Goal: Task Accomplishment & Management: Manage account settings

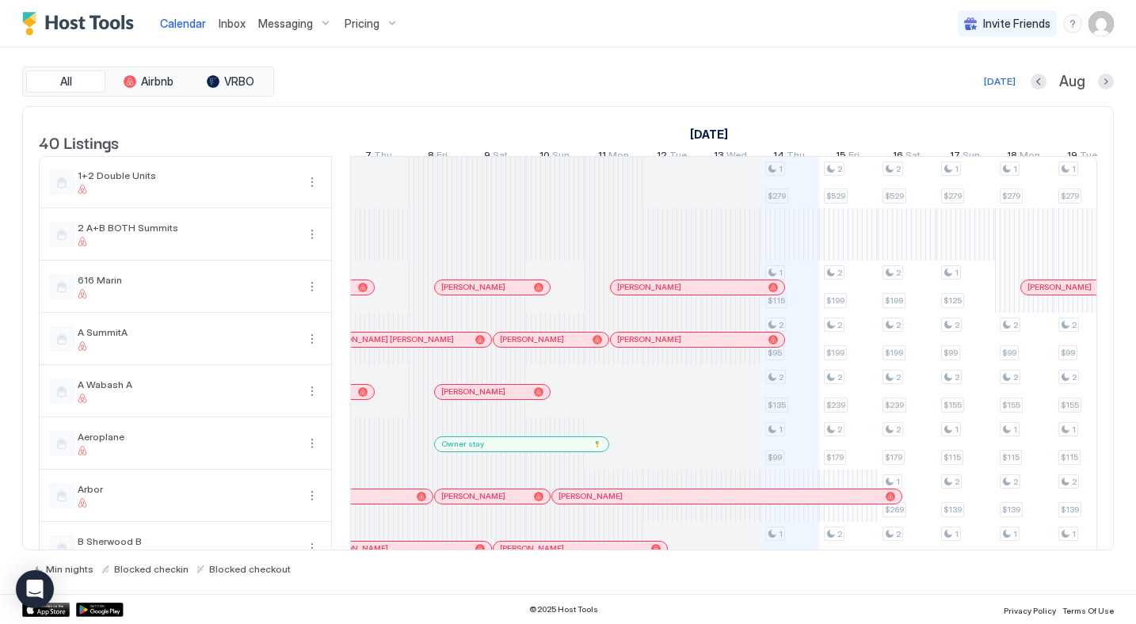
scroll to position [0, 880]
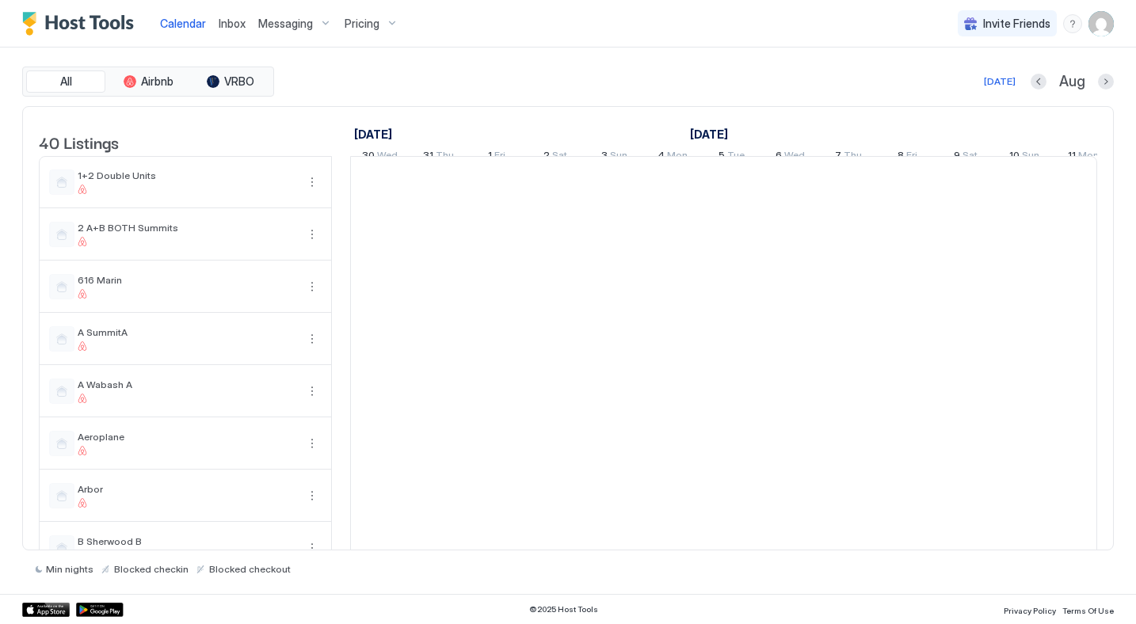
scroll to position [0, 880]
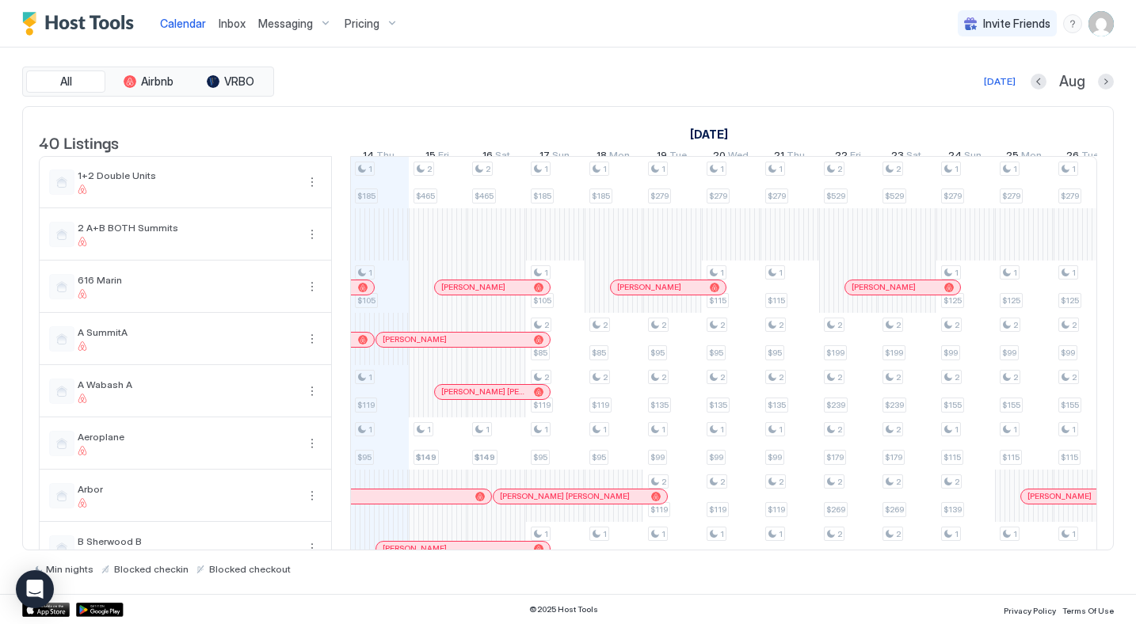
click at [1100, 23] on img "User profile" at bounding box center [1101, 23] width 25 height 25
click at [956, 89] on span "Settings" at bounding box center [958, 89] width 43 height 14
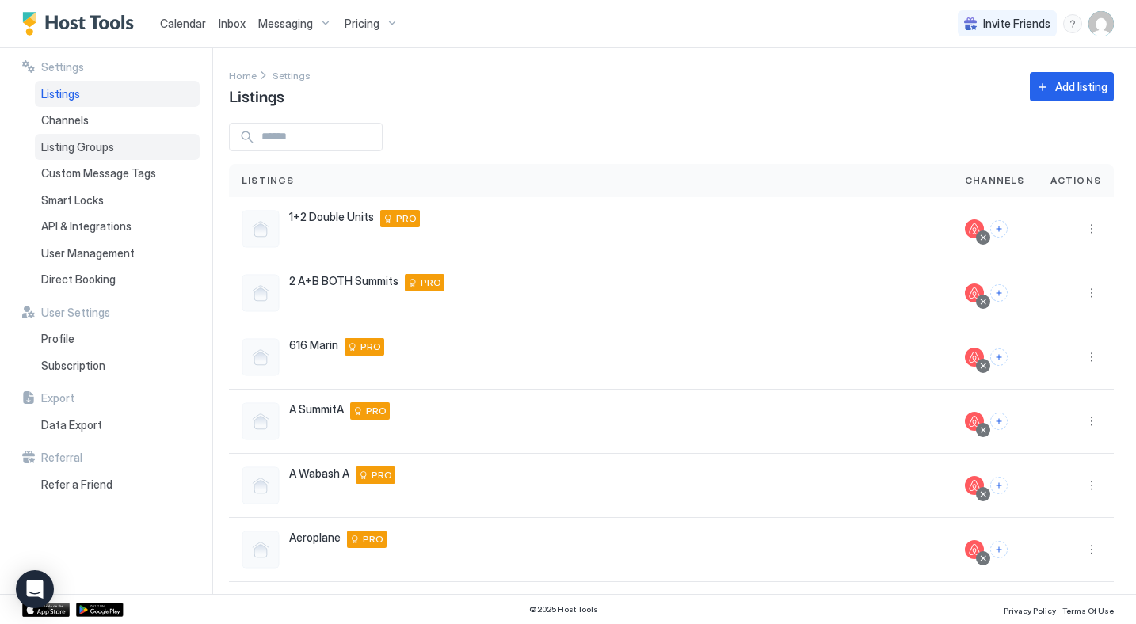
click at [71, 143] on span "Listing Groups" at bounding box center [77, 147] width 73 height 14
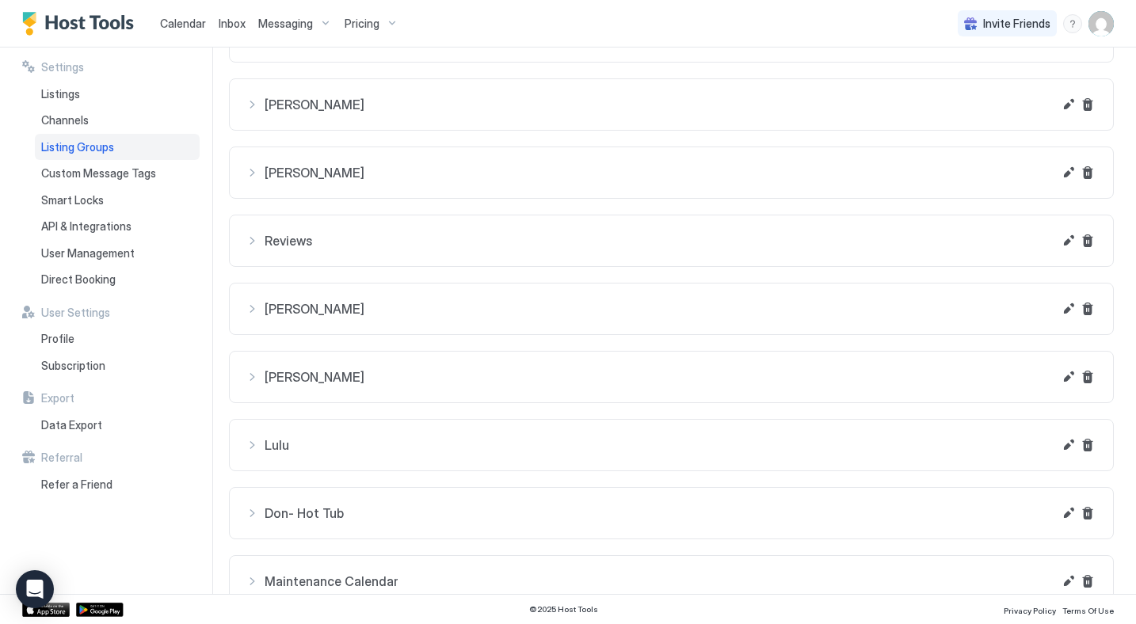
scroll to position [115, 0]
click at [1063, 242] on button "Edit" at bounding box center [1068, 238] width 19 height 19
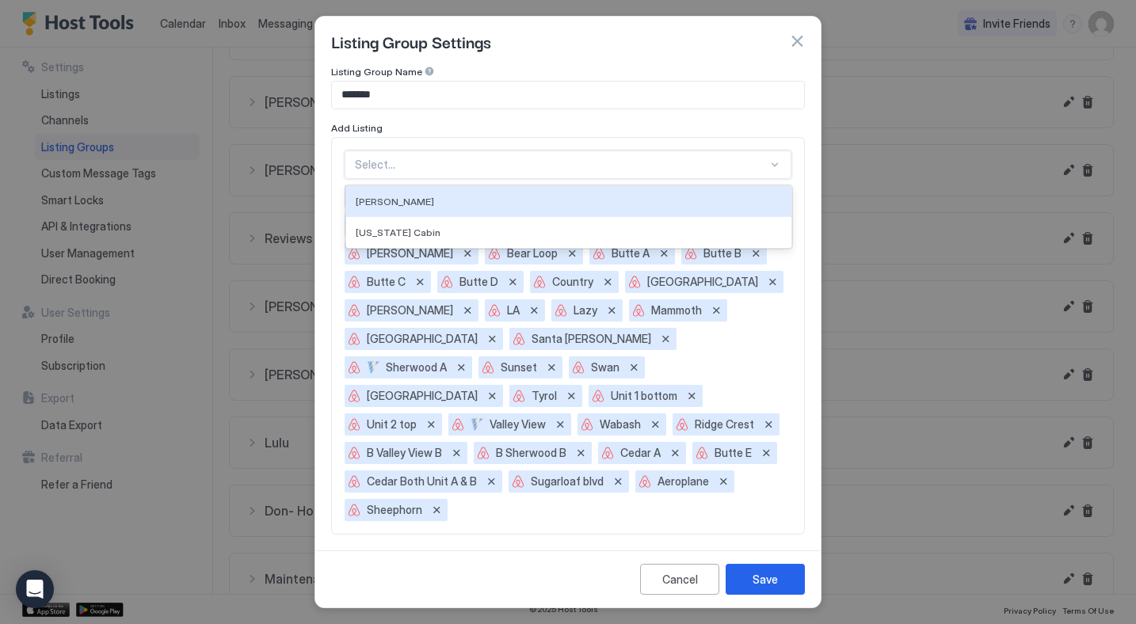
click at [380, 158] on div at bounding box center [561, 165] width 413 height 14
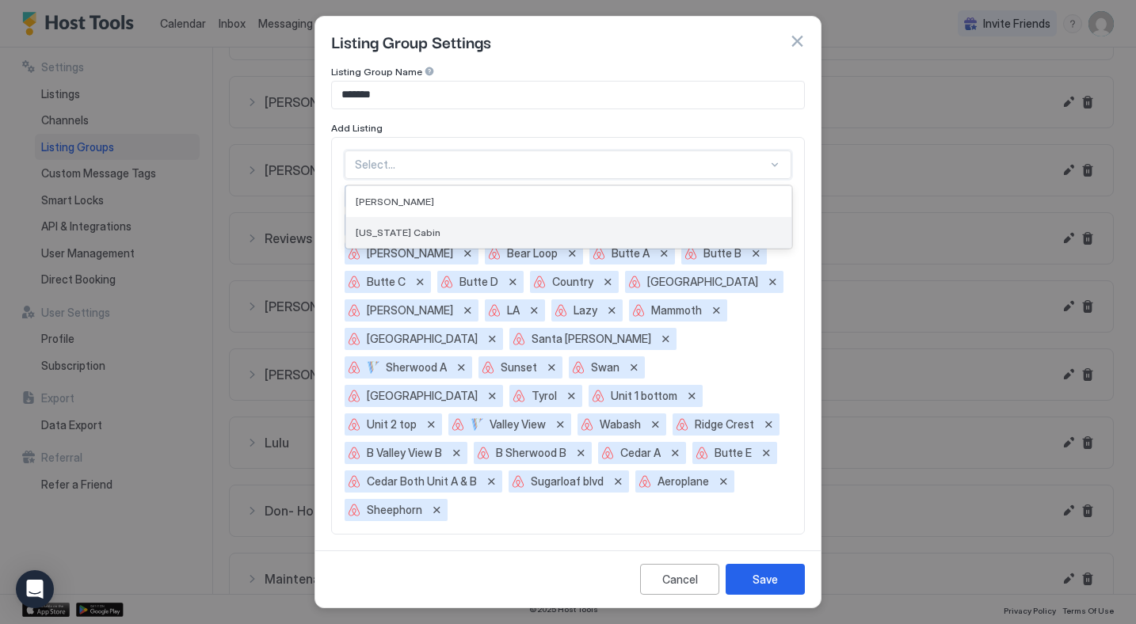
click at [391, 229] on span "[US_STATE] Cabin" at bounding box center [398, 233] width 85 height 12
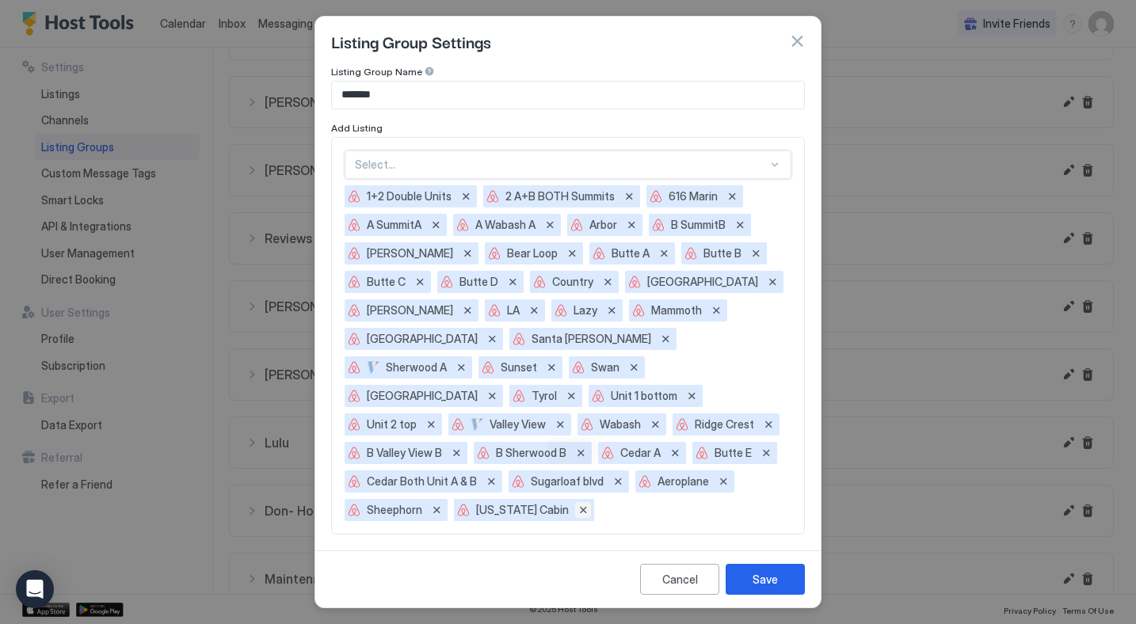
click at [575, 502] on button "Remove" at bounding box center [583, 510] width 16 height 16
click at [686, 585] on div "Cancel" at bounding box center [680, 579] width 36 height 17
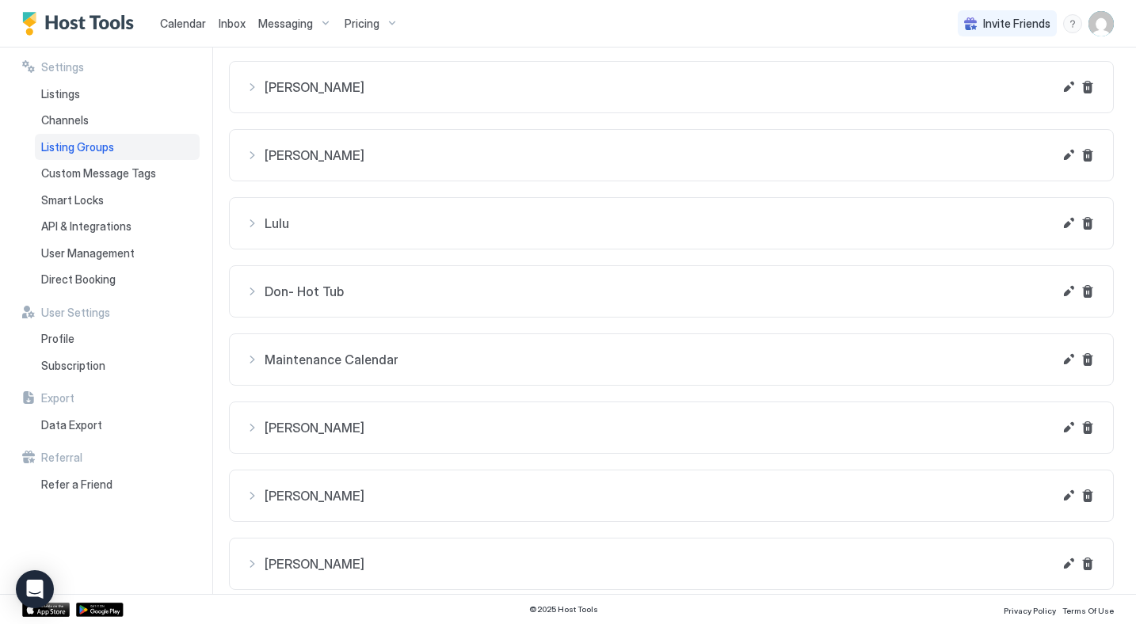
scroll to position [341, 0]
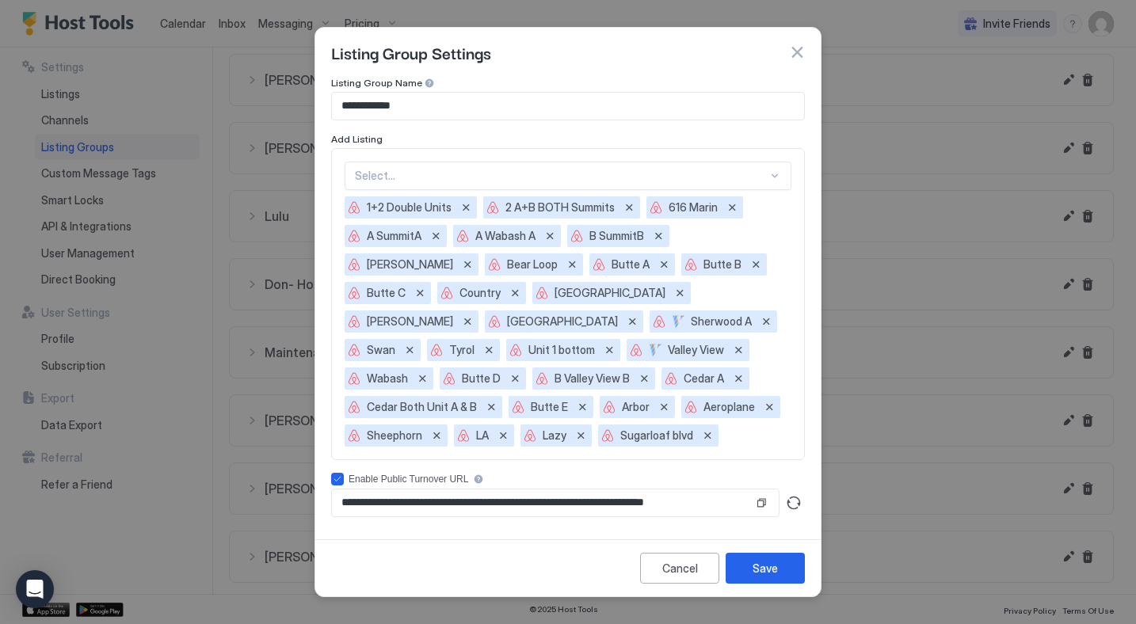
click at [359, 167] on div "Select..." at bounding box center [568, 176] width 447 height 29
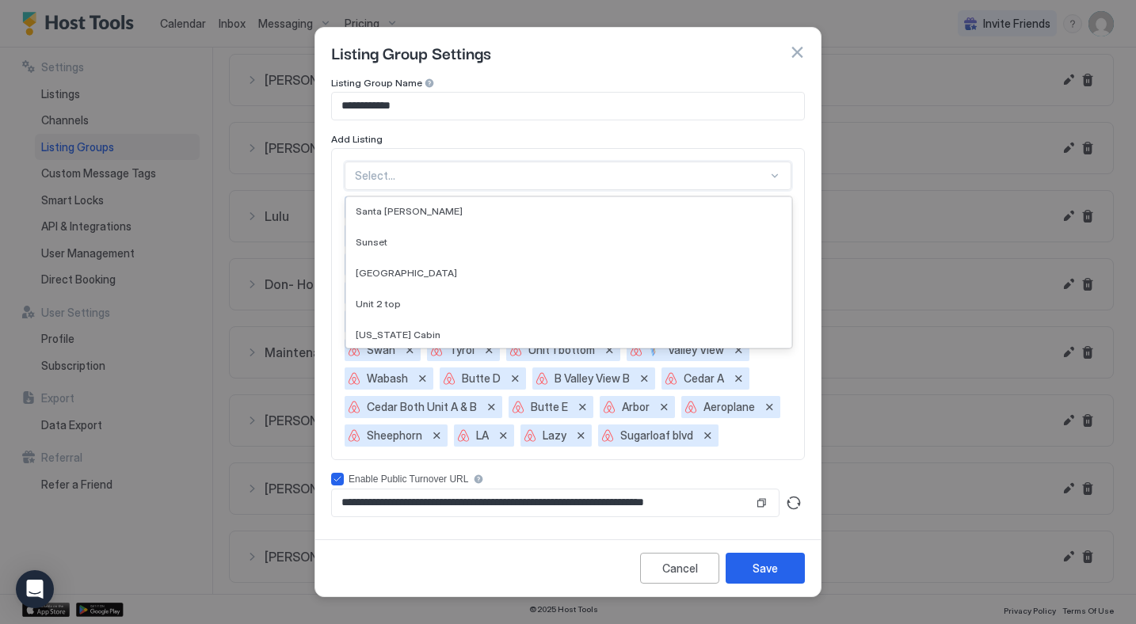
scroll to position [128, 0]
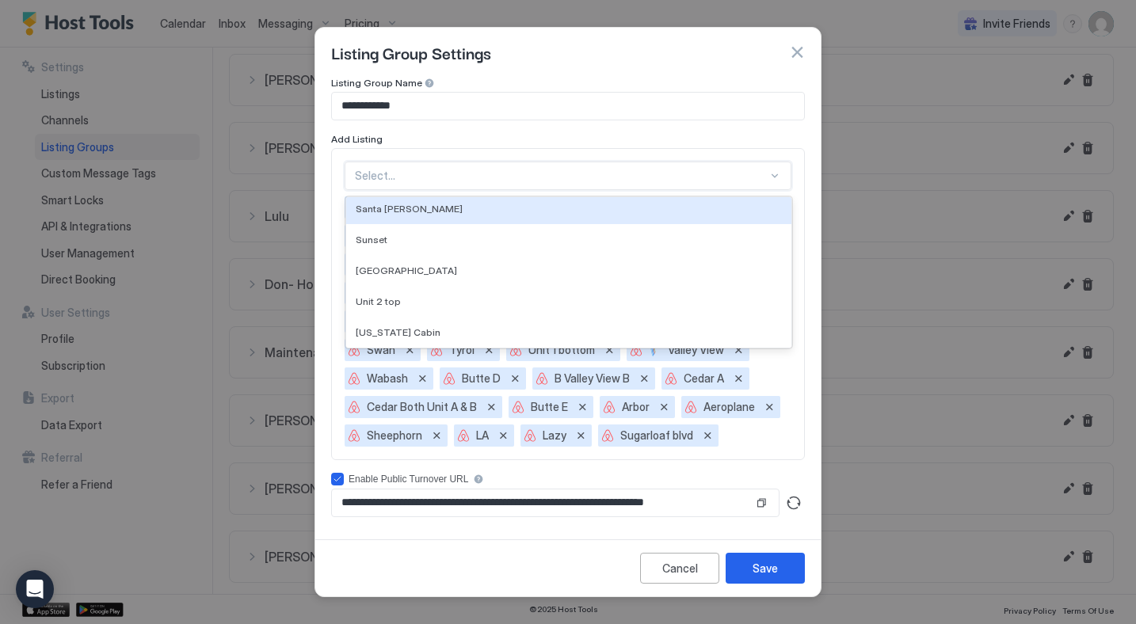
click at [507, 74] on div "Listing Group Settings" at bounding box center [567, 52] width 505 height 49
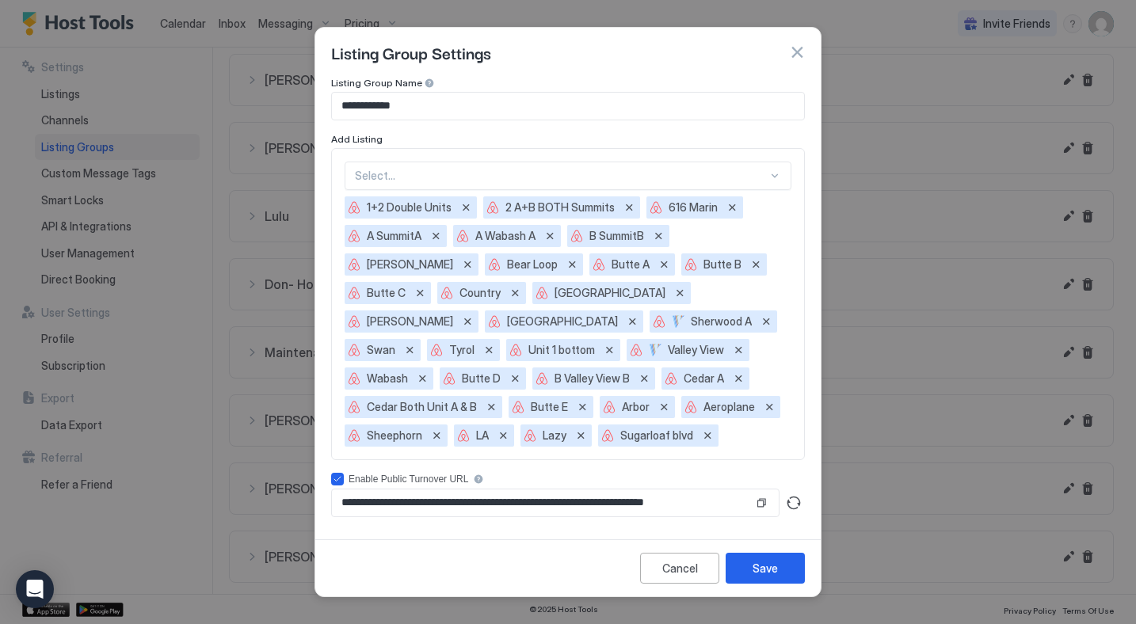
click at [791, 56] on button "button" at bounding box center [797, 52] width 16 height 16
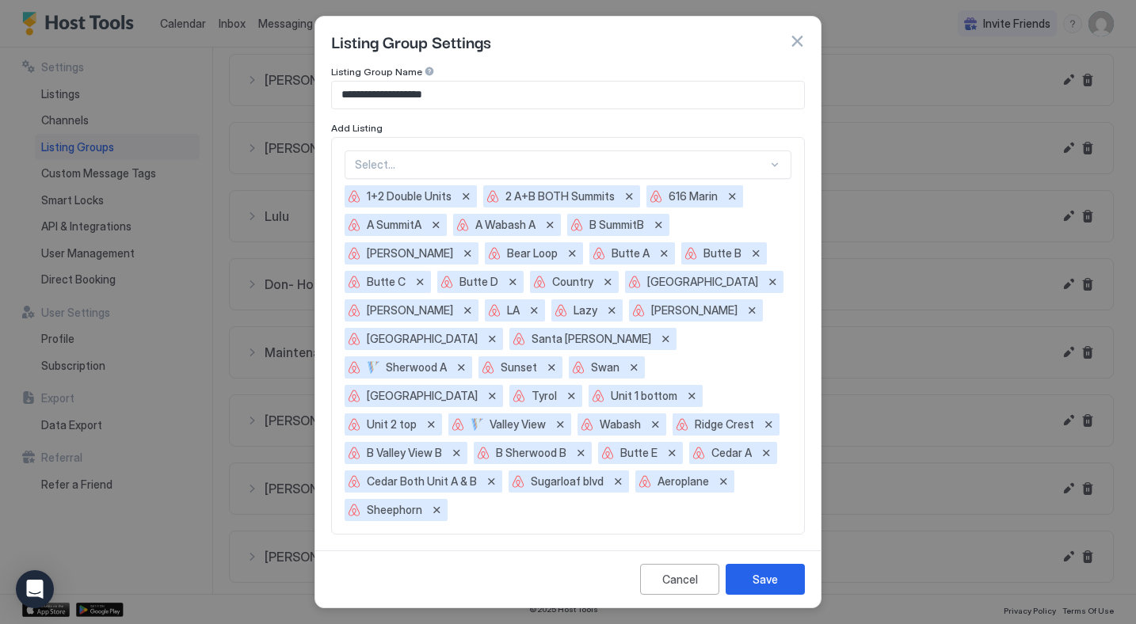
click at [373, 164] on div at bounding box center [561, 165] width 413 height 14
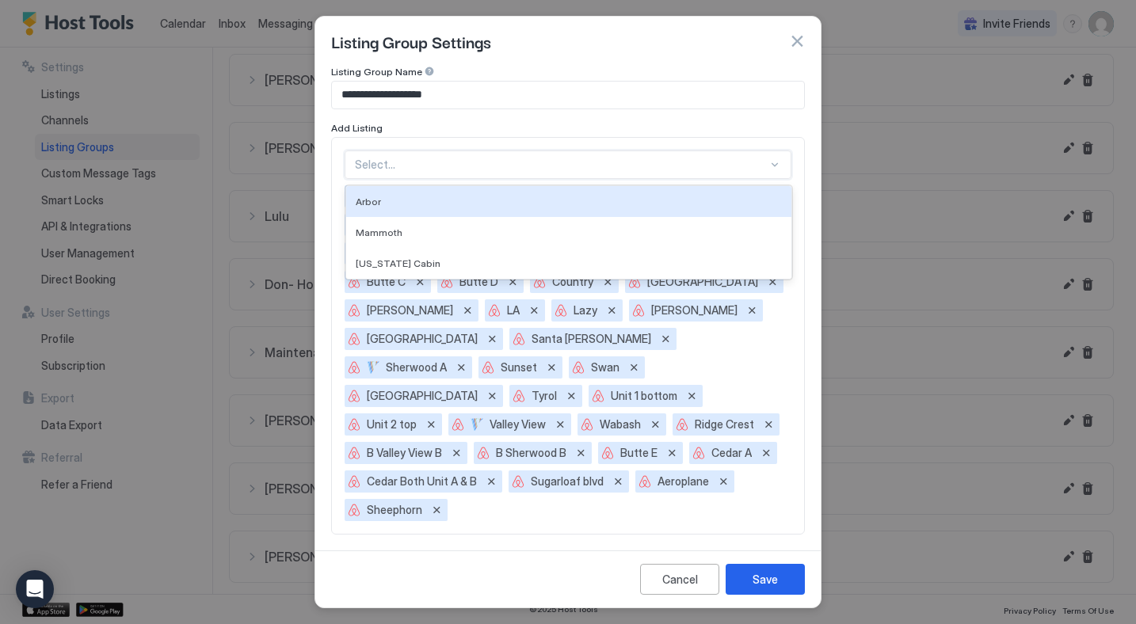
click at [538, 49] on div "Listing Group Settings" at bounding box center [568, 41] width 474 height 24
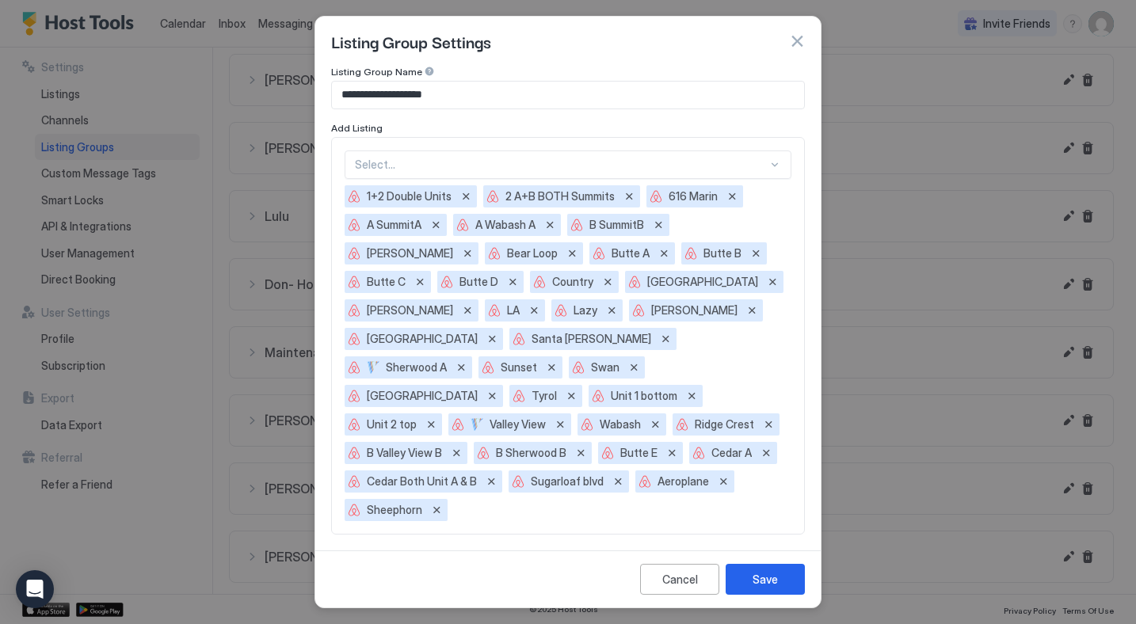
click at [795, 39] on button "button" at bounding box center [797, 41] width 16 height 16
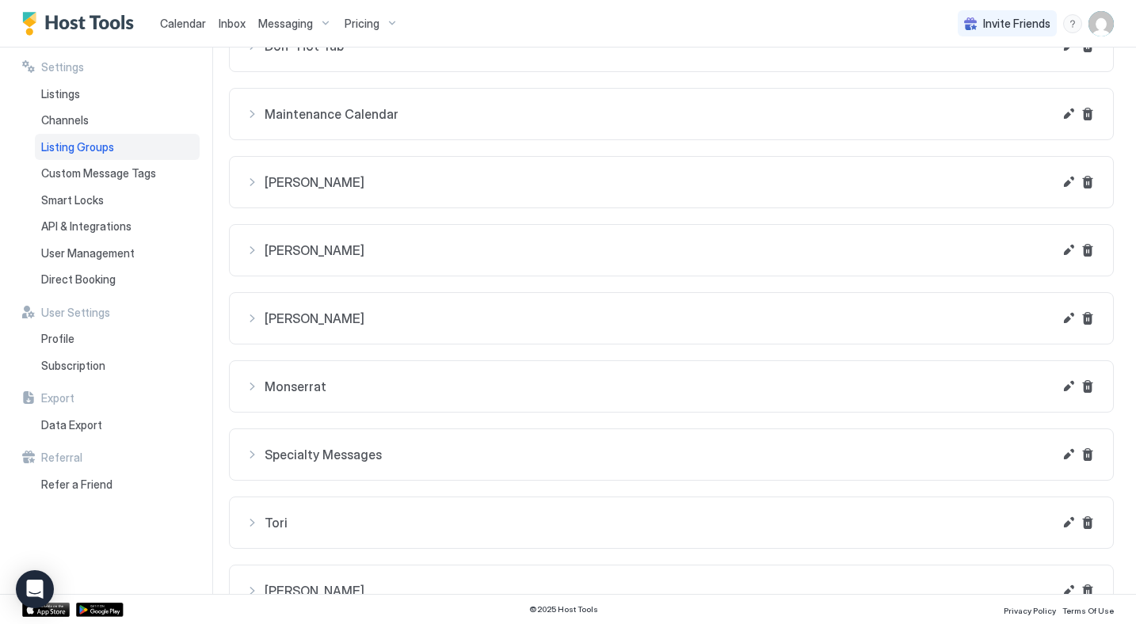
scroll to position [598, 0]
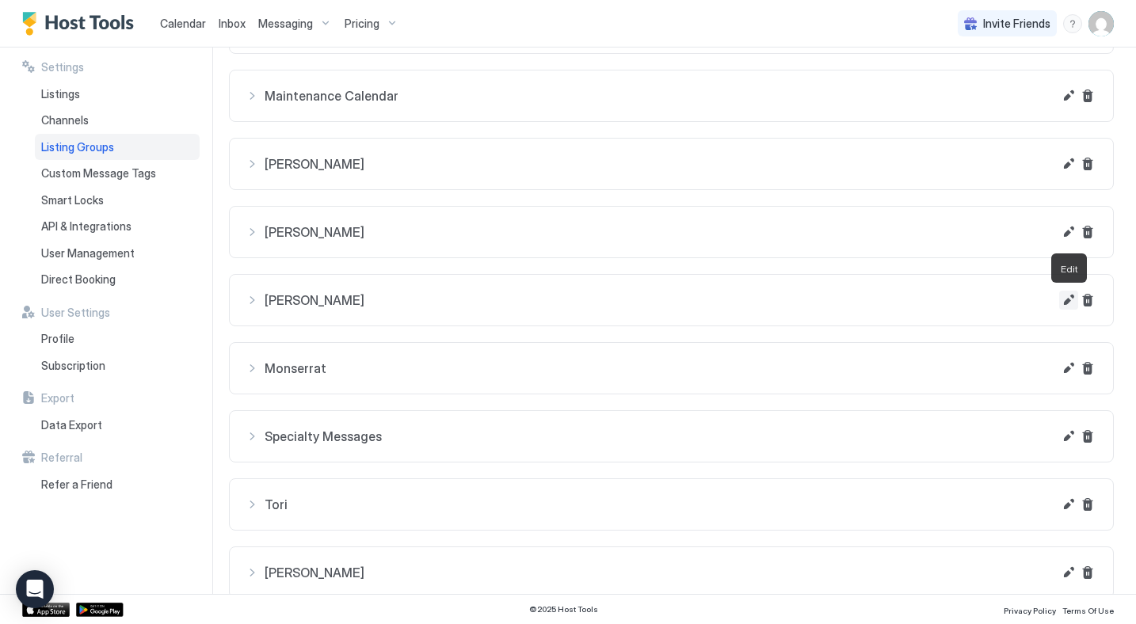
click at [1068, 303] on button "Edit" at bounding box center [1068, 300] width 19 height 19
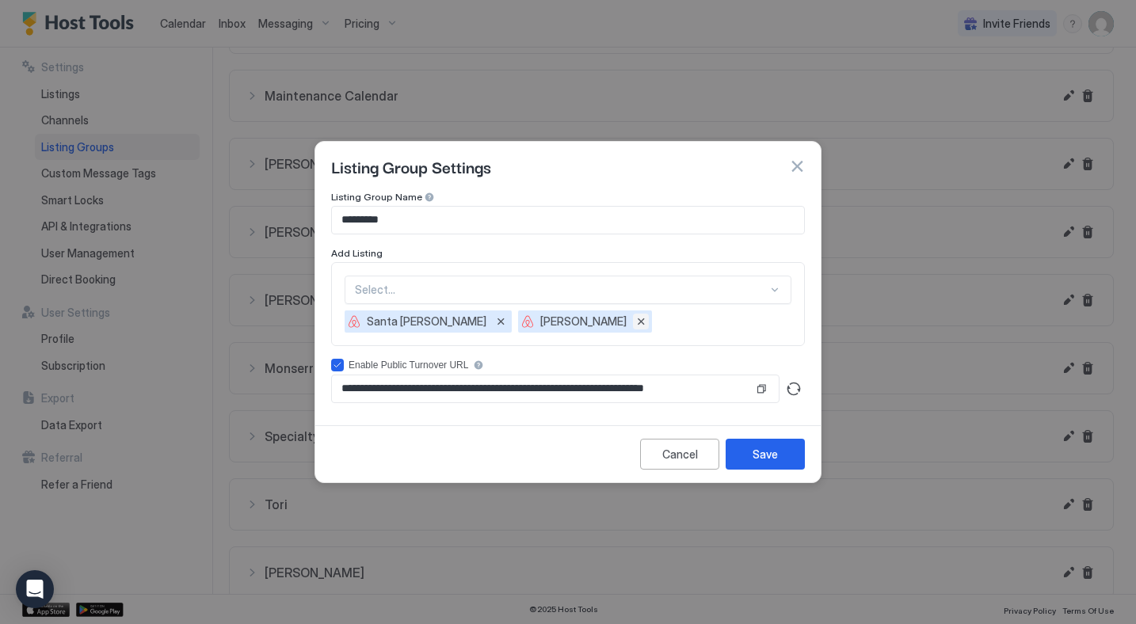
click at [633, 322] on button "Remove" at bounding box center [641, 322] width 16 height 16
click at [769, 457] on div "Save" at bounding box center [765, 454] width 25 height 17
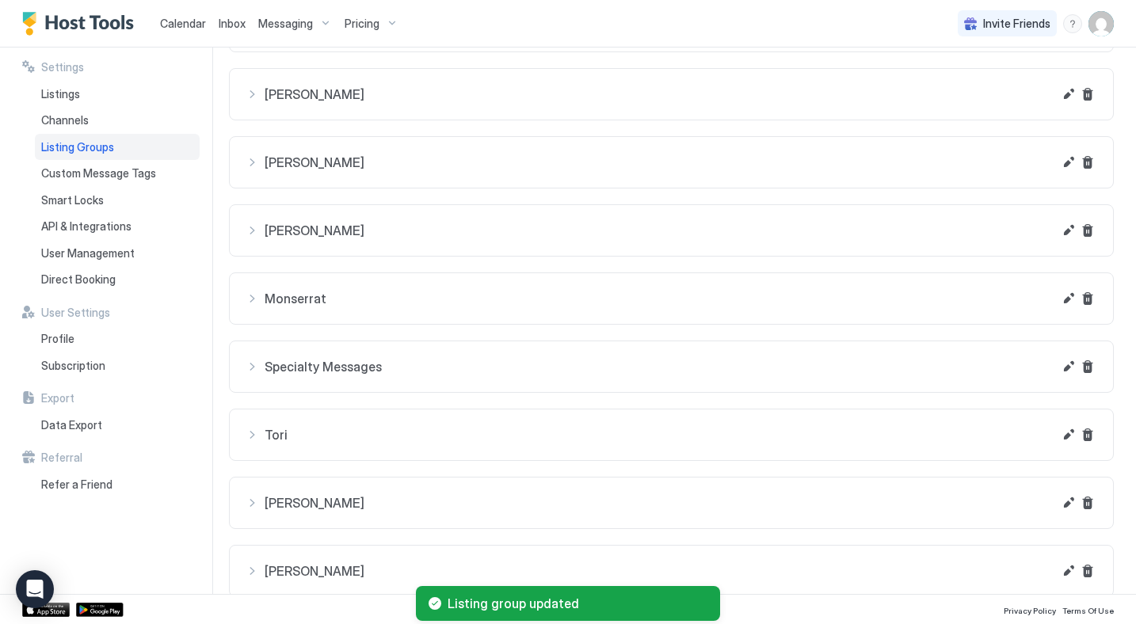
scroll to position [670, 0]
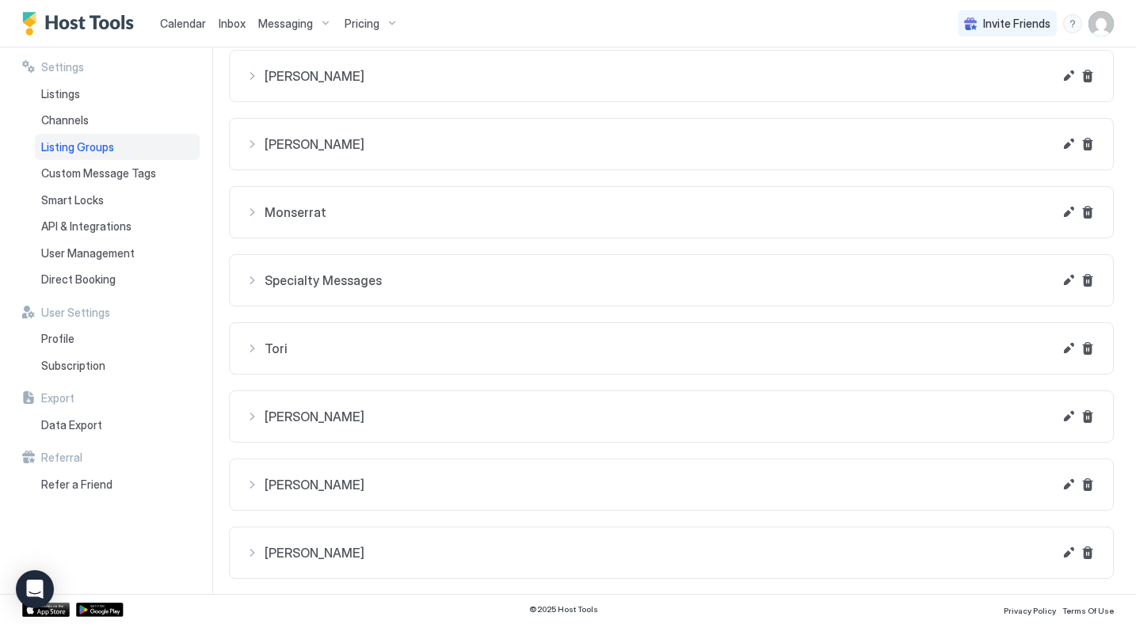
scroll to position [758, 0]
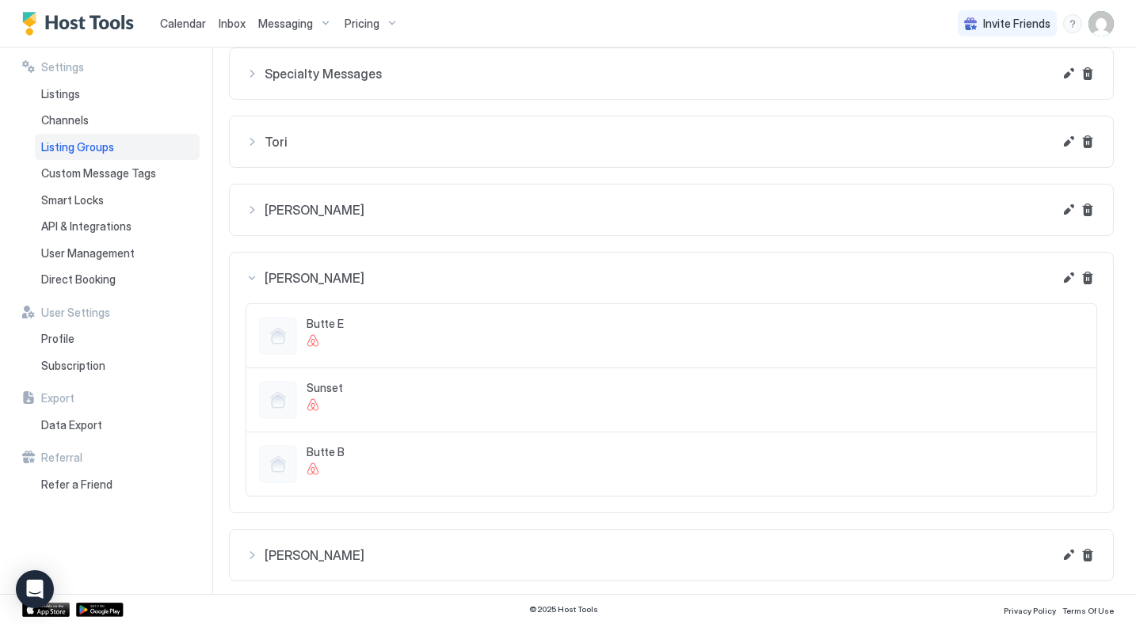
scroll to position [967, 0]
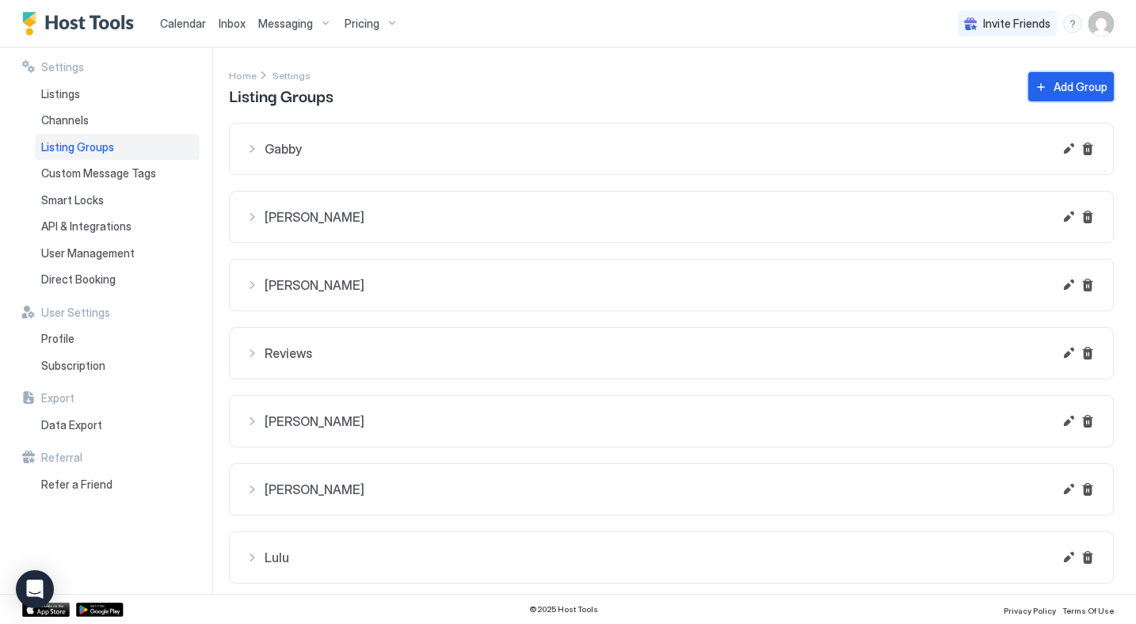
click at [1076, 90] on div "Add Group" at bounding box center [1081, 86] width 54 height 17
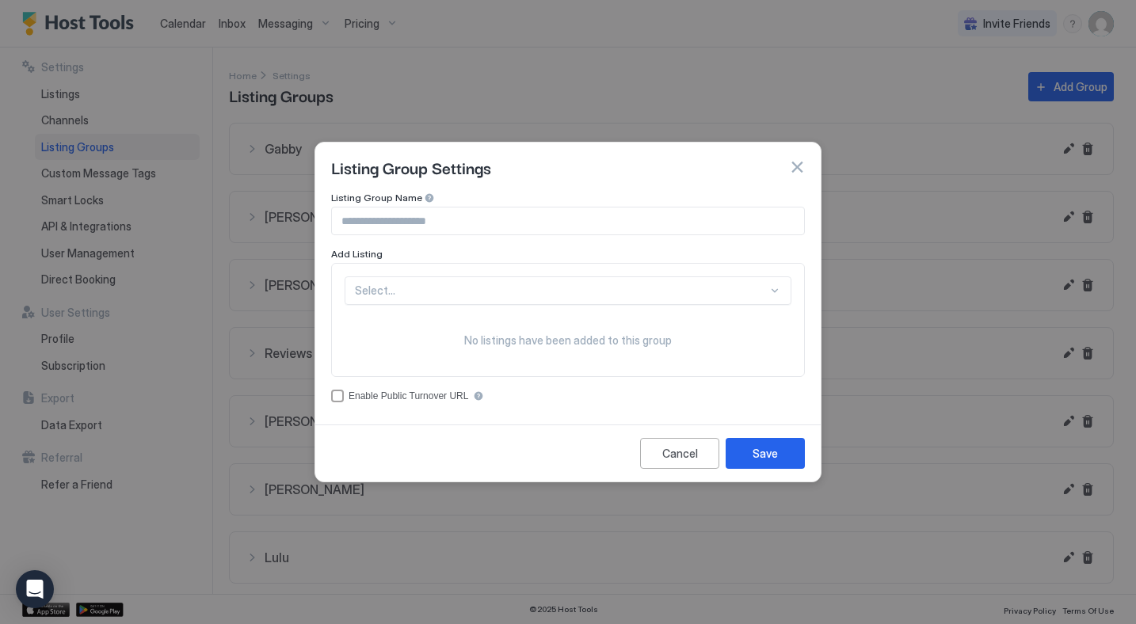
click at [389, 225] on input "Input Field" at bounding box center [568, 221] width 472 height 27
type input "******"
click at [372, 299] on div "Select..." at bounding box center [568, 291] width 447 height 29
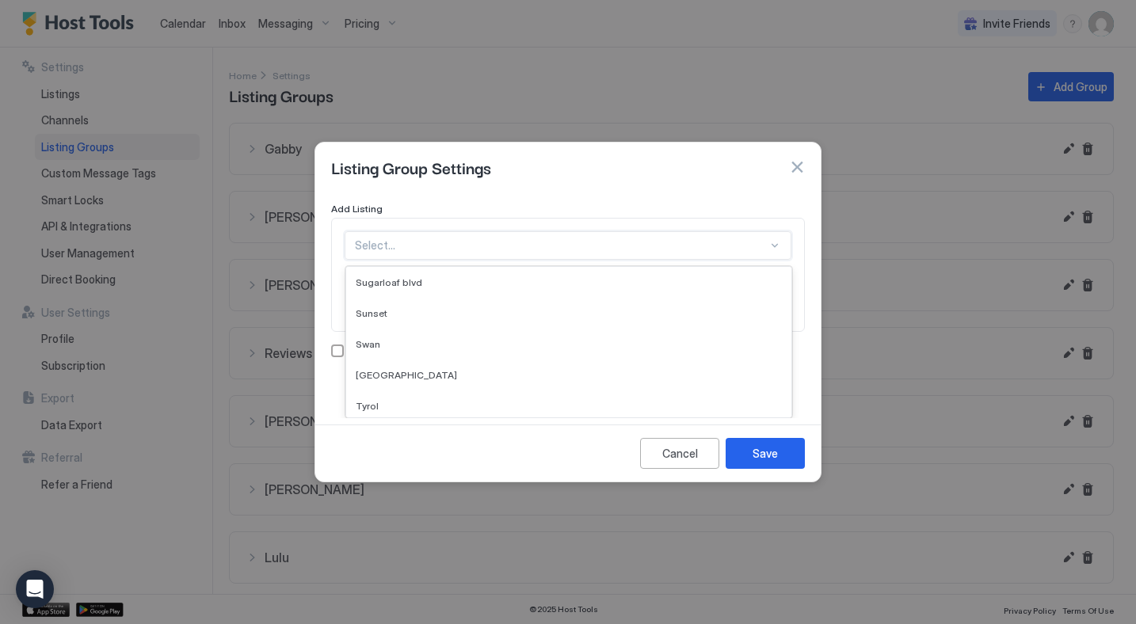
scroll to position [947, 0]
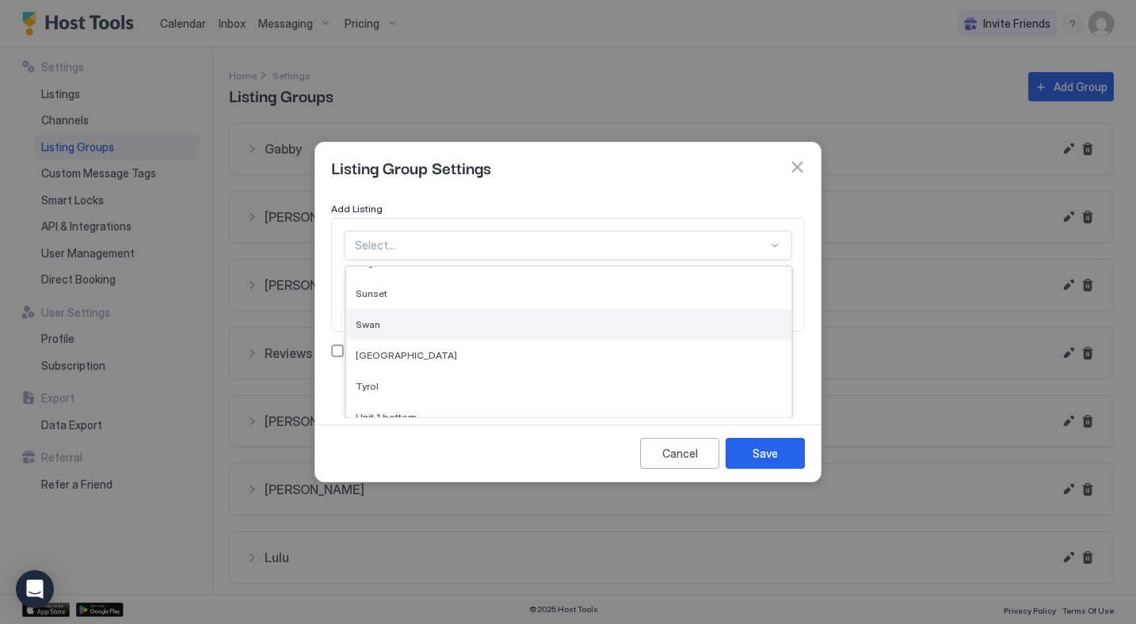
click at [357, 326] on span "Swan" at bounding box center [368, 324] width 25 height 12
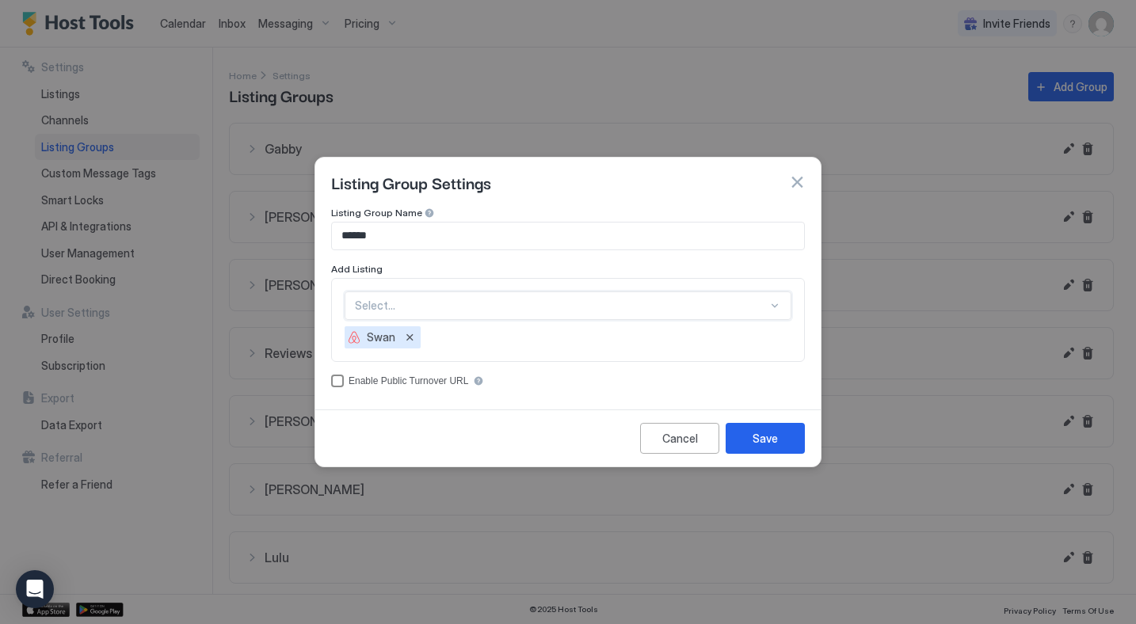
click at [341, 381] on div "accessCode" at bounding box center [337, 381] width 13 height 13
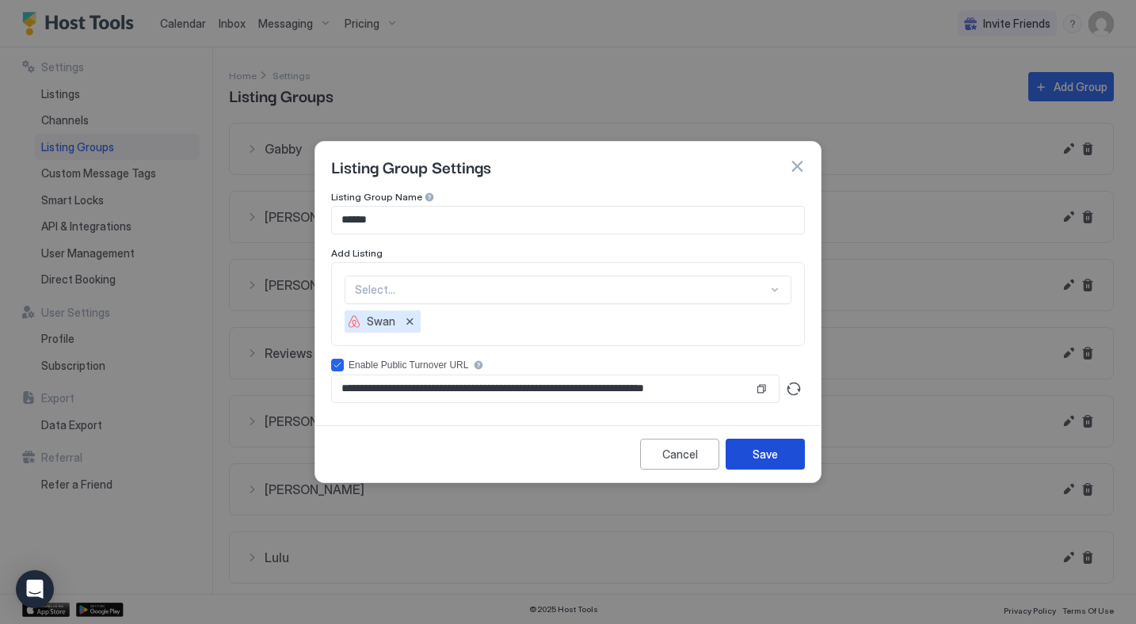
click at [758, 457] on div "Save" at bounding box center [765, 454] width 25 height 17
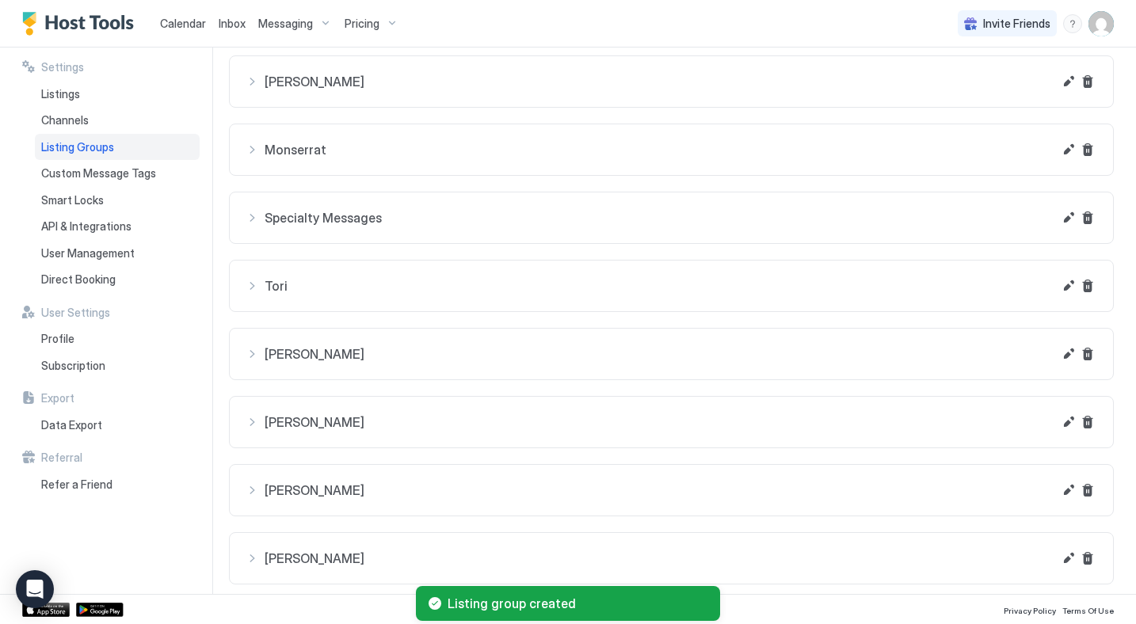
scroll to position [826, 0]
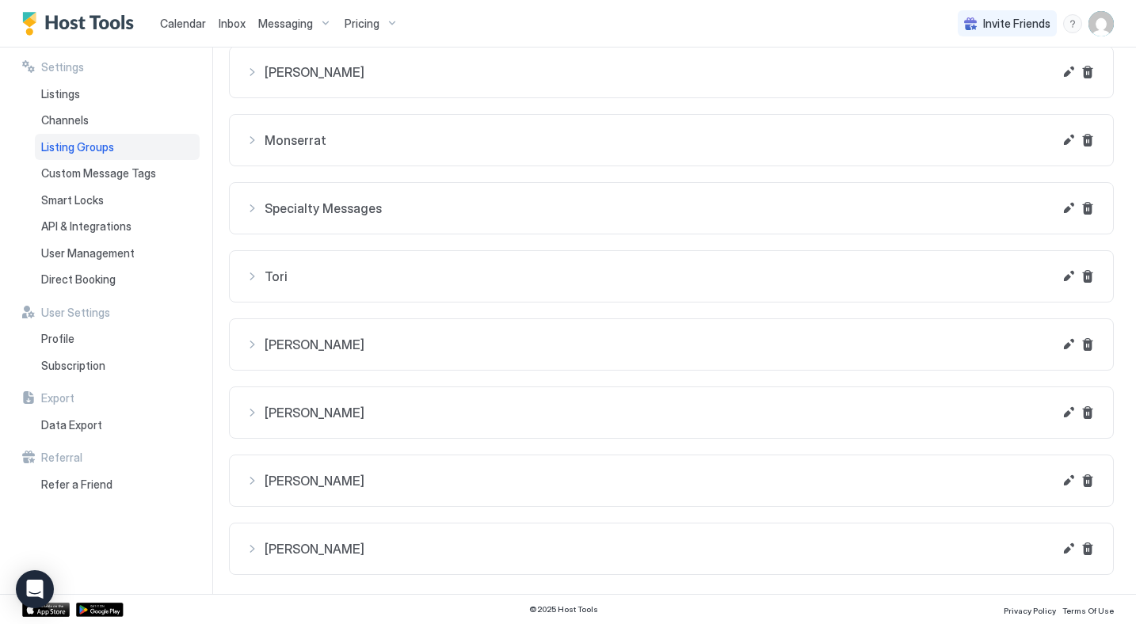
click at [296, 22] on span "Messaging" at bounding box center [285, 24] width 55 height 14
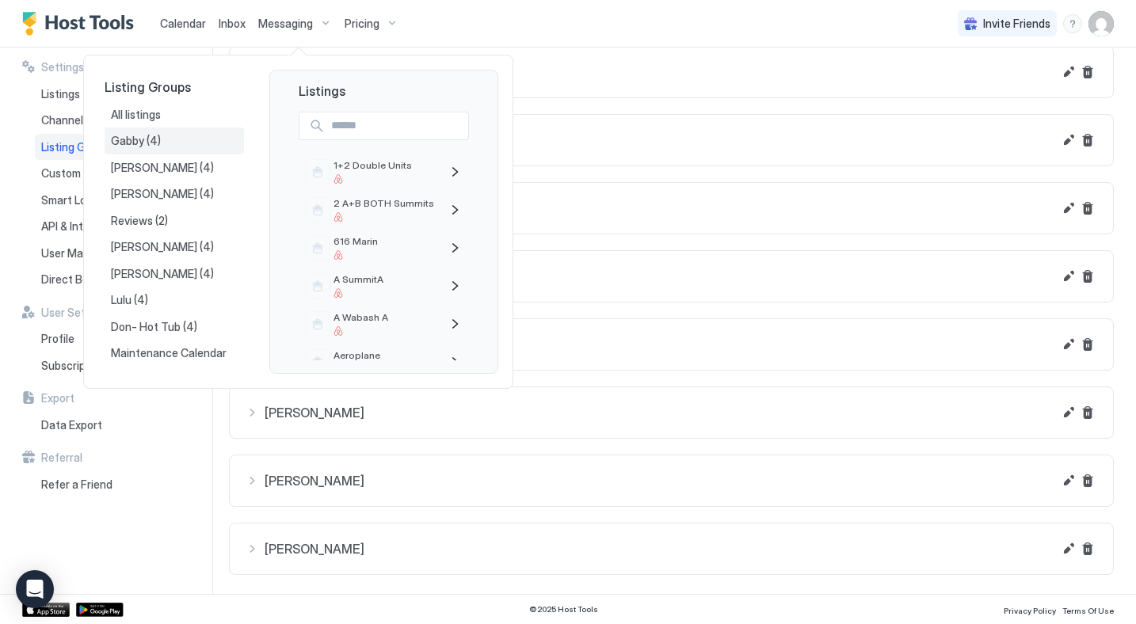
click at [116, 144] on span "Gabby" at bounding box center [129, 141] width 36 height 14
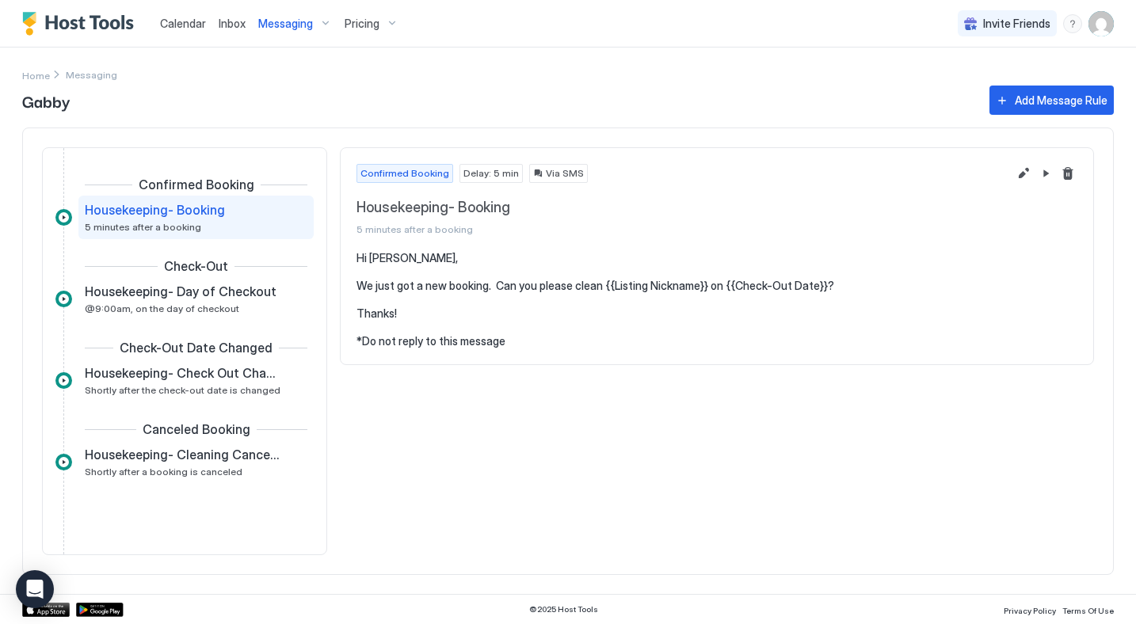
click at [279, 25] on span "Messaging" at bounding box center [285, 24] width 55 height 14
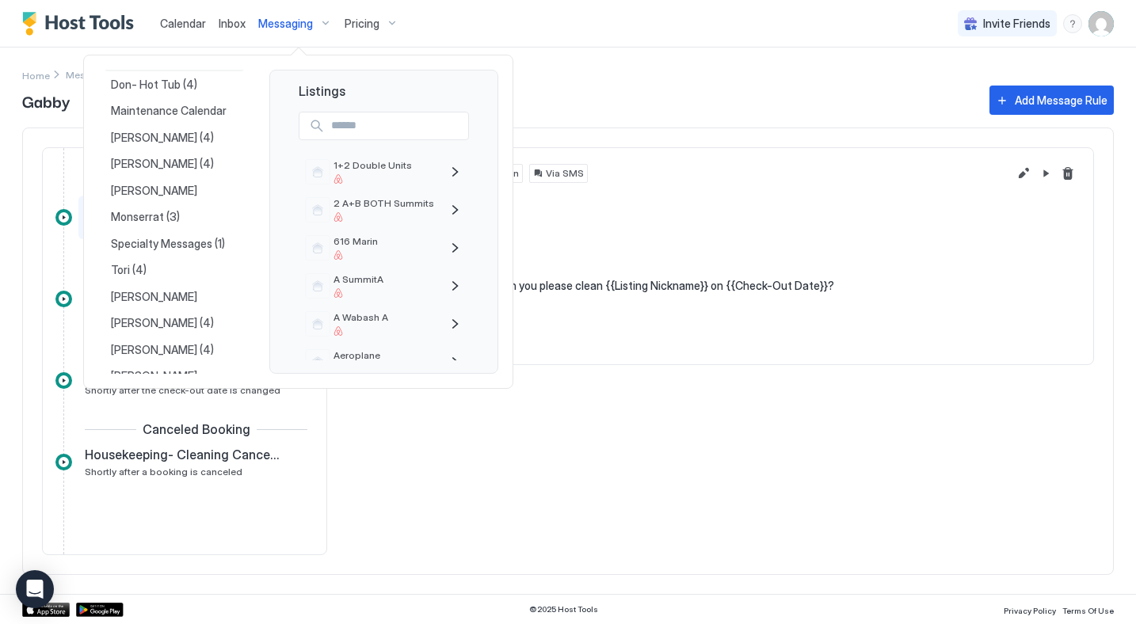
scroll to position [258, 0]
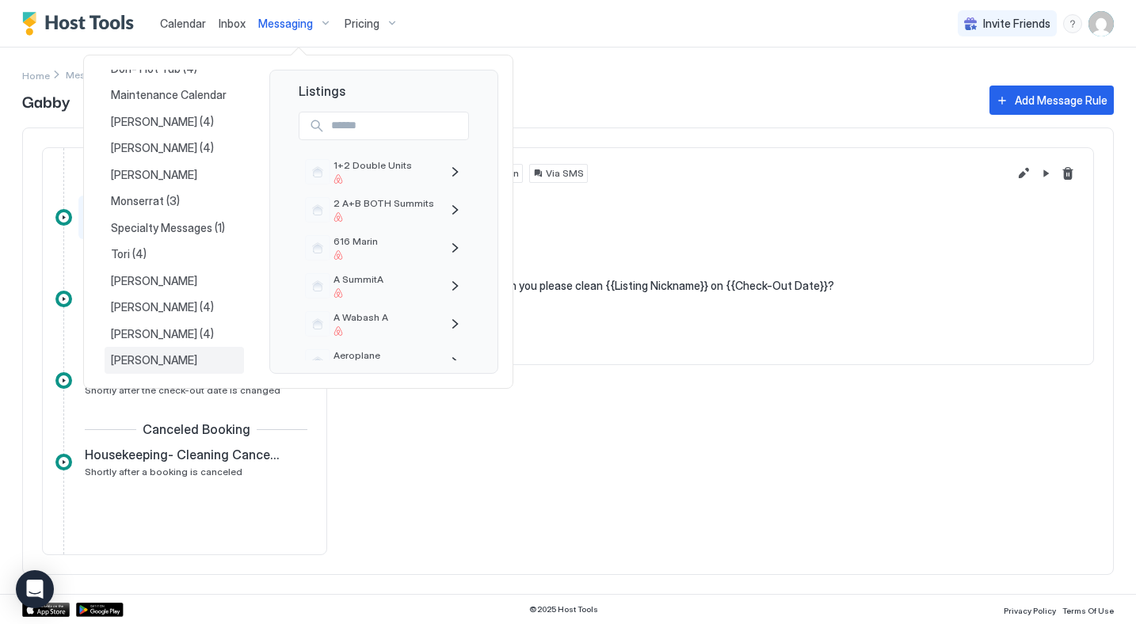
click at [132, 364] on span "[PERSON_NAME]" at bounding box center [155, 360] width 89 height 14
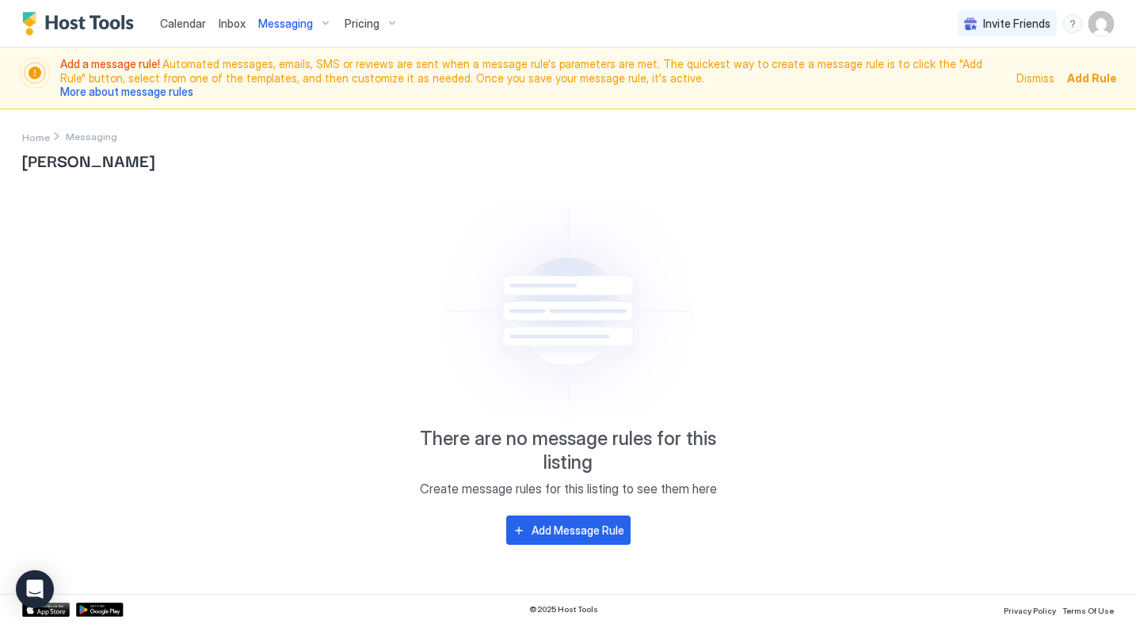
click at [1035, 77] on span "Dismiss" at bounding box center [1035, 78] width 38 height 17
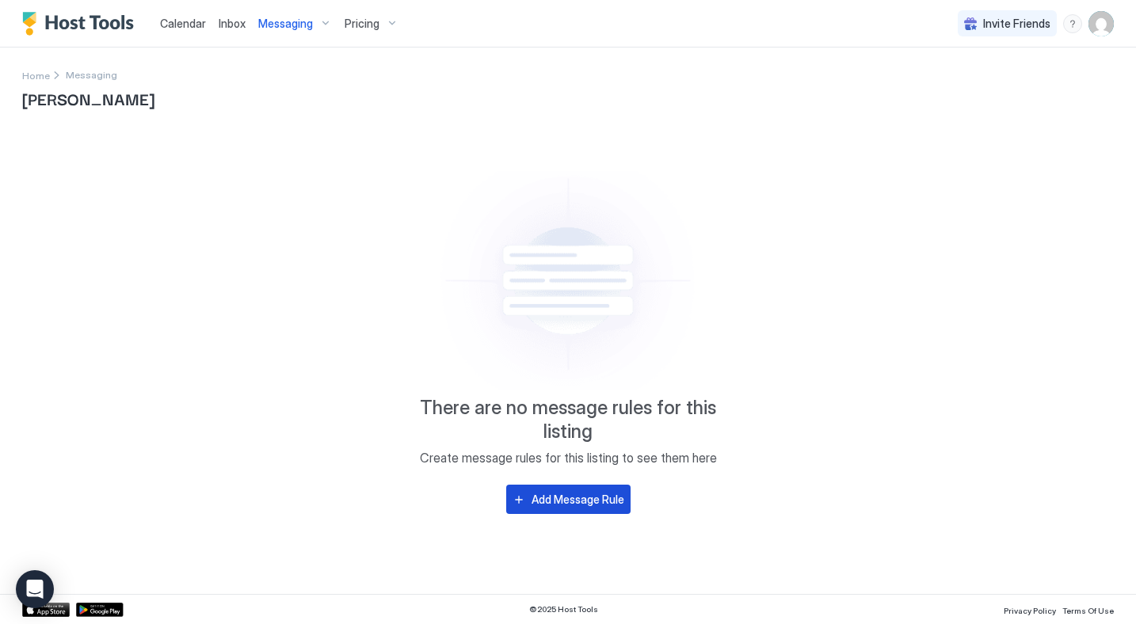
click at [582, 490] on button "Add Message Rule" at bounding box center [568, 499] width 124 height 29
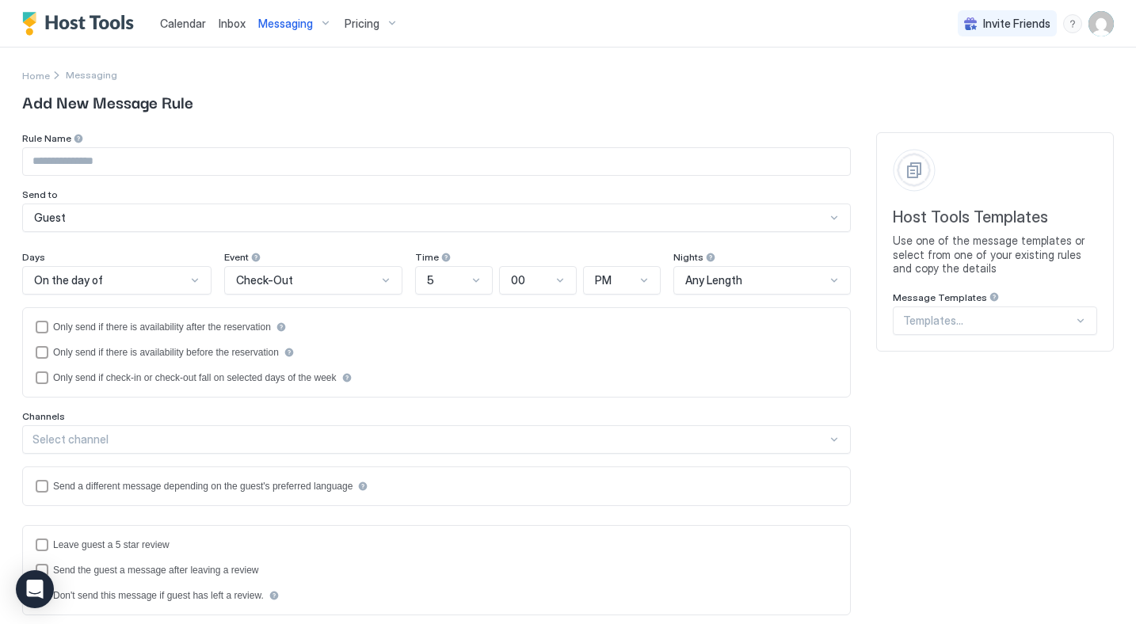
click at [963, 317] on div at bounding box center [988, 321] width 170 height 14
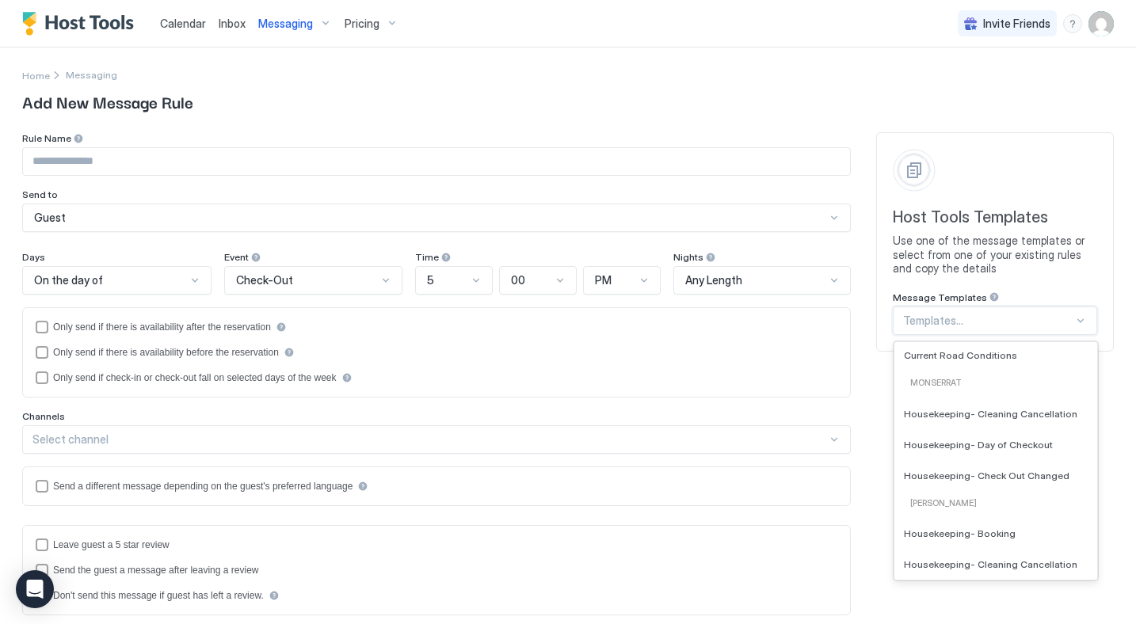
scroll to position [616, 0]
click at [976, 417] on div "Housekeeping- Cleaning Cancellation" at bounding box center [995, 410] width 203 height 31
type input "**********"
type textarea "**********"
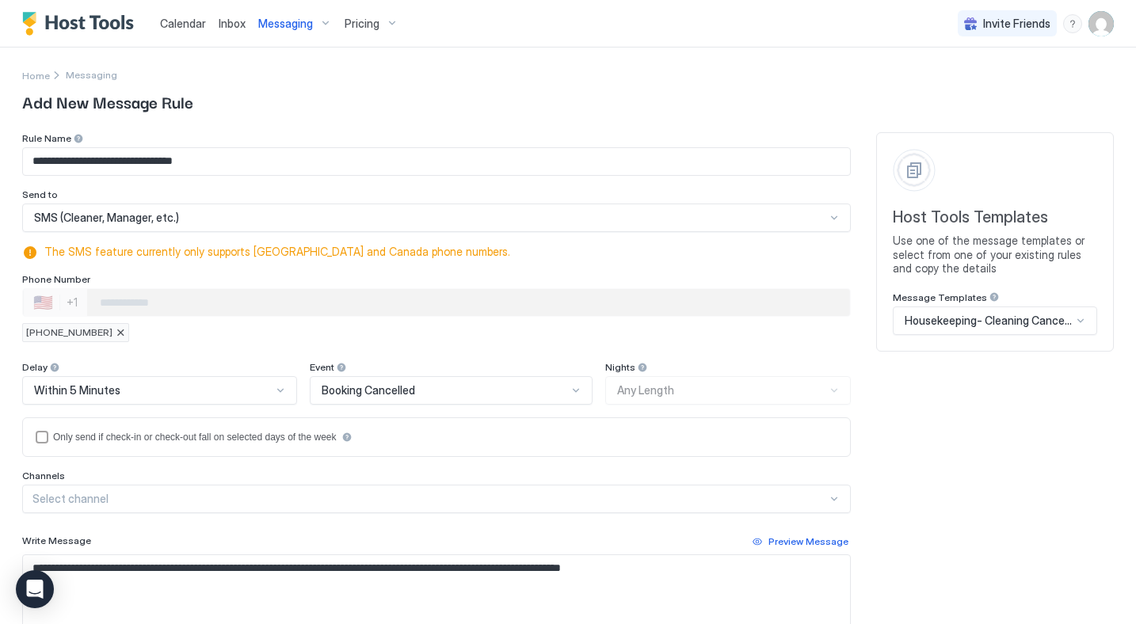
click at [116, 334] on div at bounding box center [121, 333] width 10 height 10
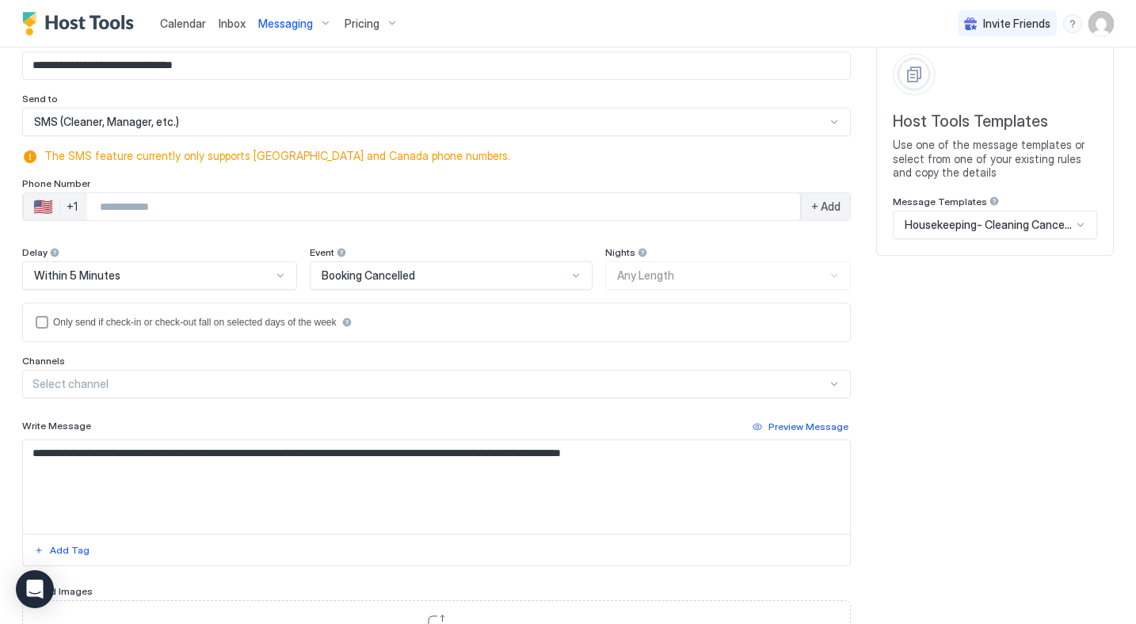
scroll to position [0, 0]
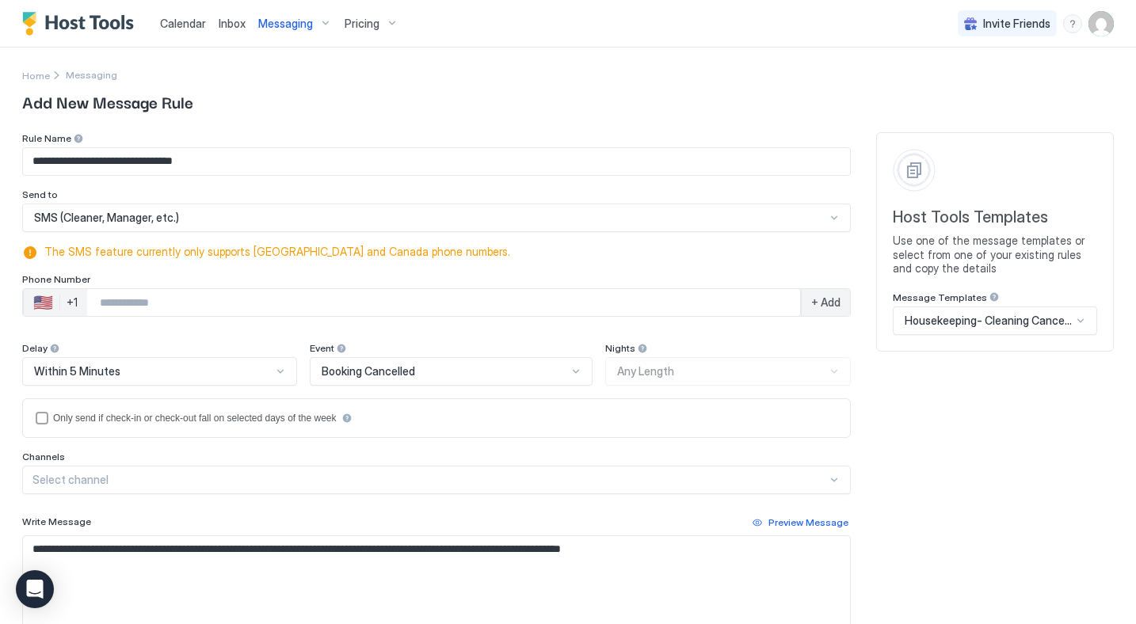
click at [133, 302] on input "Phone Number input" at bounding box center [443, 302] width 713 height 29
click at [135, 331] on div "**********" at bounding box center [436, 447] width 829 height 631
click at [185, 330] on div "**********" at bounding box center [436, 447] width 829 height 631
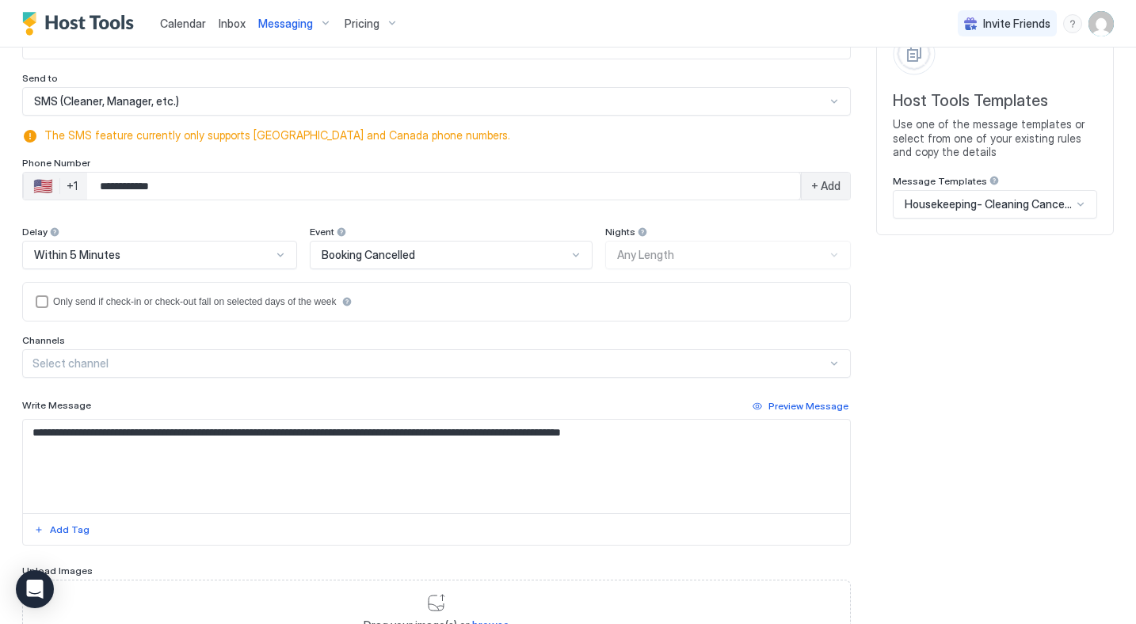
scroll to position [245, 0]
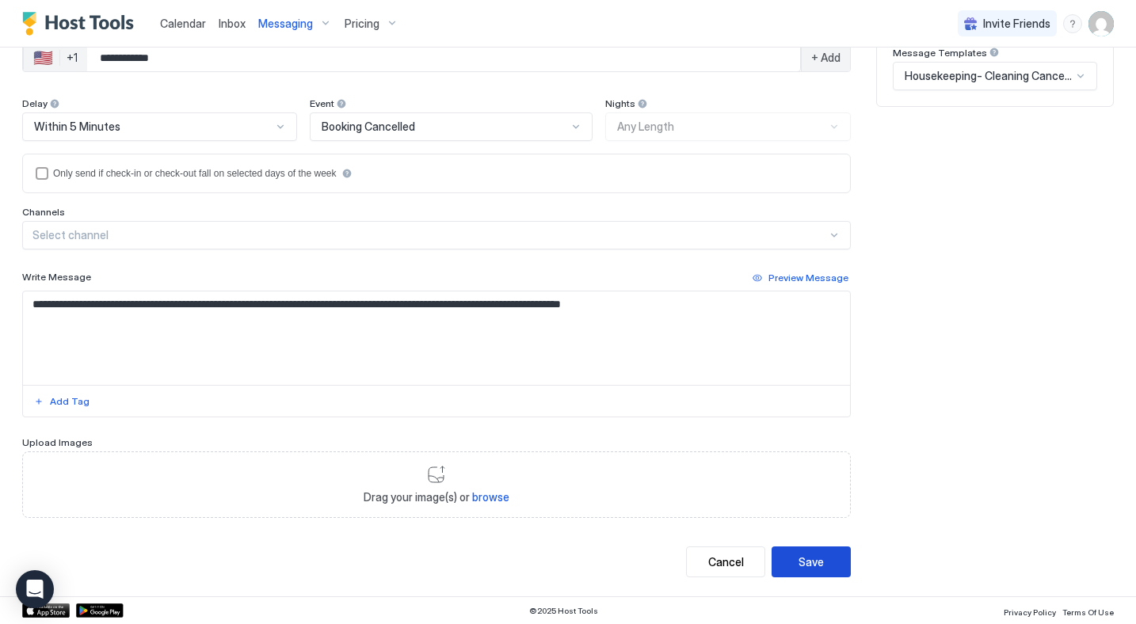
click at [811, 559] on div "Save" at bounding box center [811, 562] width 25 height 17
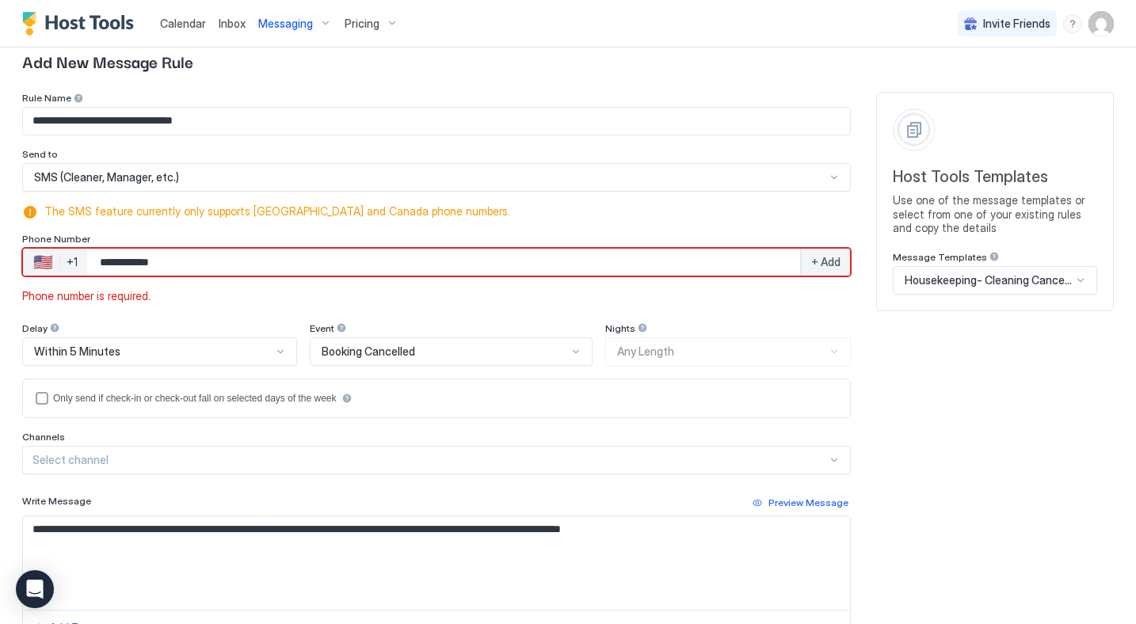
scroll to position [38, 0]
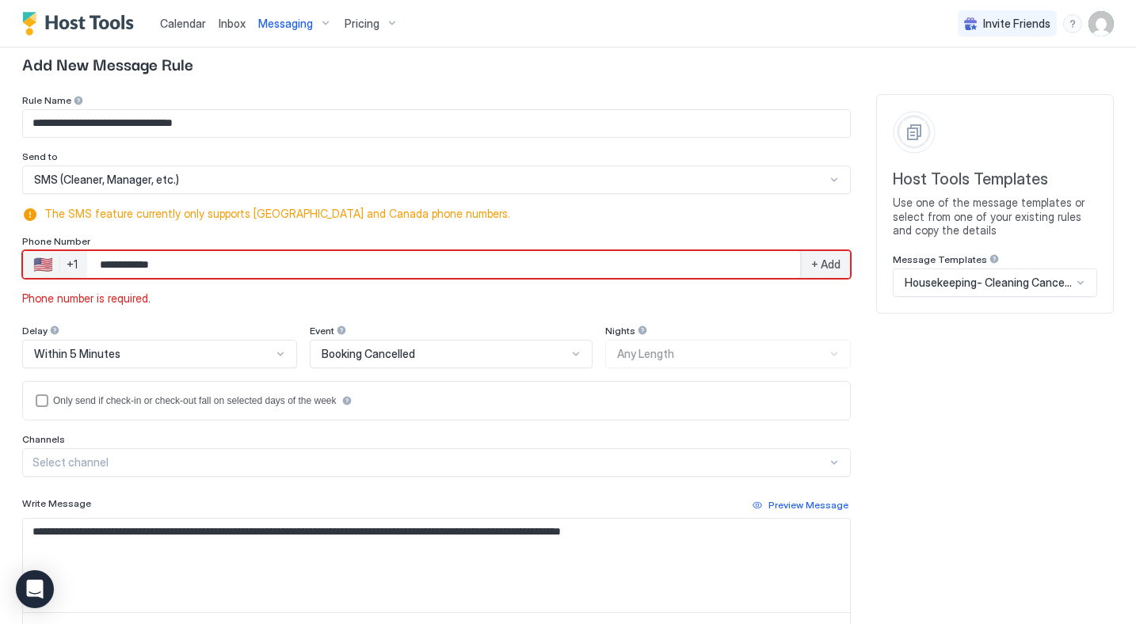
click at [177, 260] on input "**********" at bounding box center [443, 264] width 713 height 29
type input "**********"
click at [200, 311] on div "**********" at bounding box center [436, 419] width 829 height 650
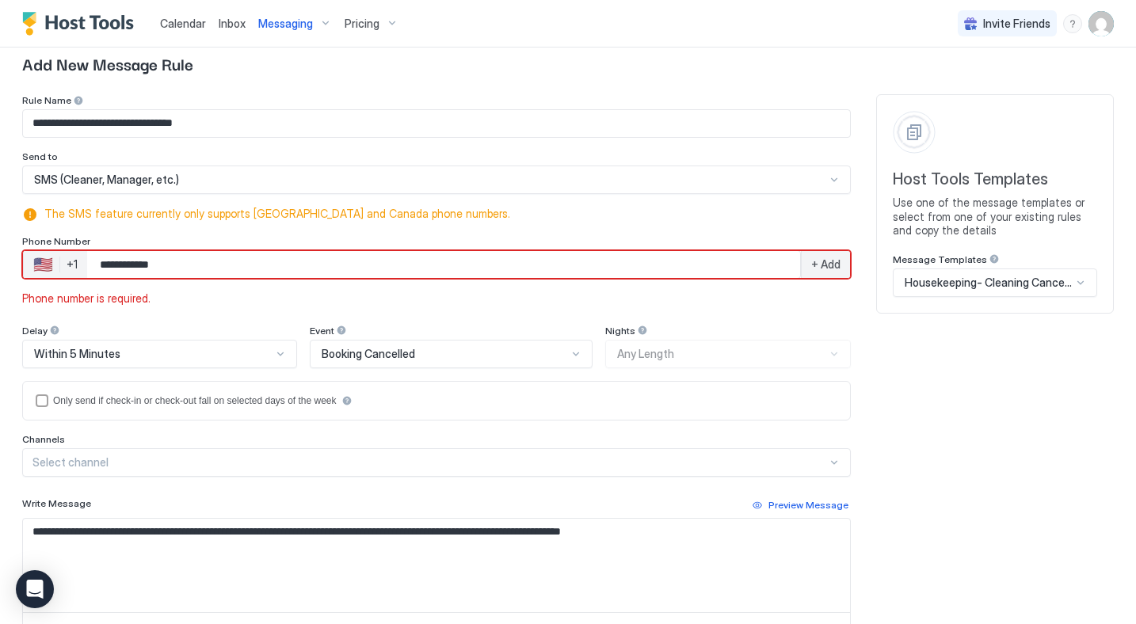
click at [816, 271] on div "+ Add" at bounding box center [825, 264] width 49 height 27
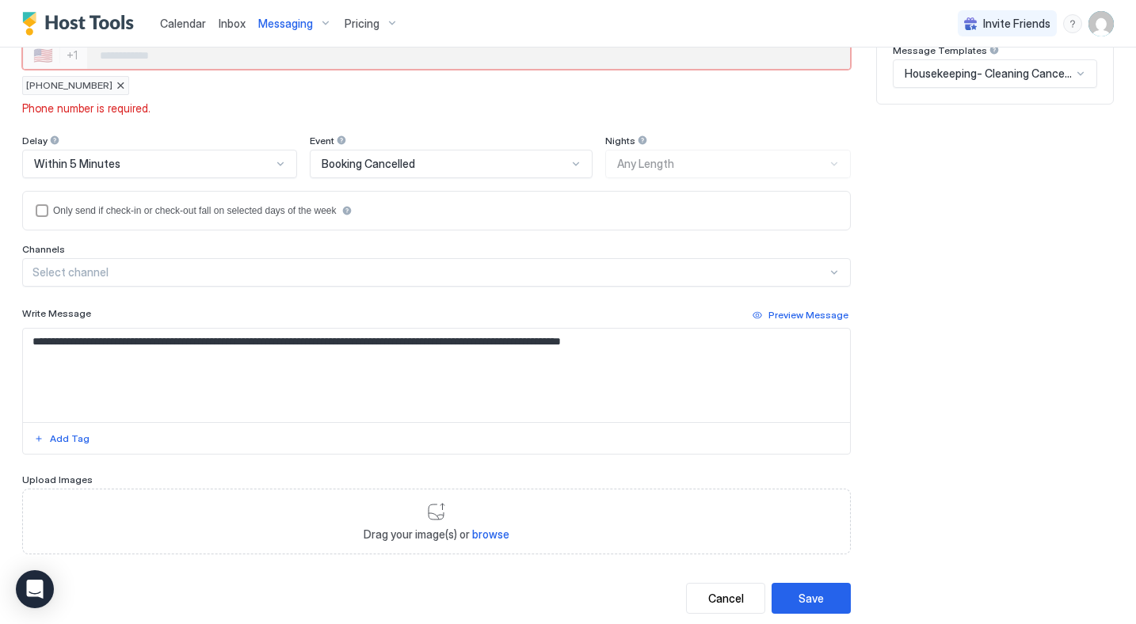
scroll to position [284, 0]
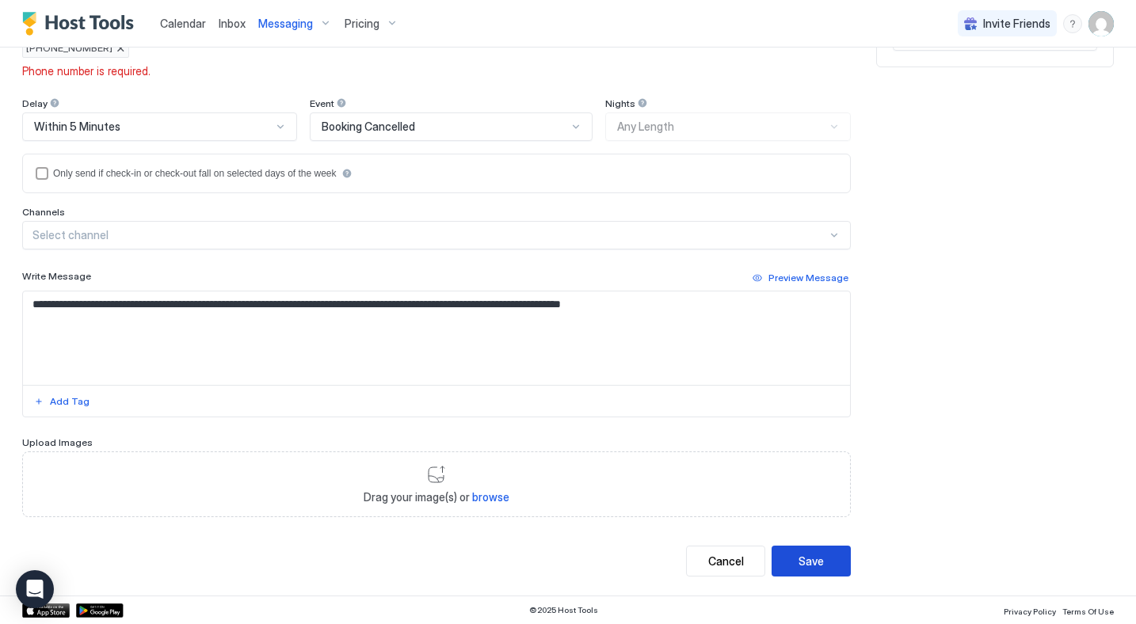
click at [814, 564] on div "Save" at bounding box center [811, 561] width 25 height 17
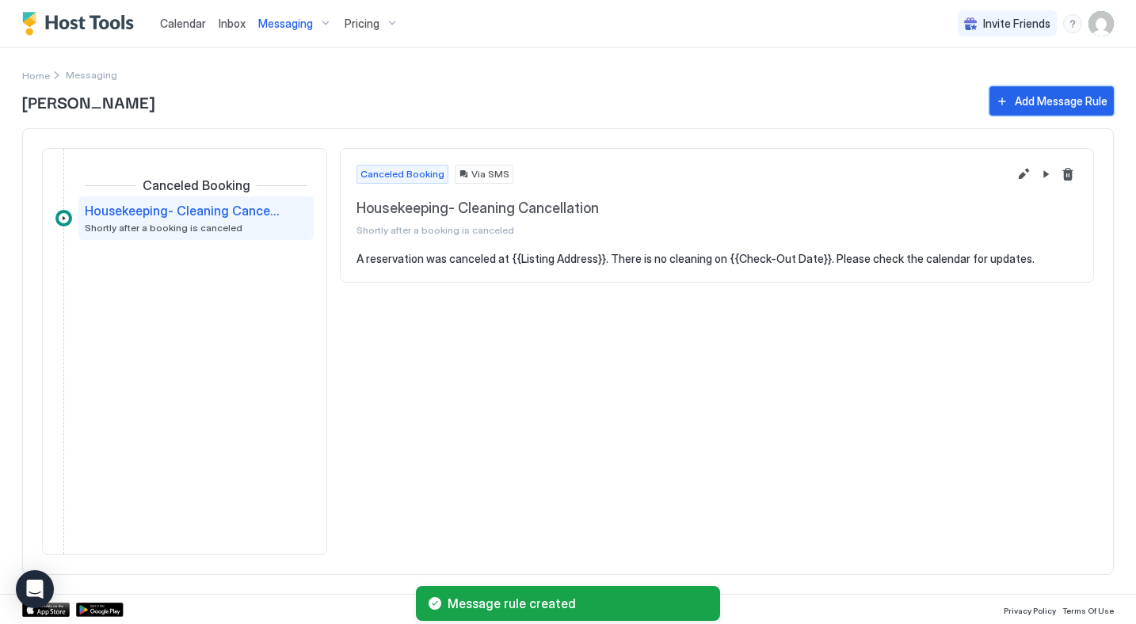
click at [1023, 107] on div "Add Message Rule" at bounding box center [1061, 101] width 93 height 17
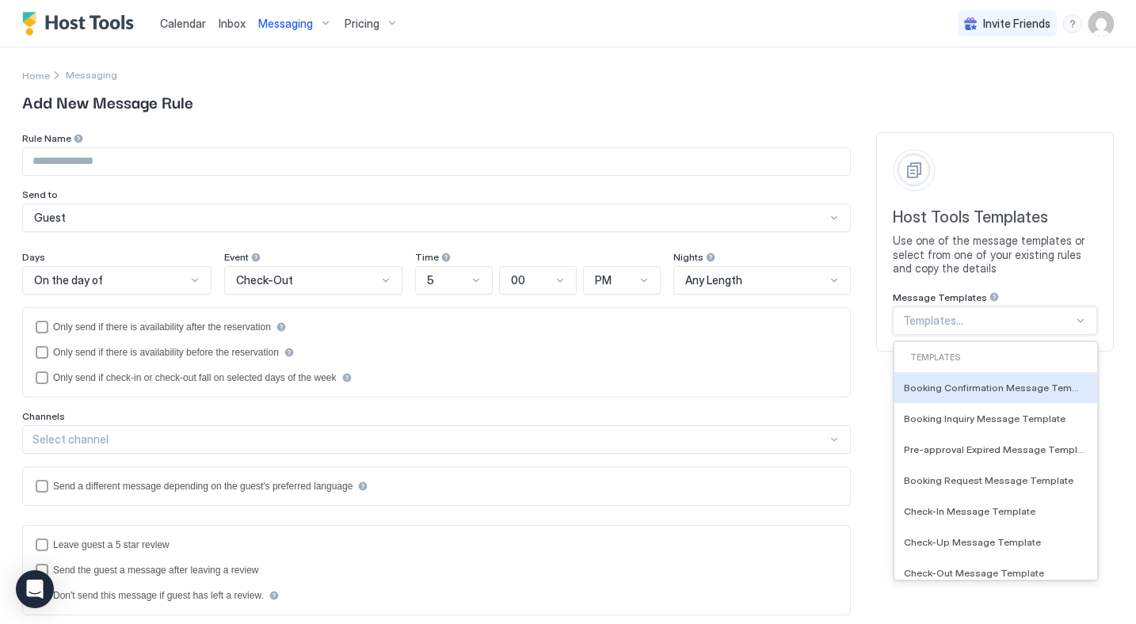
click at [927, 322] on div at bounding box center [988, 321] width 170 height 14
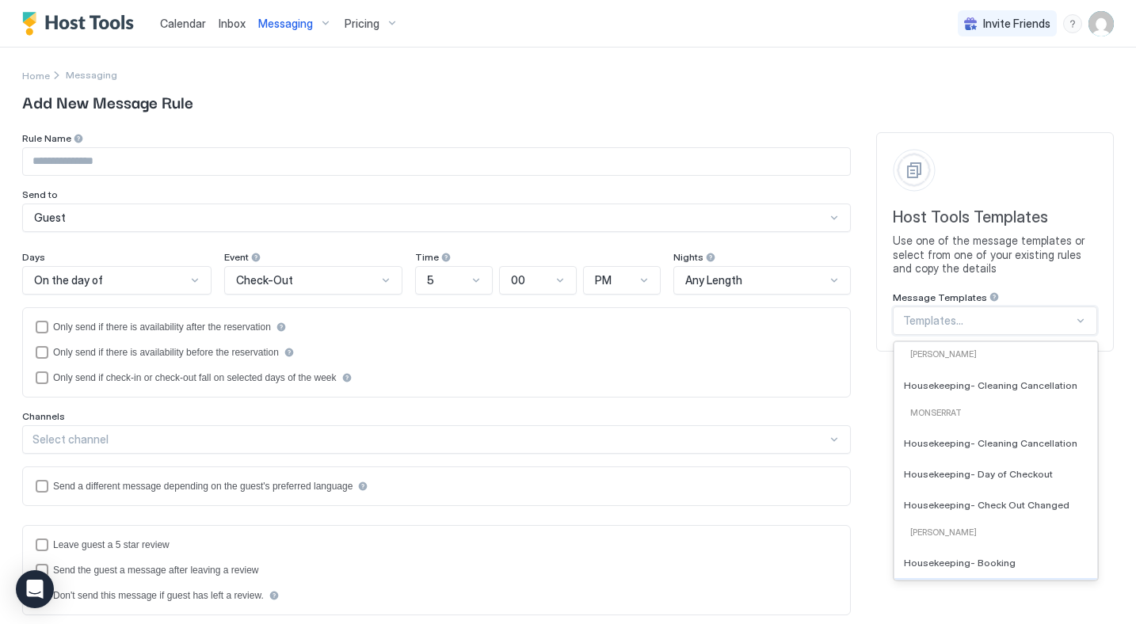
scroll to position [652, 0]
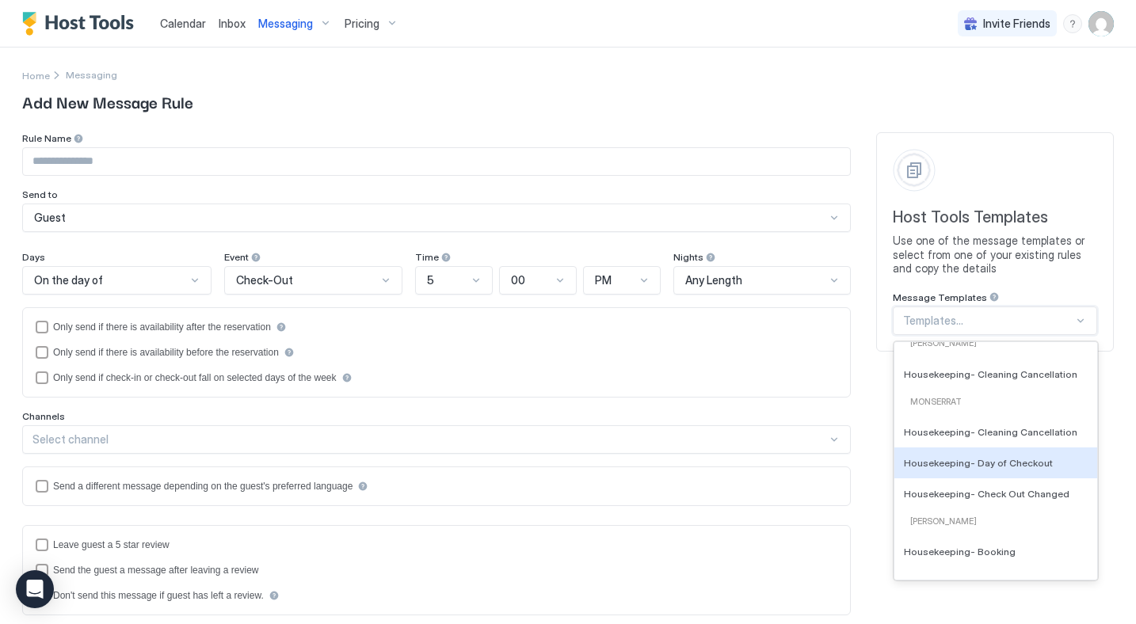
click at [970, 460] on span "Housekeeping- Day of Checkout" at bounding box center [978, 462] width 149 height 12
type input "**********"
type textarea "**********"
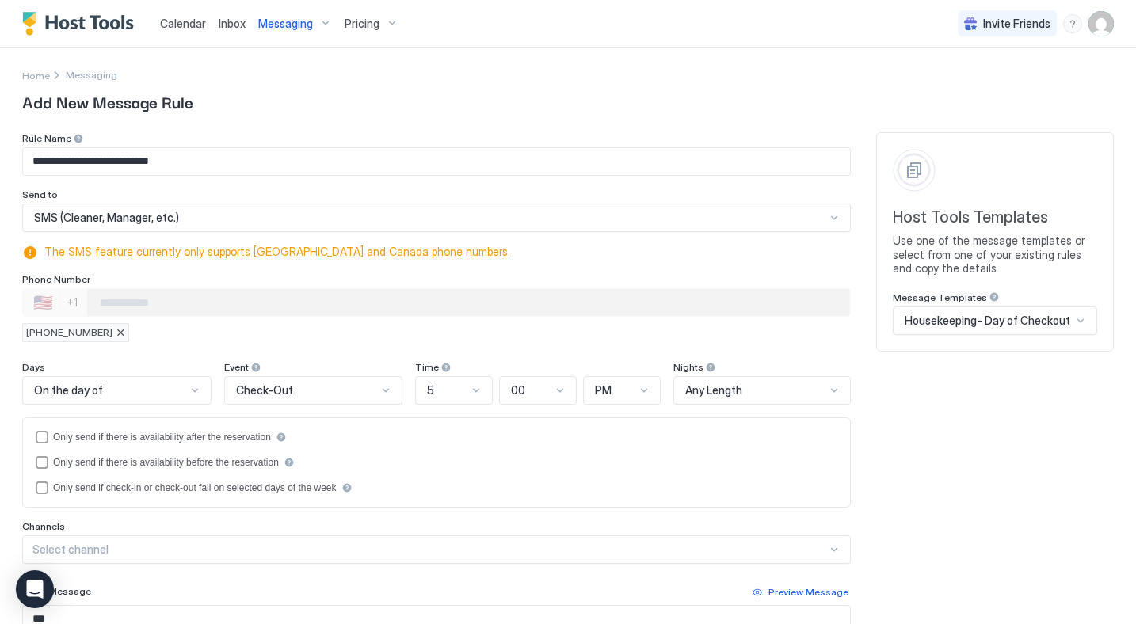
click at [116, 331] on div at bounding box center [121, 333] width 10 height 10
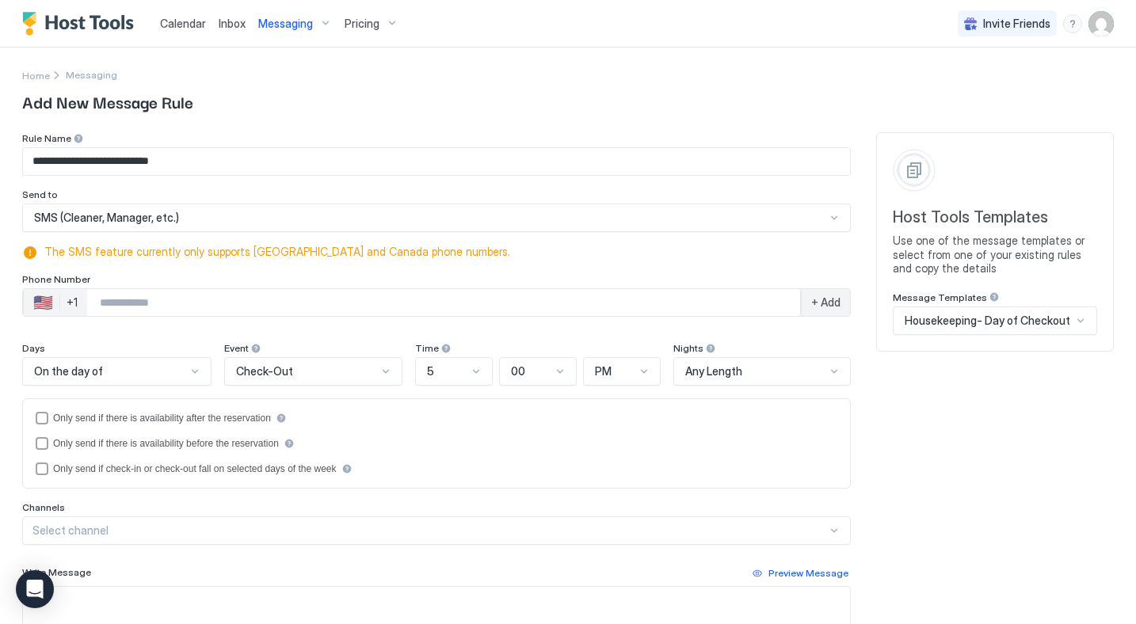
click at [108, 304] on input "Phone Number input" at bounding box center [443, 302] width 713 height 29
type input "**********"
click at [831, 304] on span "+ Add" at bounding box center [825, 303] width 29 height 14
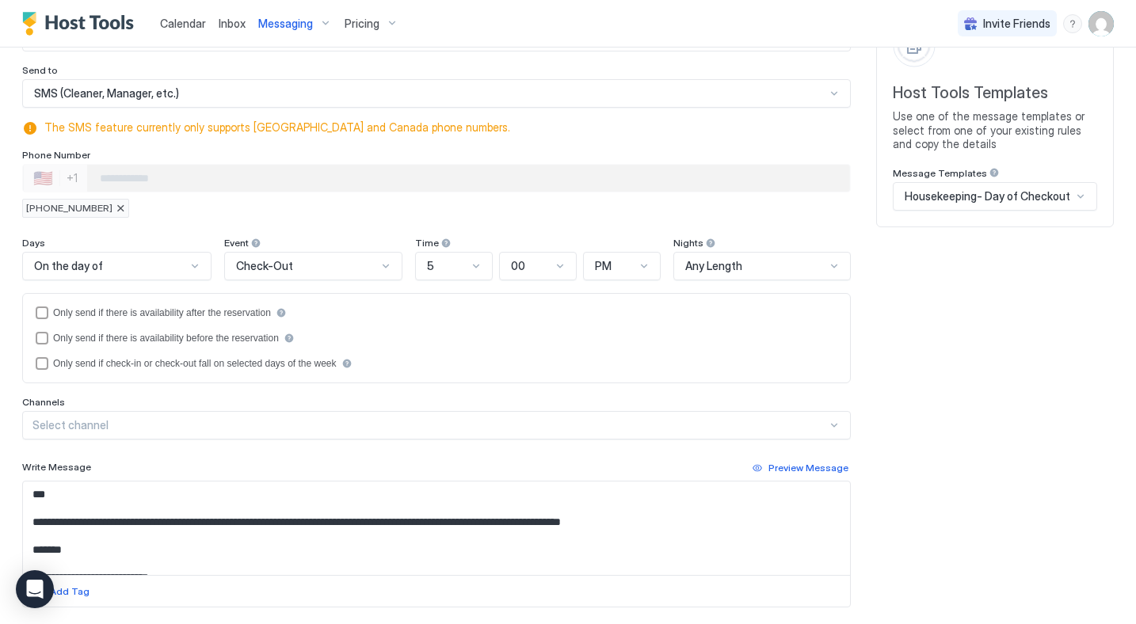
scroll to position [120, 0]
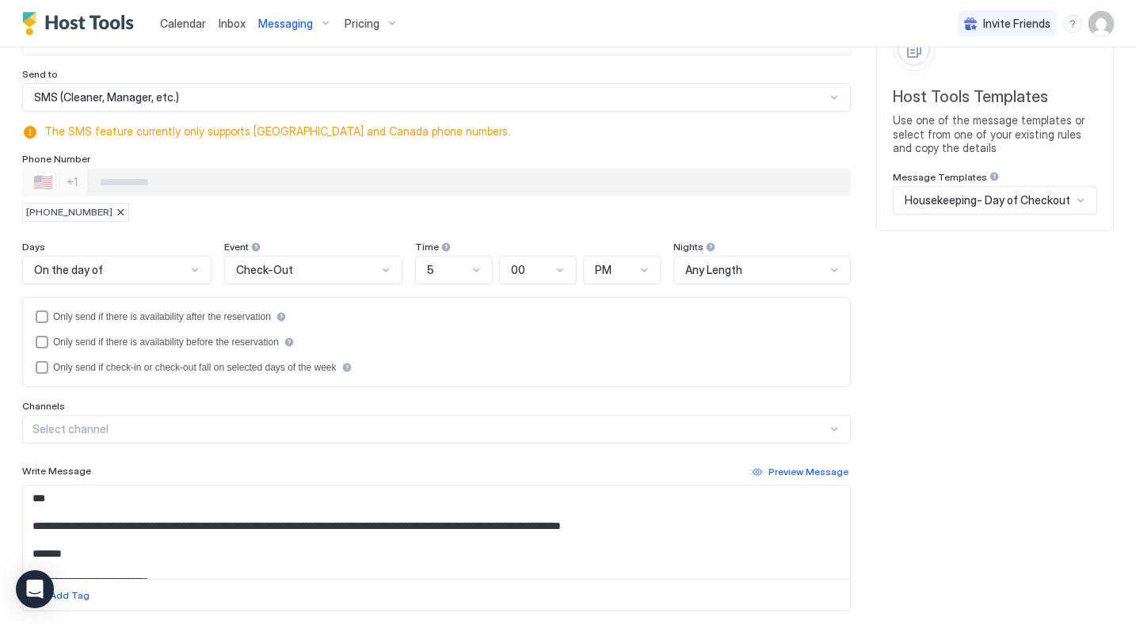
click at [475, 268] on div at bounding box center [476, 270] width 13 height 13
click at [437, 441] on div "9" at bounding box center [454, 443] width 57 height 12
click at [614, 276] on div "PM" at bounding box center [615, 270] width 40 height 14
click at [612, 303] on div "AM" at bounding box center [622, 307] width 57 height 12
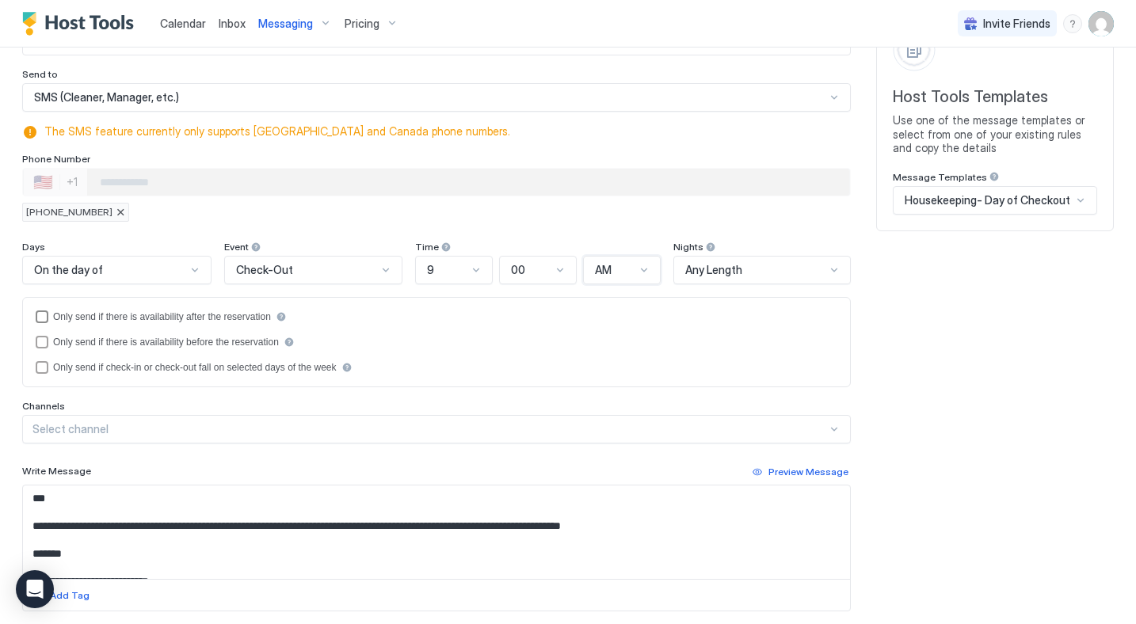
click at [517, 322] on div "Only send if there is availability after the reservation" at bounding box center [437, 317] width 802 height 13
click at [39, 317] on icon "afterReservation" at bounding box center [42, 317] width 6 height 5
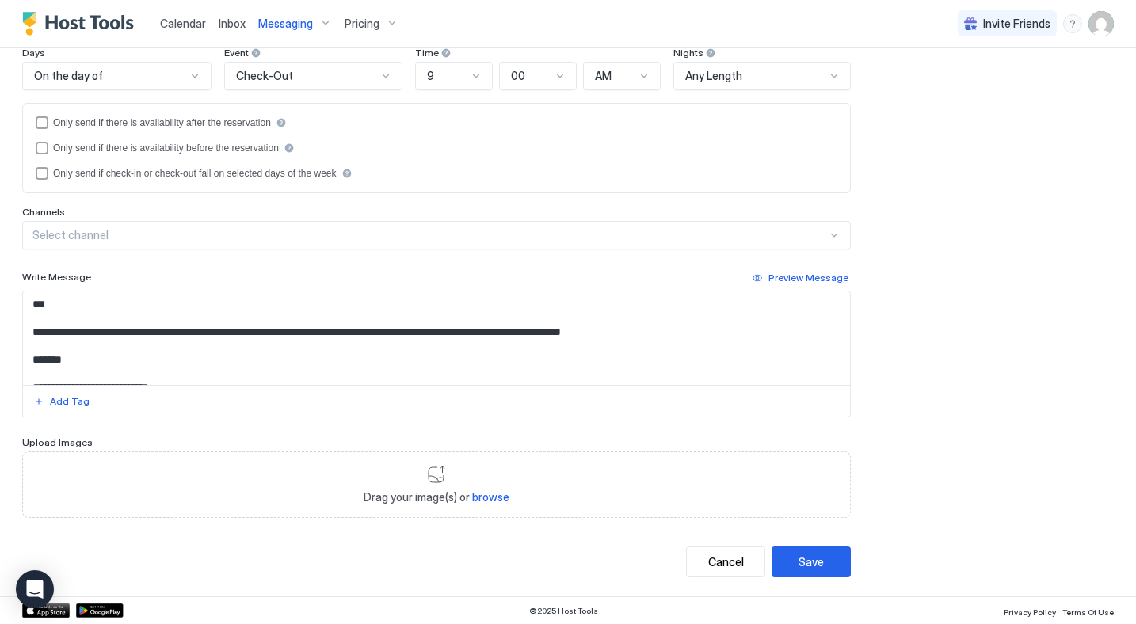
scroll to position [16, 0]
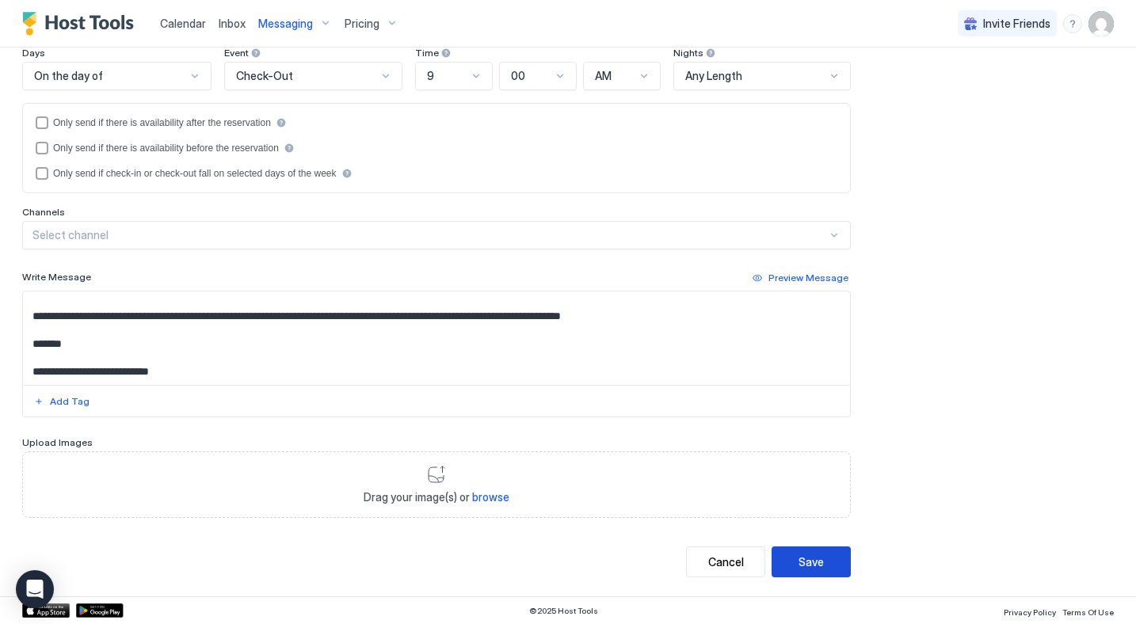
click at [803, 555] on div "Save" at bounding box center [811, 562] width 25 height 17
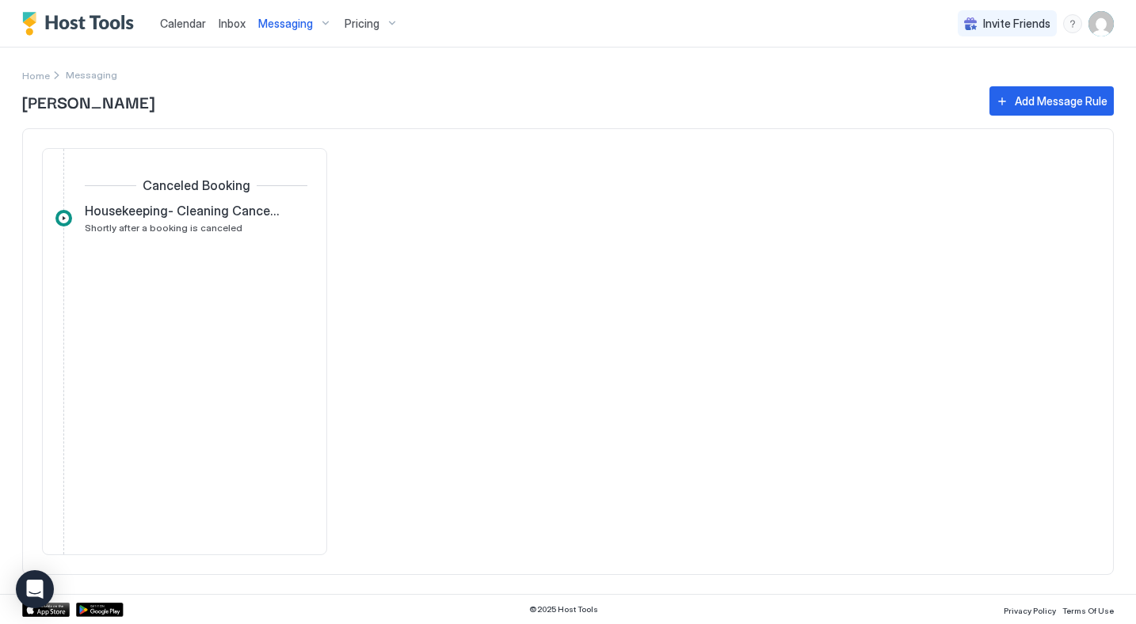
scroll to position [0, 0]
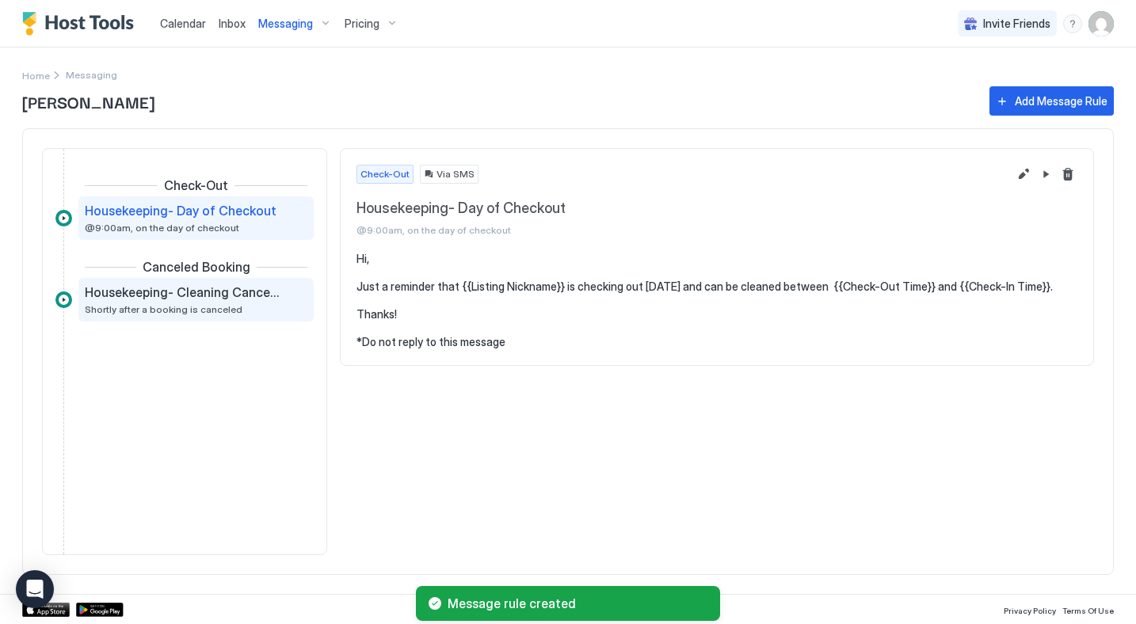
click at [170, 303] on span "Shortly after a booking is canceled" at bounding box center [164, 309] width 158 height 12
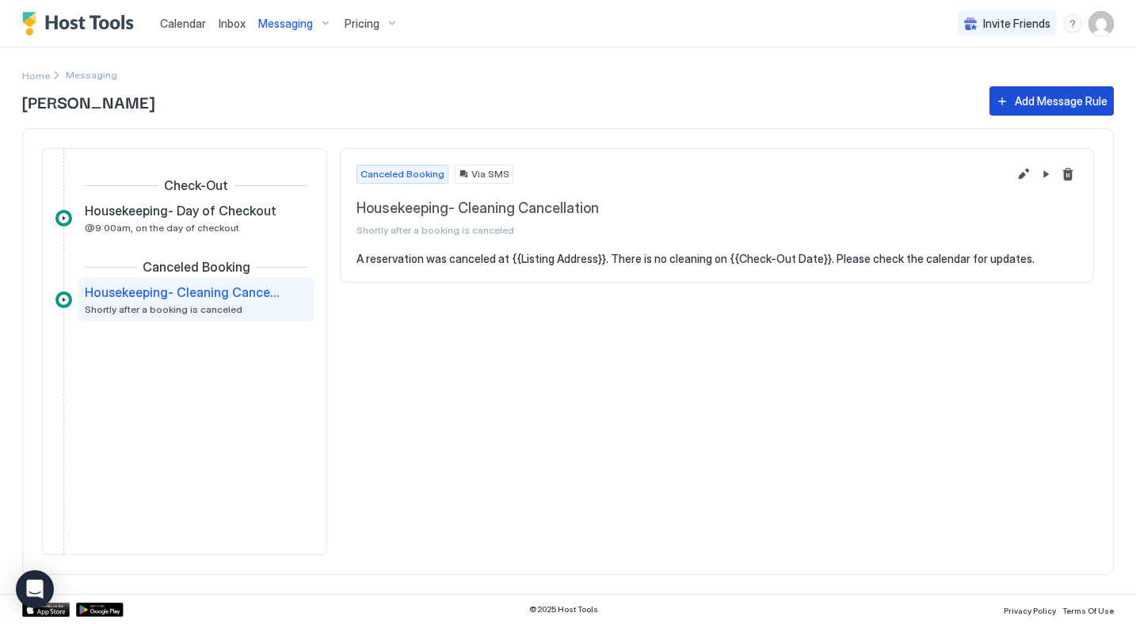
click at [1026, 98] on div "Add Message Rule" at bounding box center [1061, 101] width 93 height 17
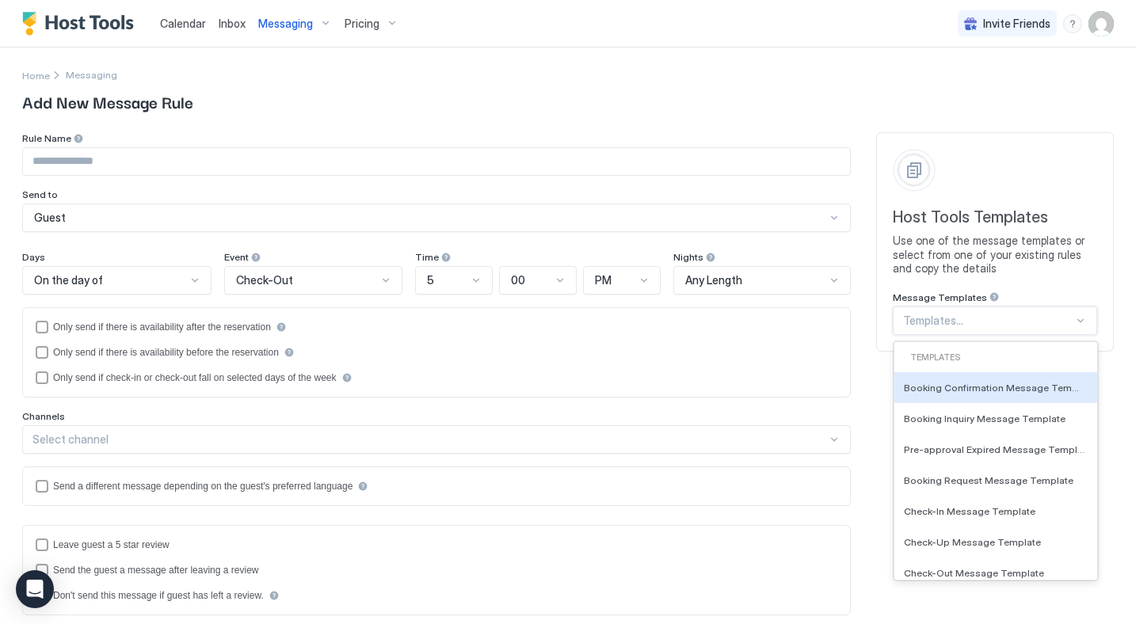
click at [974, 322] on div at bounding box center [988, 321] width 170 height 14
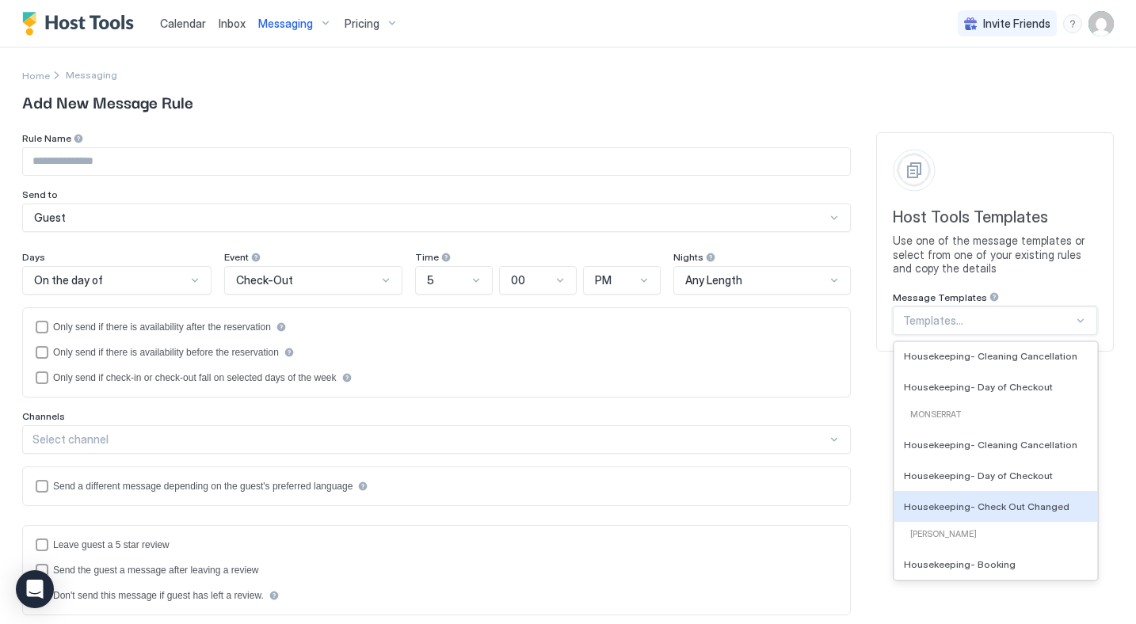
scroll to position [683, 0]
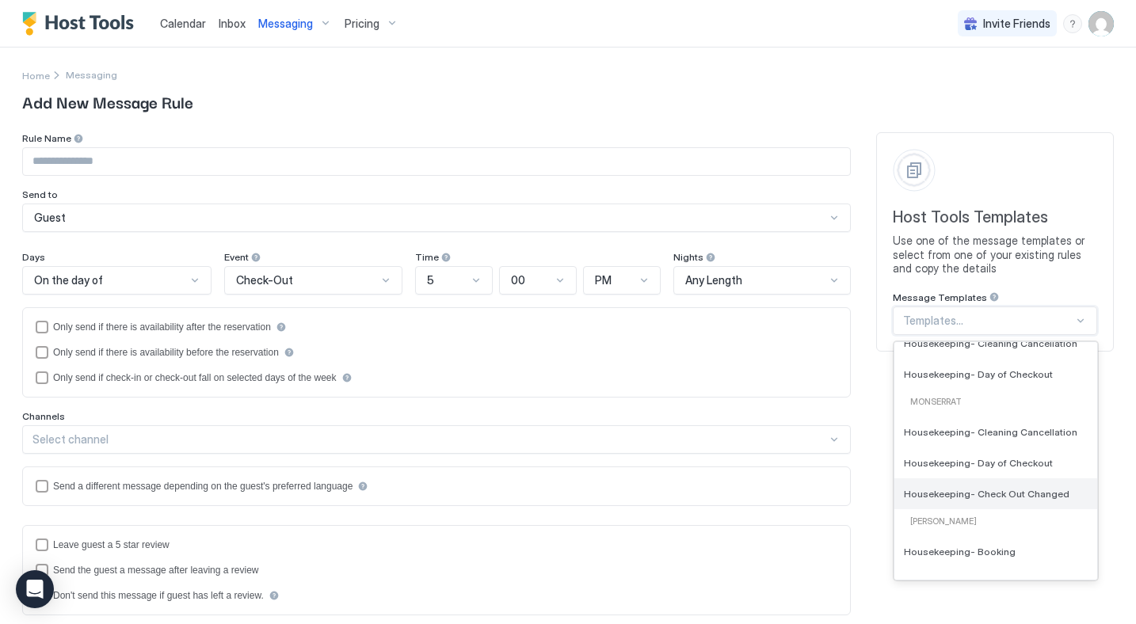
click at [967, 493] on span "Housekeeping- Check Out Changed" at bounding box center [987, 493] width 166 height 12
type input "**********"
type textarea "**********"
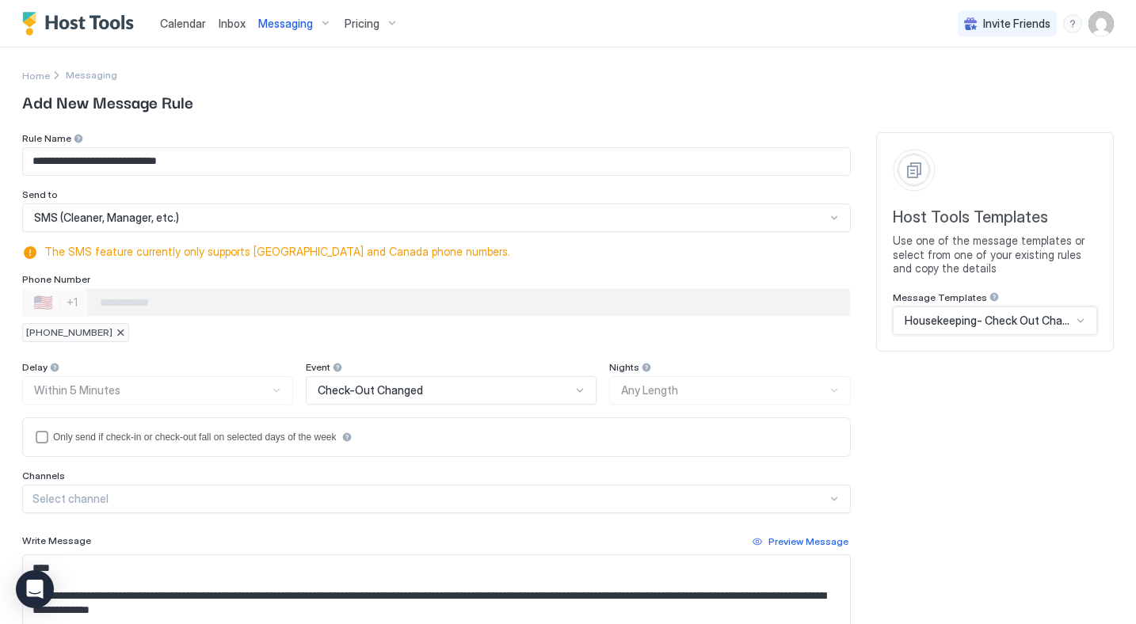
click at [116, 335] on div at bounding box center [121, 333] width 10 height 10
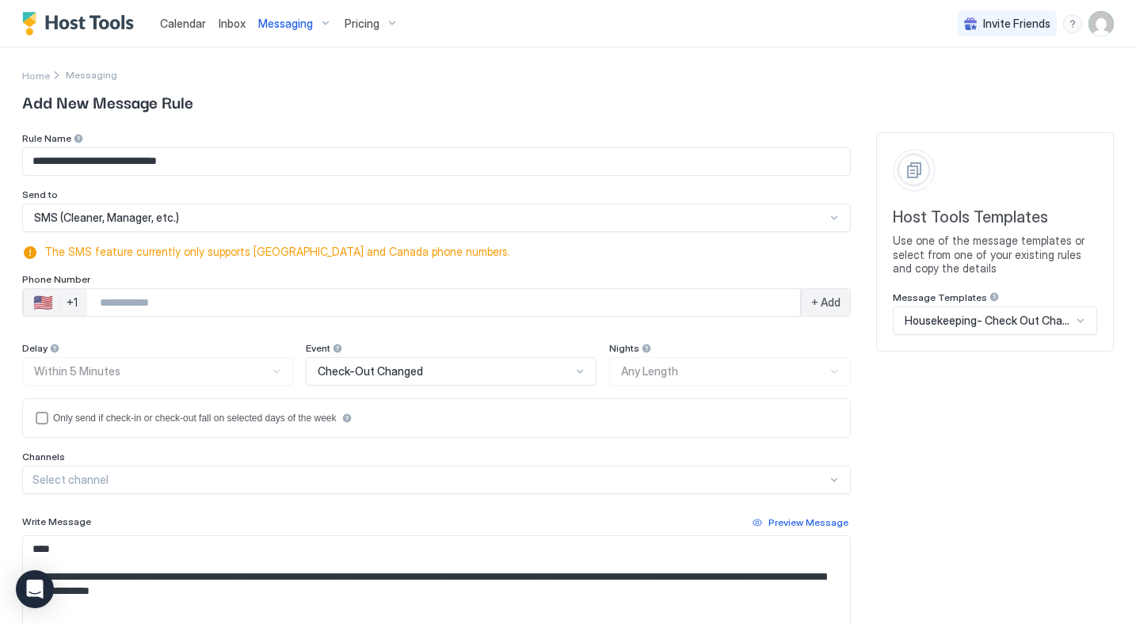
click at [115, 301] on input "Phone Number input" at bounding box center [443, 302] width 713 height 29
type input "**********"
click at [826, 300] on span "+ Add" at bounding box center [825, 303] width 29 height 14
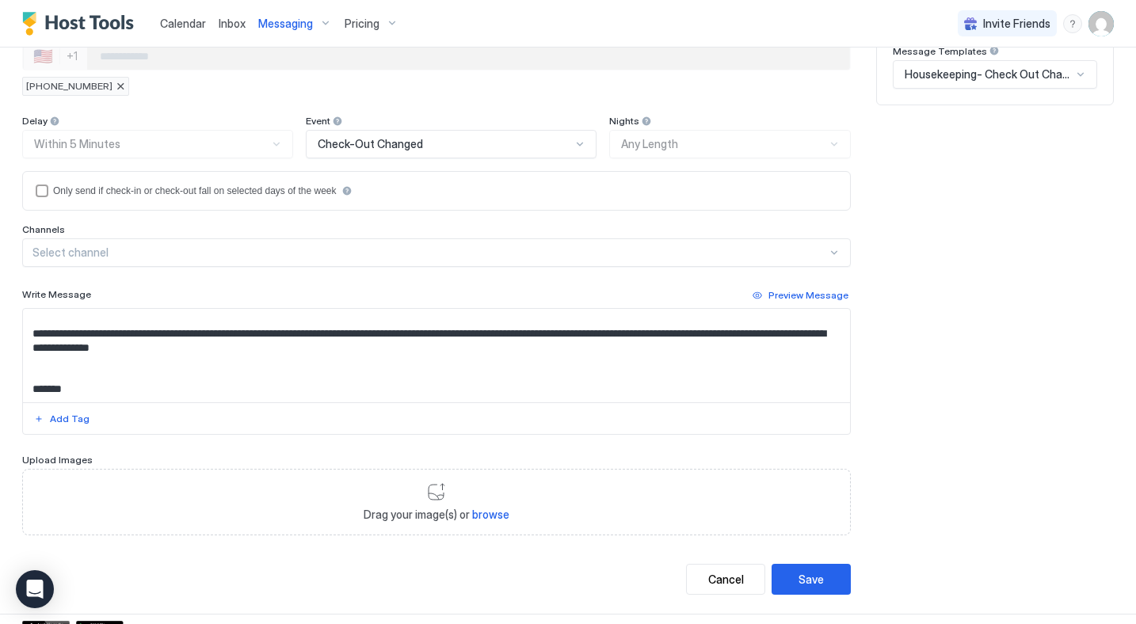
scroll to position [264, 0]
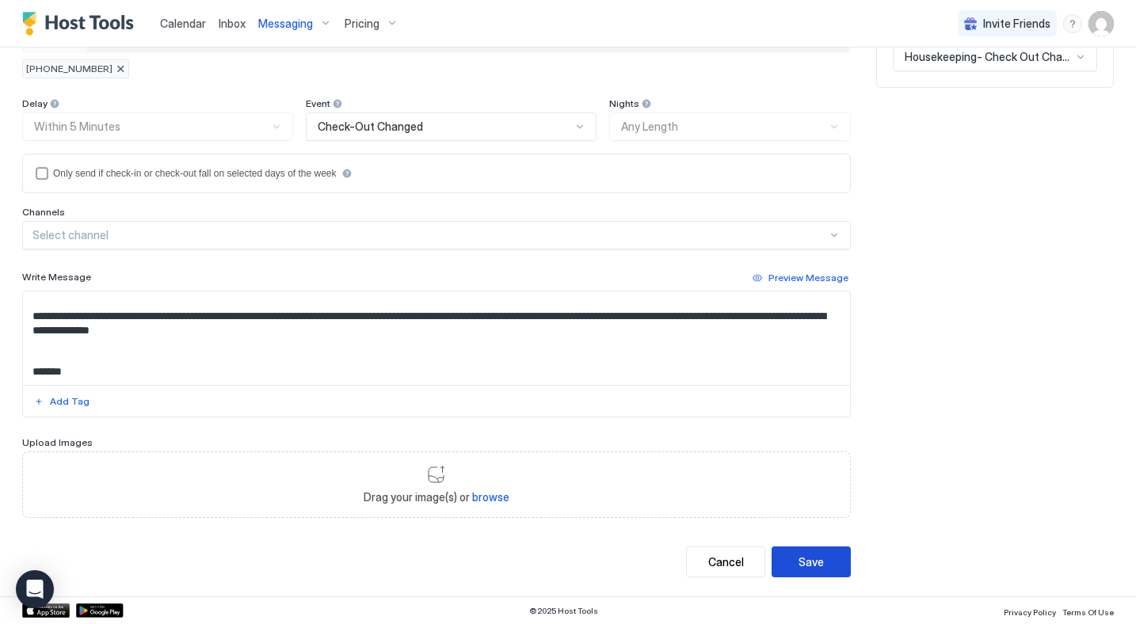
click at [791, 562] on button "Save" at bounding box center [811, 562] width 79 height 31
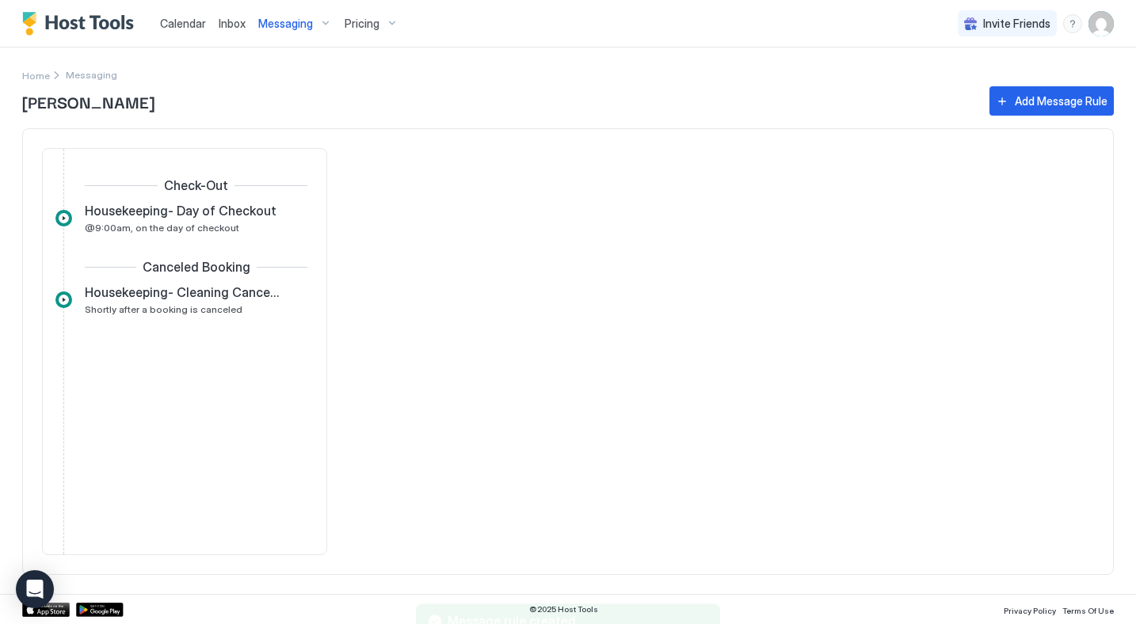
scroll to position [0, 0]
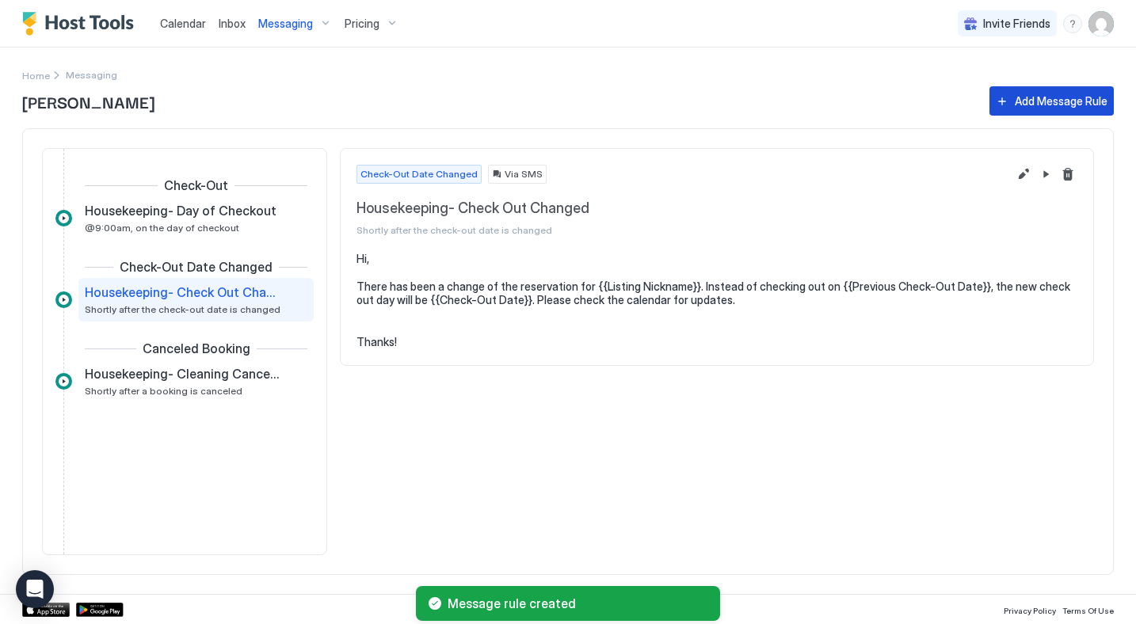
click at [1053, 93] on div "Add Message Rule" at bounding box center [1061, 101] width 93 height 17
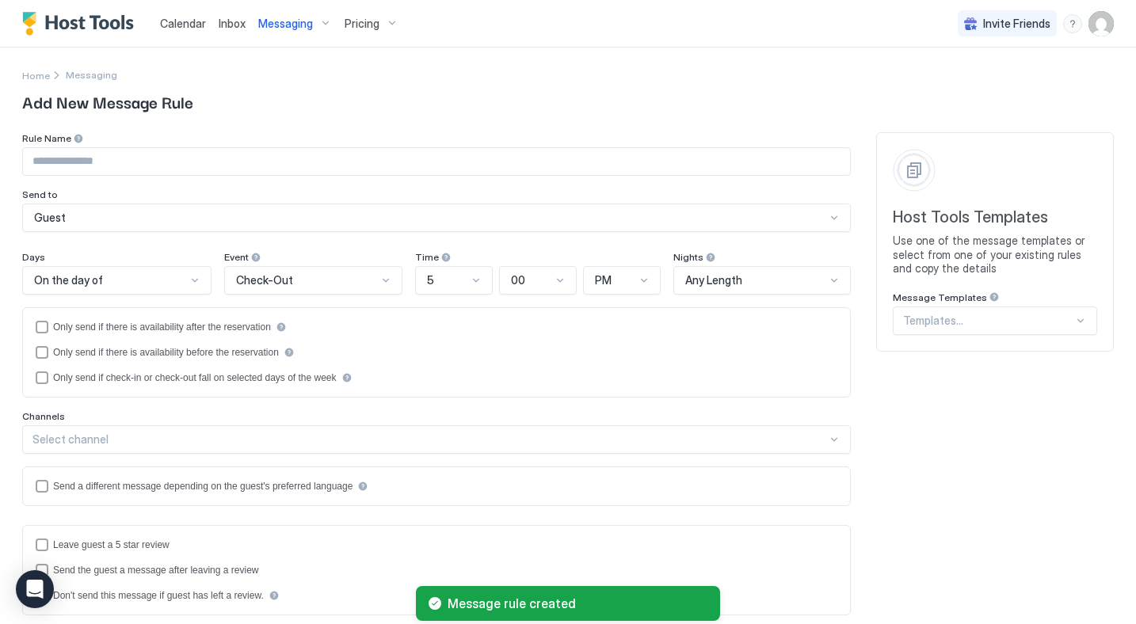
click at [919, 315] on div at bounding box center [988, 321] width 170 height 14
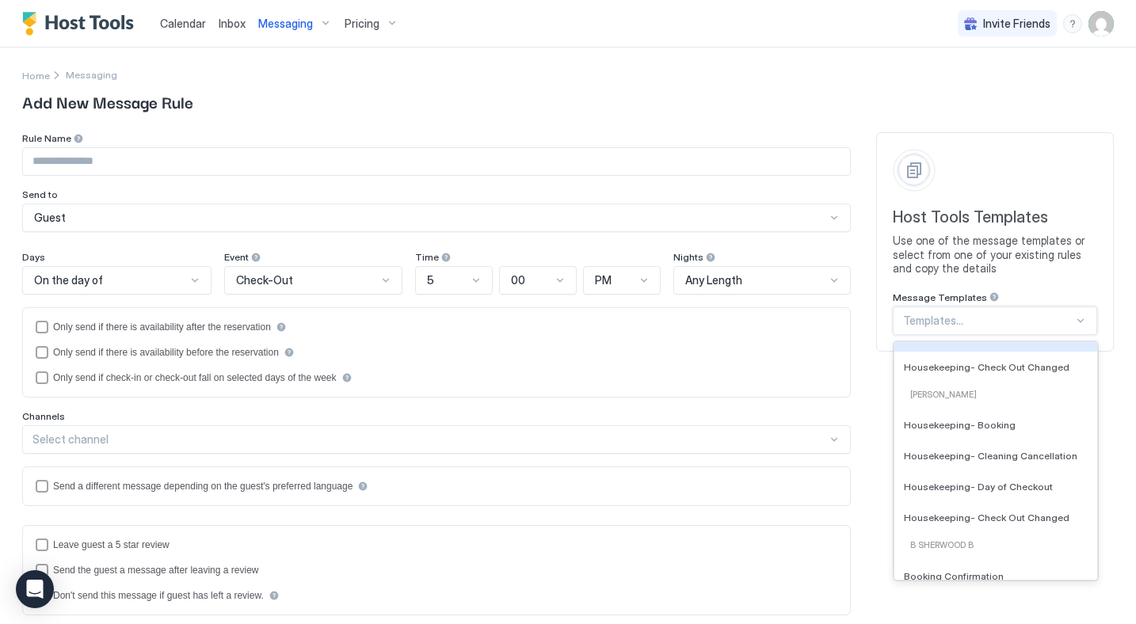
scroll to position [834, 0]
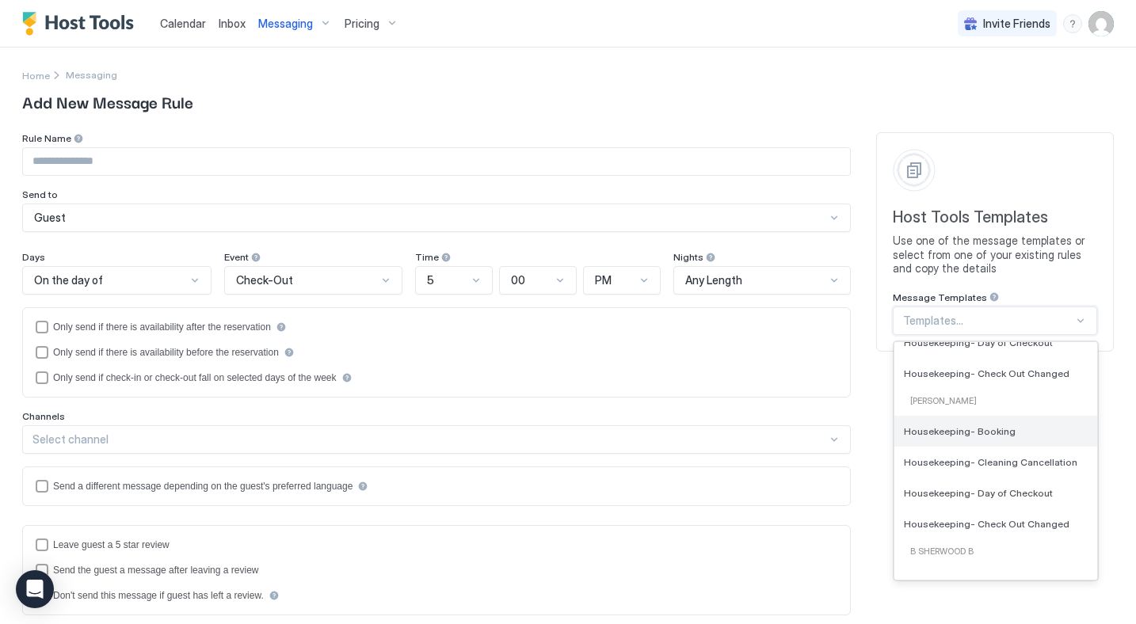
click at [977, 430] on span "Housekeeping- Booking" at bounding box center [960, 431] width 112 height 12
type input "**********"
type textarea "**********"
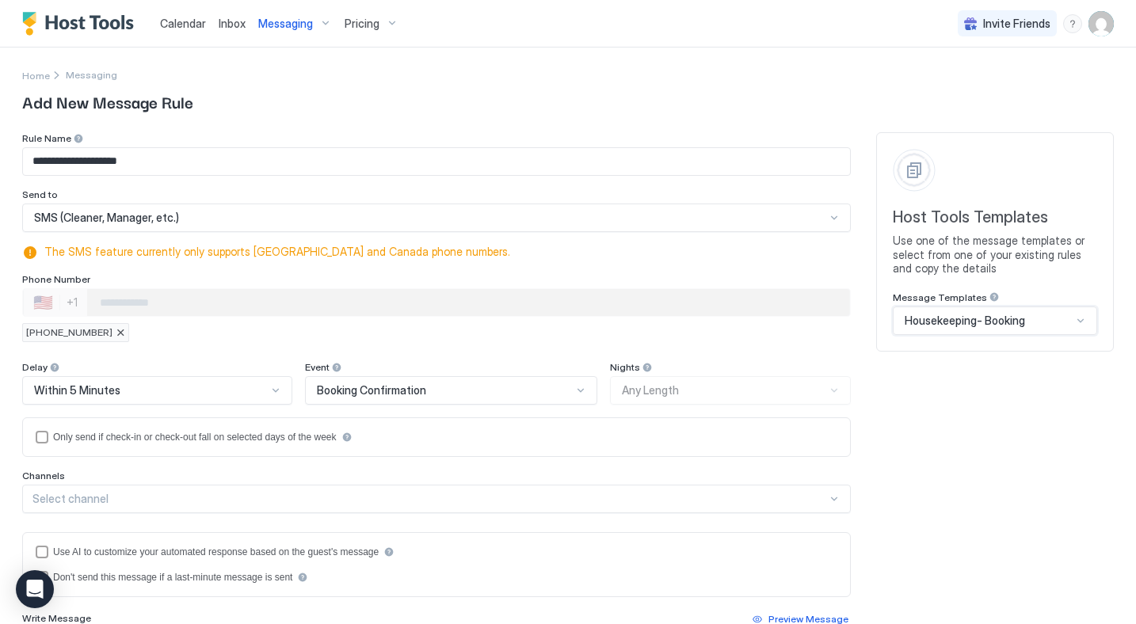
scroll to position [27, 0]
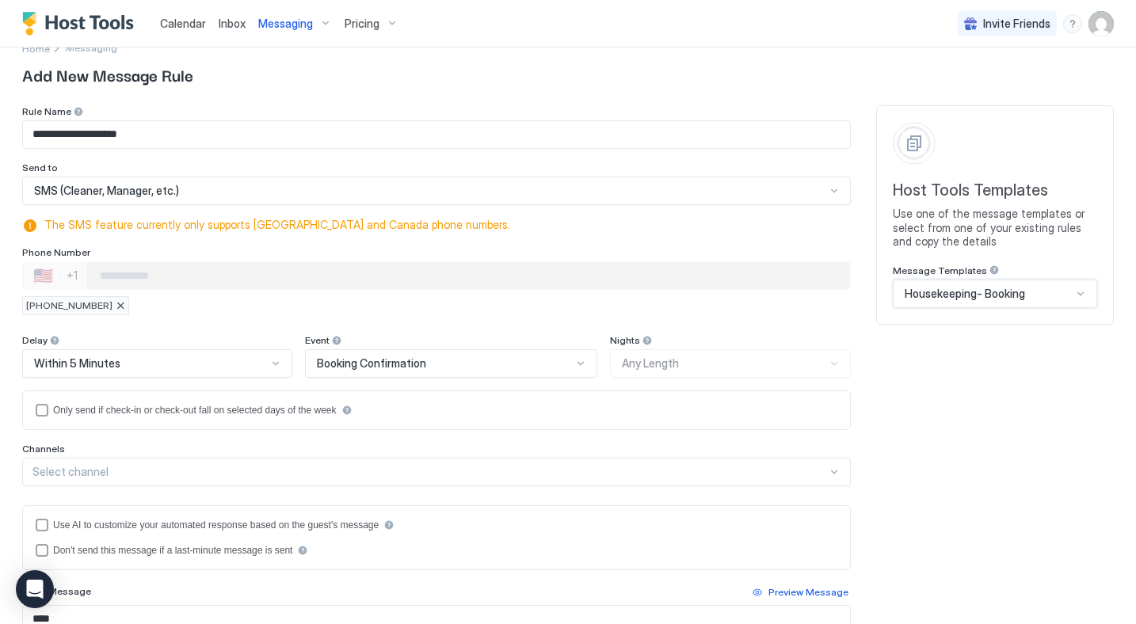
click at [116, 306] on div at bounding box center [121, 306] width 10 height 10
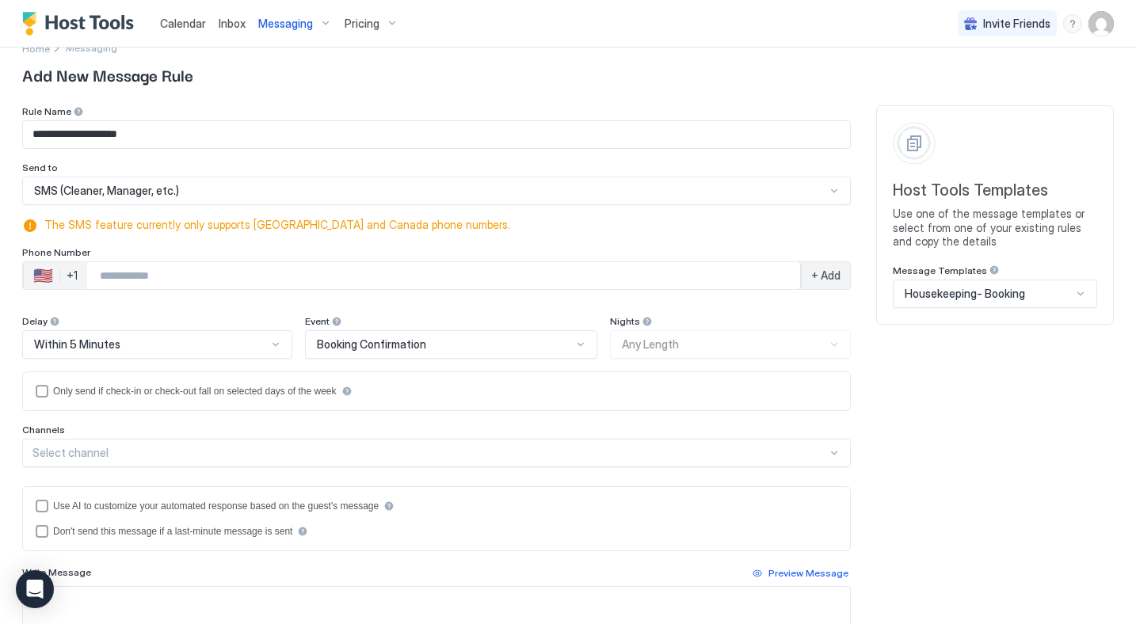
click at [156, 280] on input "Phone Number input" at bounding box center [443, 275] width 713 height 29
type input "**********"
click at [827, 280] on span "+ Add" at bounding box center [825, 276] width 29 height 14
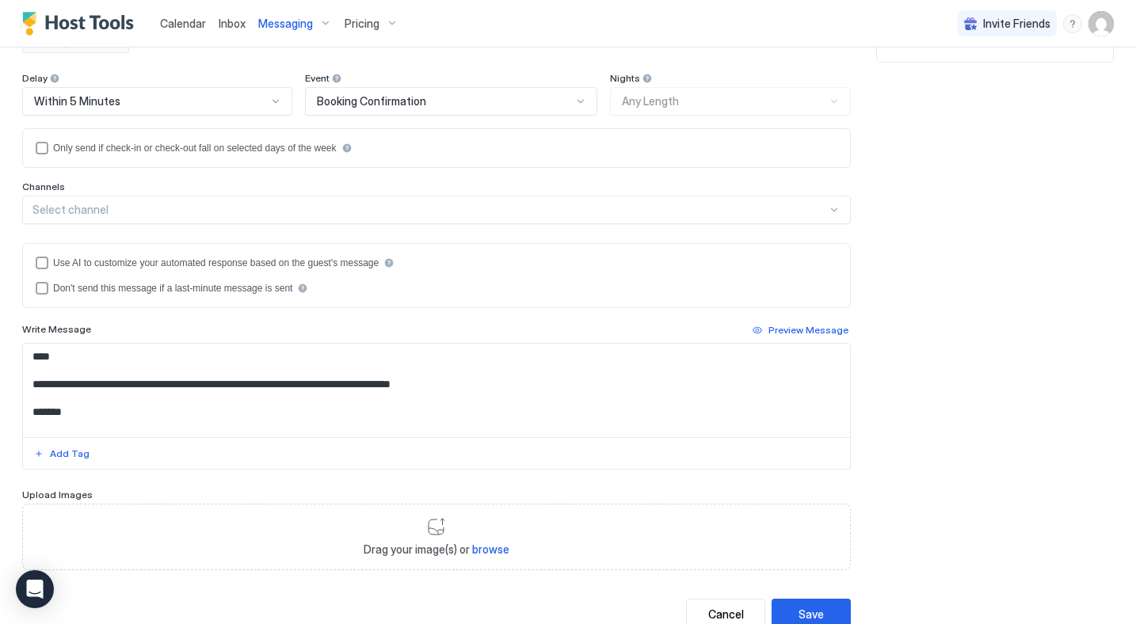
scroll to position [318, 0]
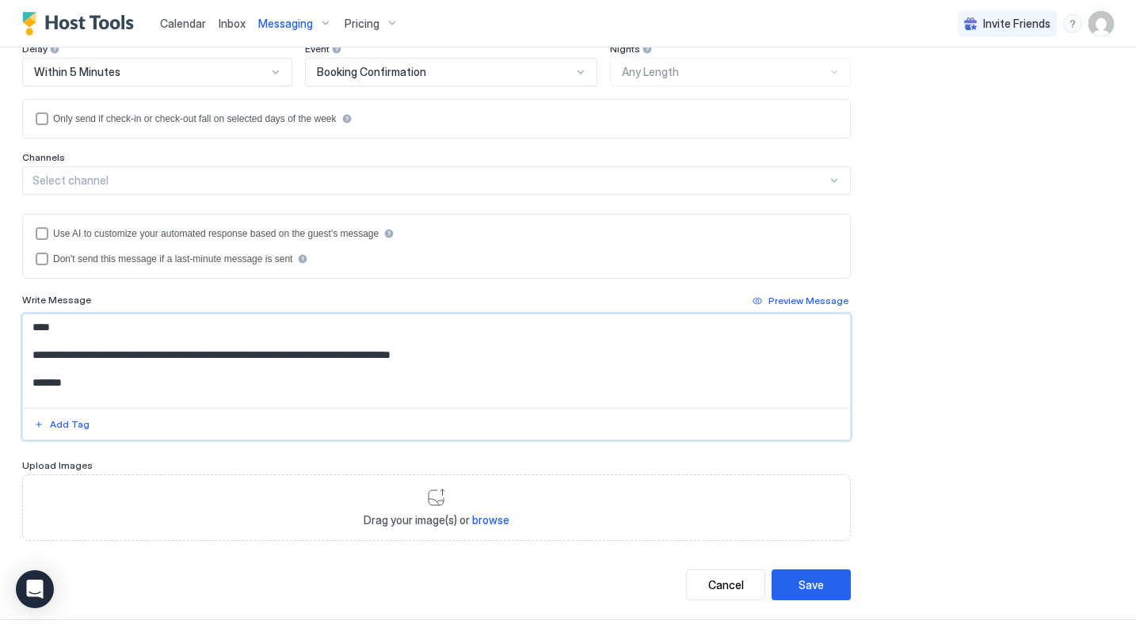
drag, startPoint x: 274, startPoint y: 353, endPoint x: 360, endPoint y: 350, distance: 86.4
click at [360, 350] on textarea "**********" at bounding box center [436, 361] width 827 height 93
click at [64, 427] on div "Add Tag" at bounding box center [70, 425] width 40 height 14
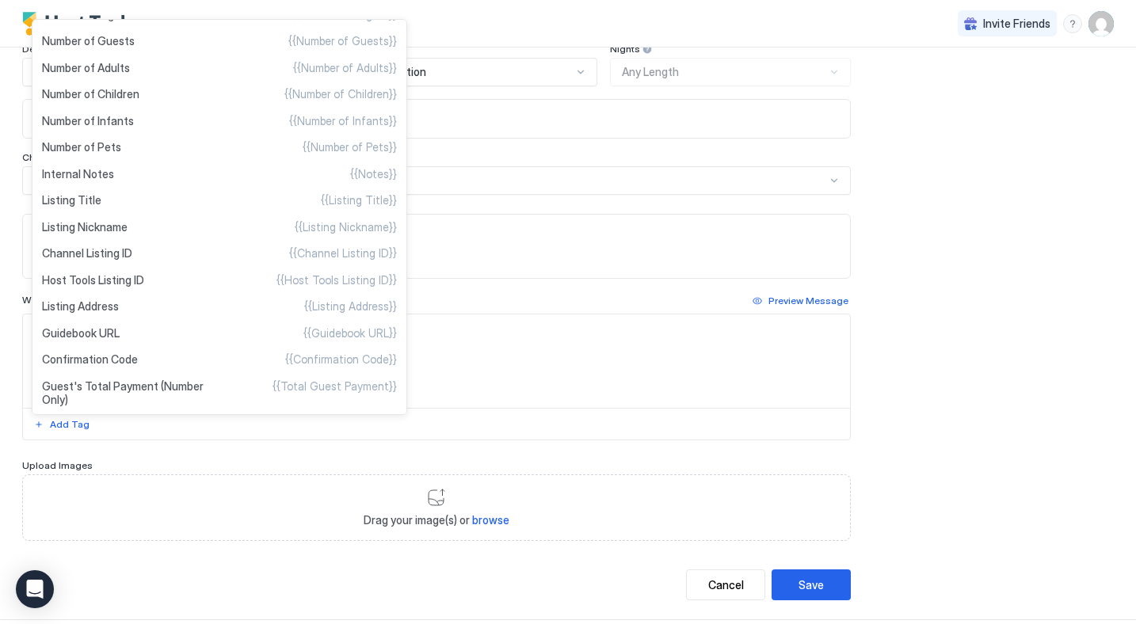
scroll to position [435, 0]
type textarea "**********"
click at [64, 304] on span "Listing Address" at bounding box center [80, 304] width 77 height 14
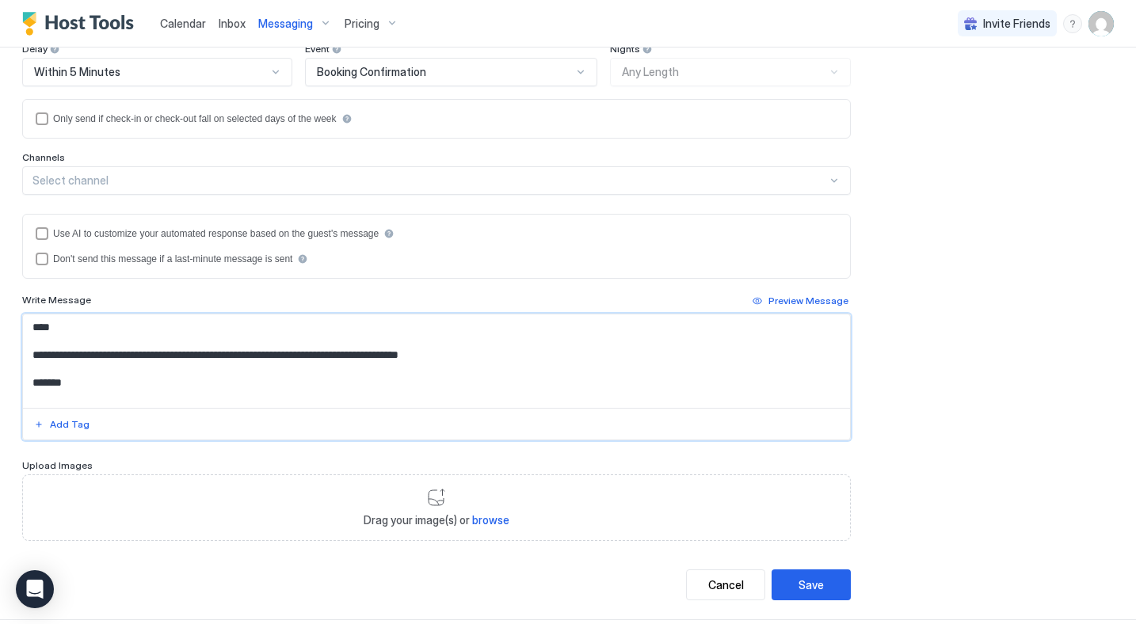
click at [194, 399] on textarea "**********" at bounding box center [436, 361] width 827 height 93
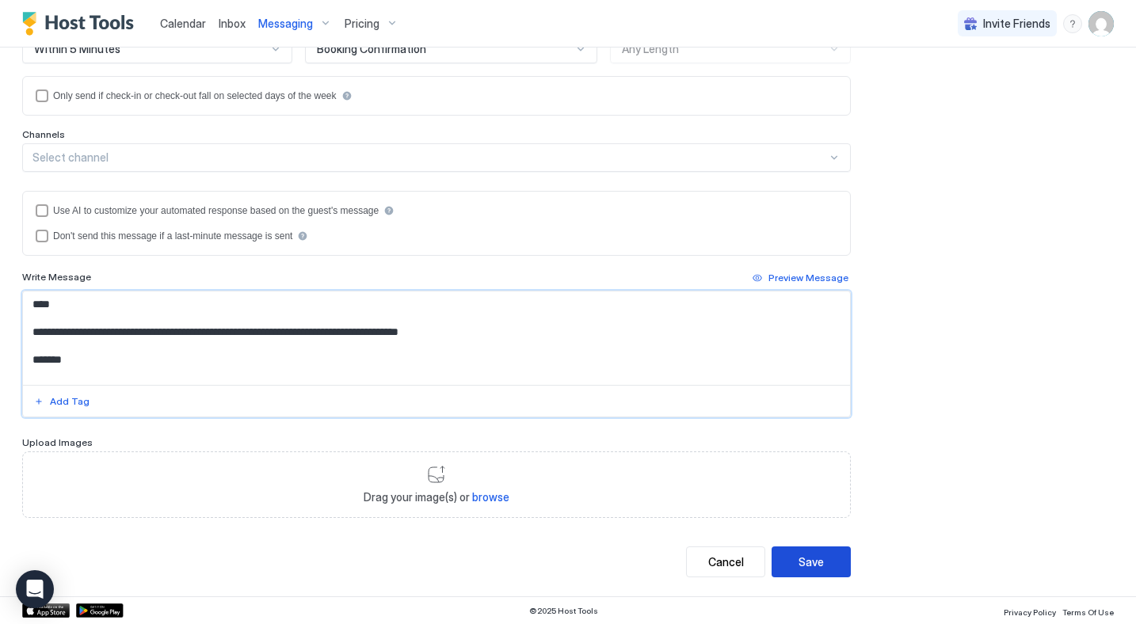
click at [799, 558] on button "Save" at bounding box center [811, 562] width 79 height 31
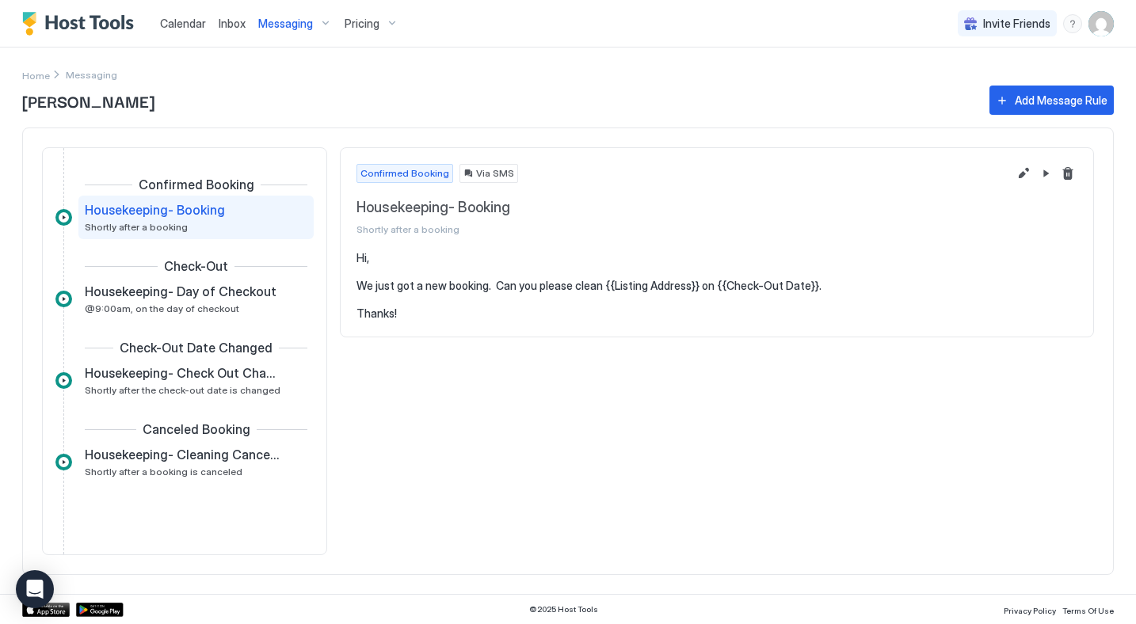
click at [183, 30] on link "Calendar" at bounding box center [183, 23] width 46 height 17
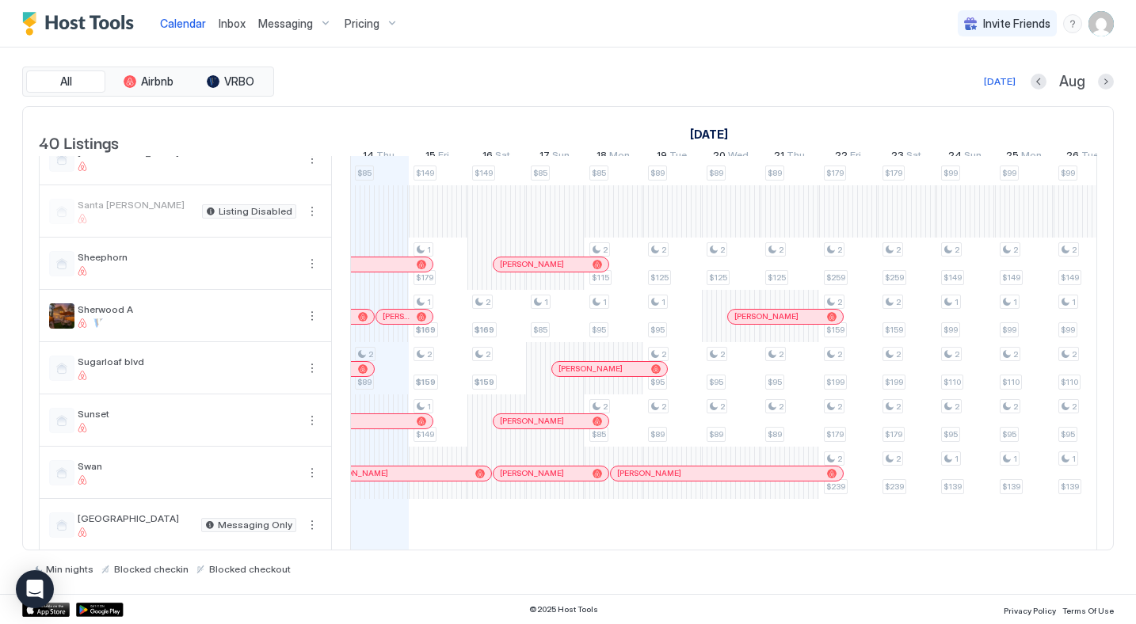
scroll to position [1399, 0]
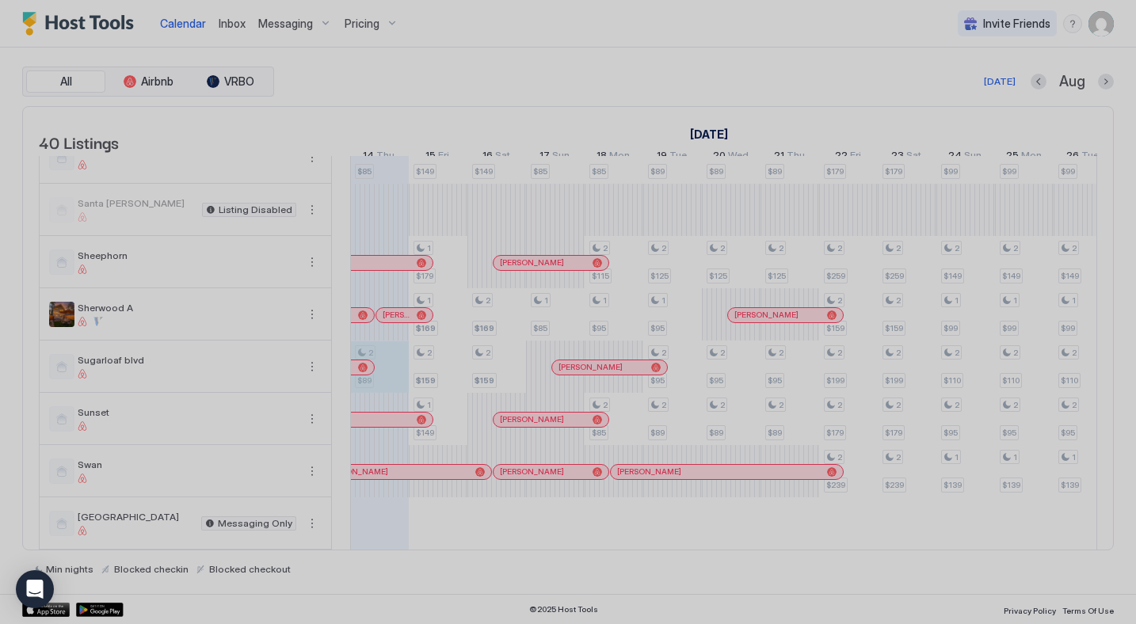
click at [447, 383] on div at bounding box center [568, 312] width 1136 height 624
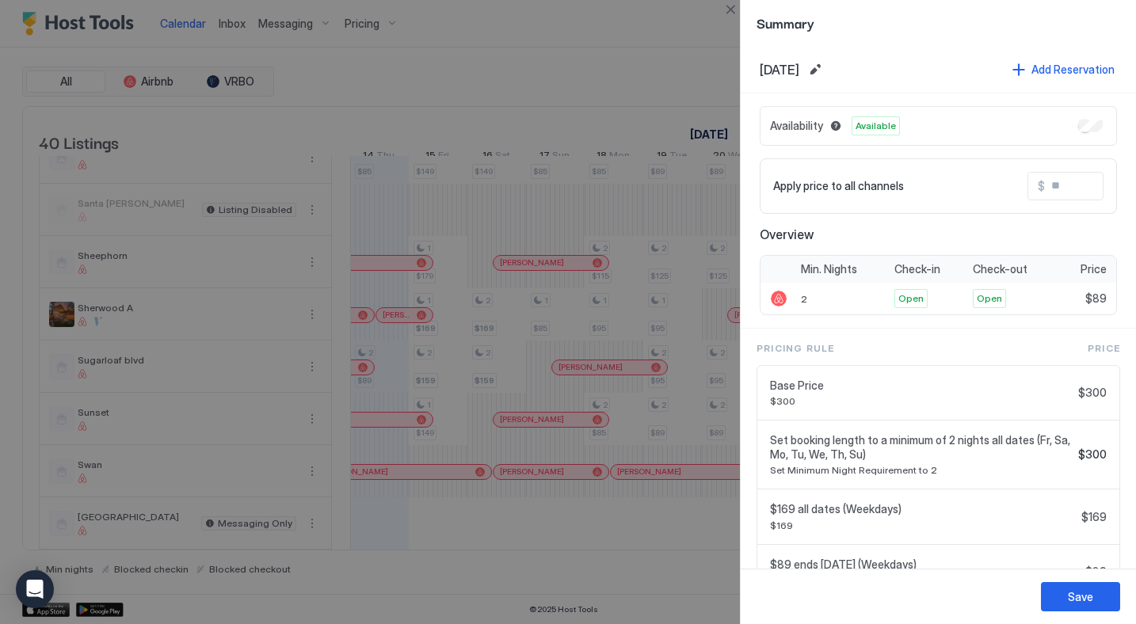
click at [1104, 124] on div "Availability Available" at bounding box center [938, 126] width 357 height 40
click at [1077, 607] on button "Save" at bounding box center [1080, 596] width 79 height 29
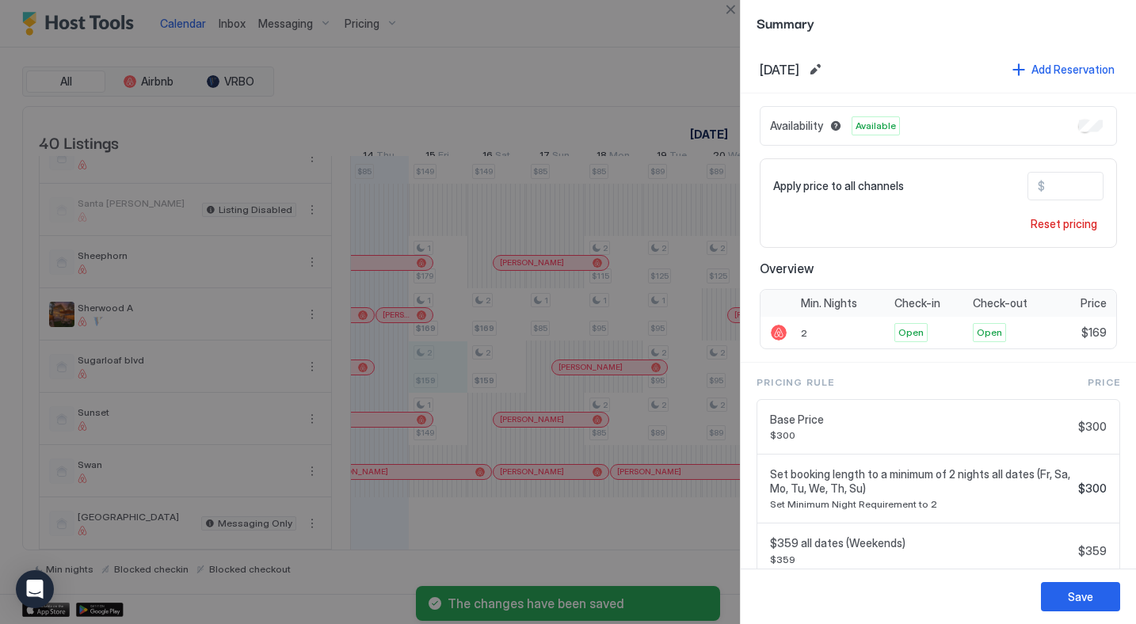
type input "***"
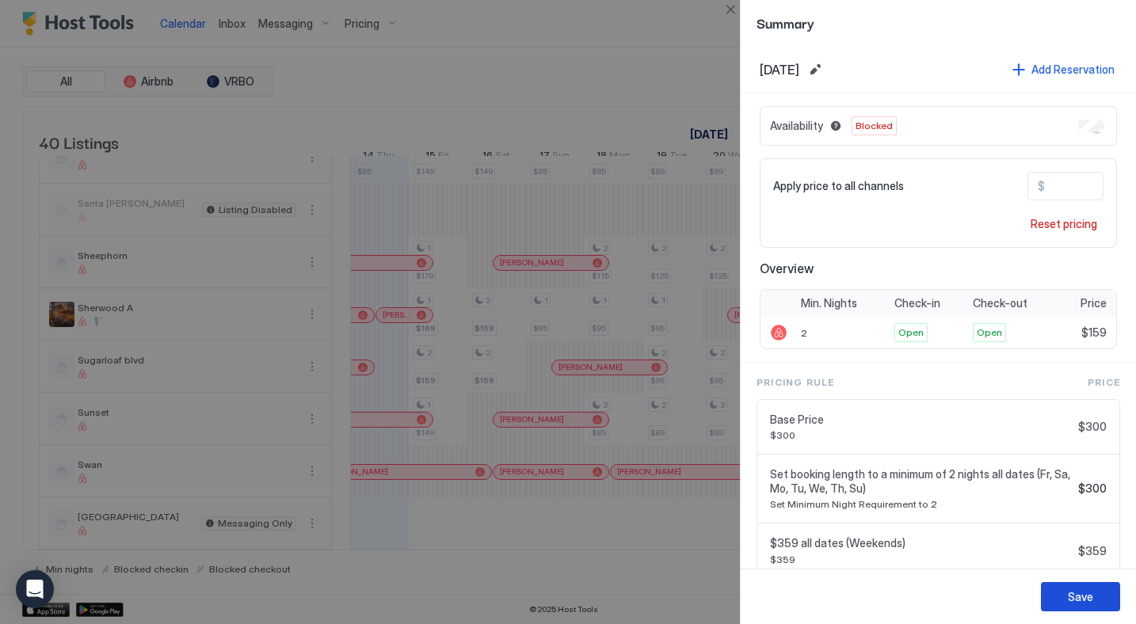
click at [1077, 597] on div "Save" at bounding box center [1080, 597] width 25 height 17
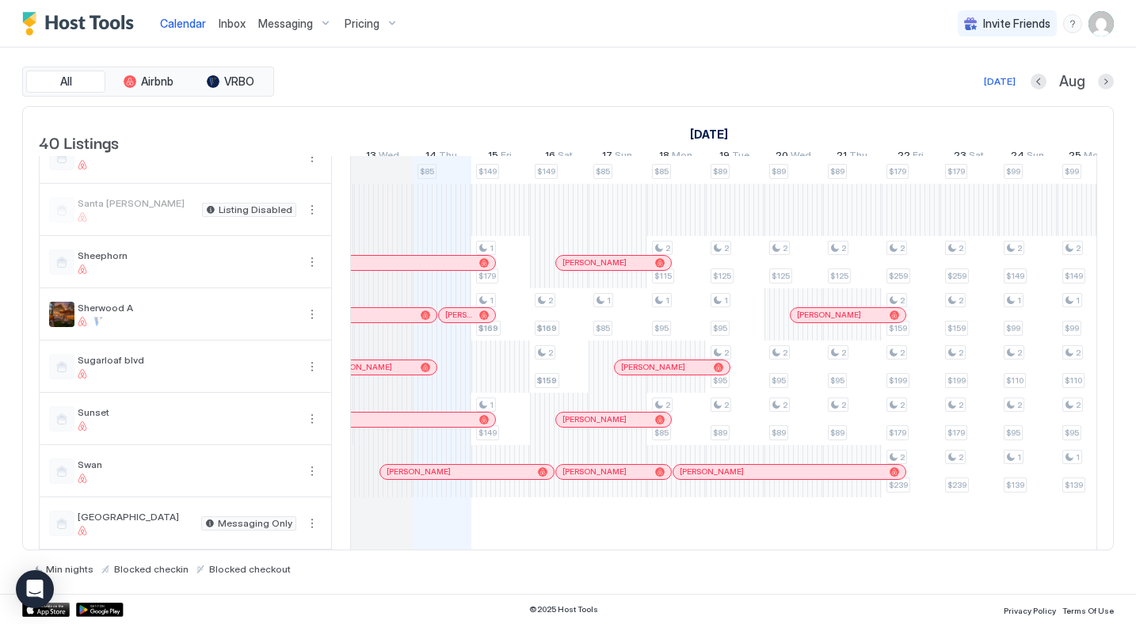
scroll to position [0, 0]
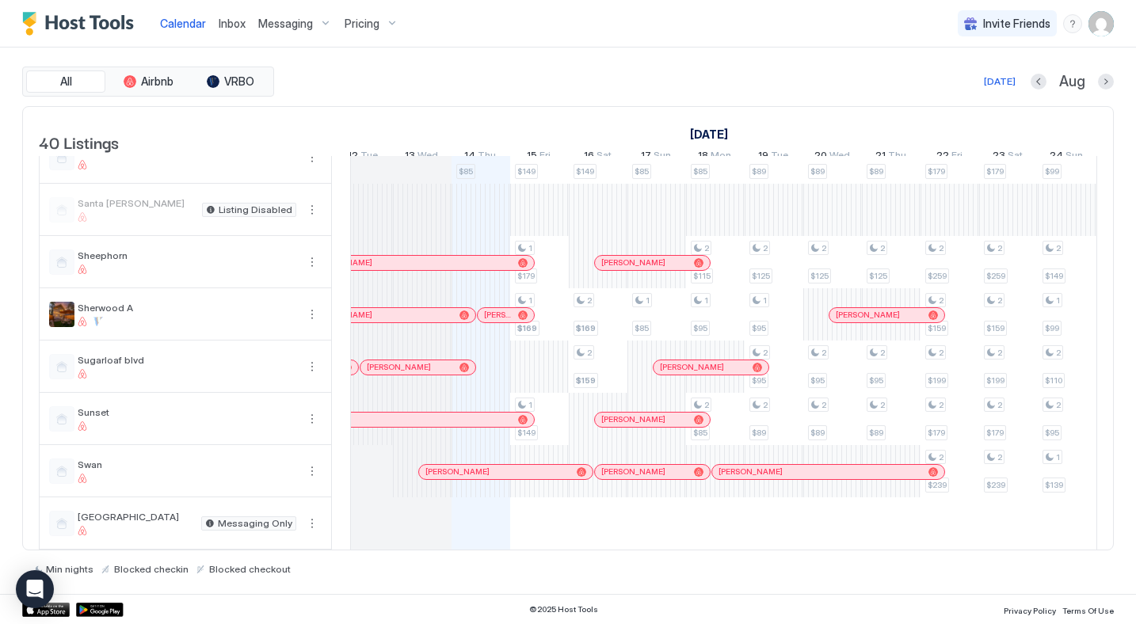
click at [1106, 23] on img "User profile" at bounding box center [1101, 23] width 25 height 25
click at [955, 89] on span "Settings" at bounding box center [958, 89] width 43 height 14
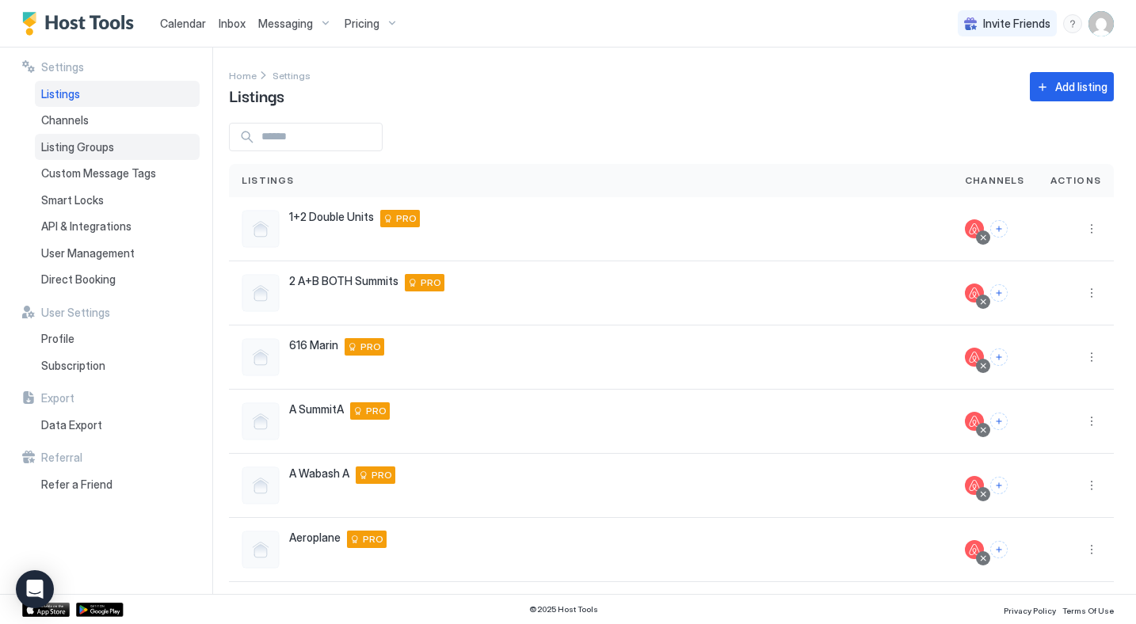
click at [99, 148] on span "Listing Groups" at bounding box center [77, 147] width 73 height 14
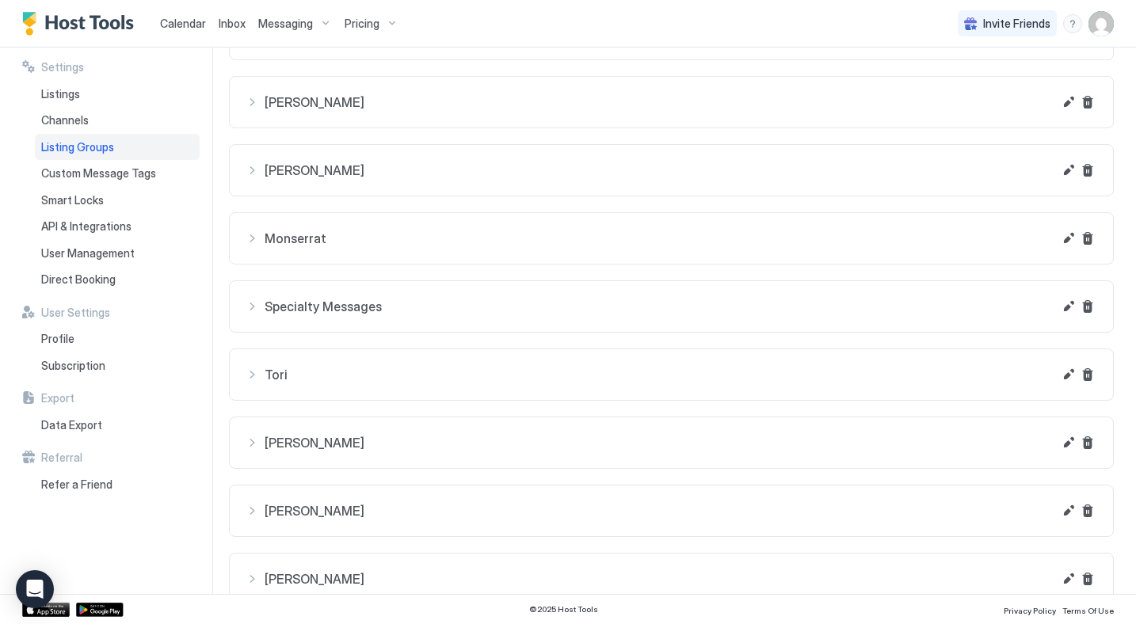
scroll to position [826, 0]
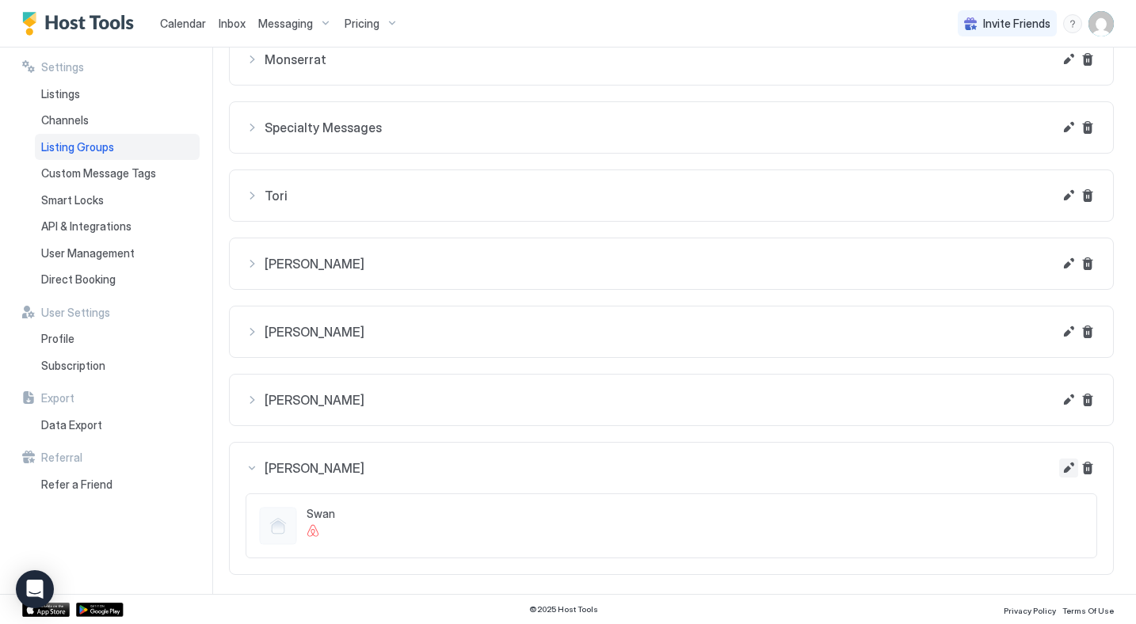
click at [1066, 472] on button "Edit" at bounding box center [1068, 468] width 19 height 19
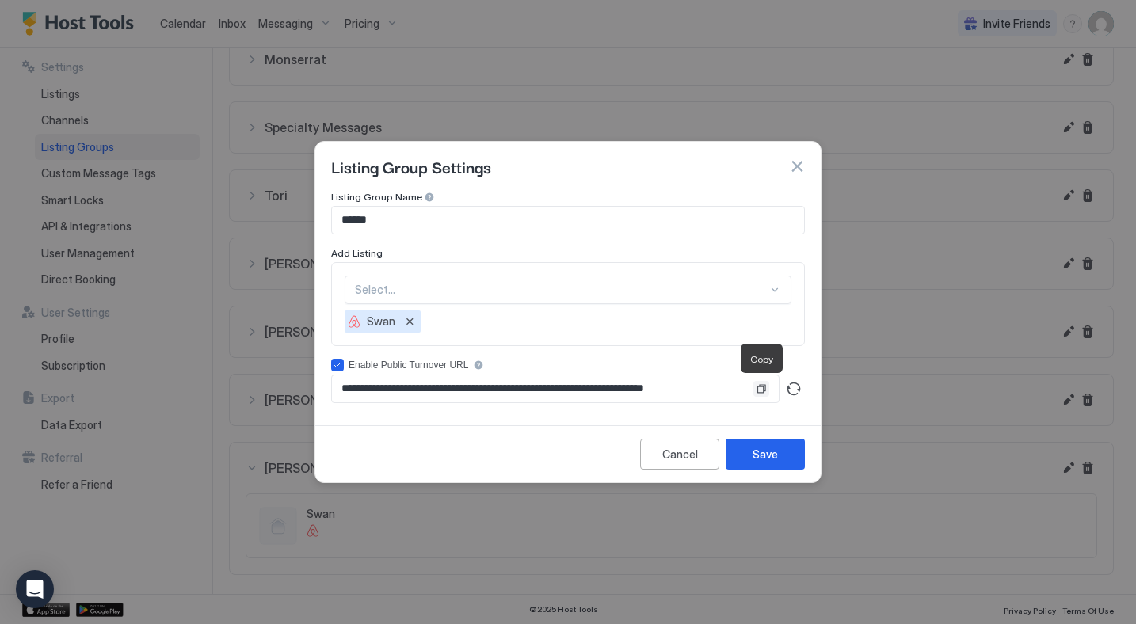
click at [758, 393] on button "Copy" at bounding box center [761, 389] width 16 height 16
click at [748, 454] on button "Save" at bounding box center [765, 454] width 79 height 31
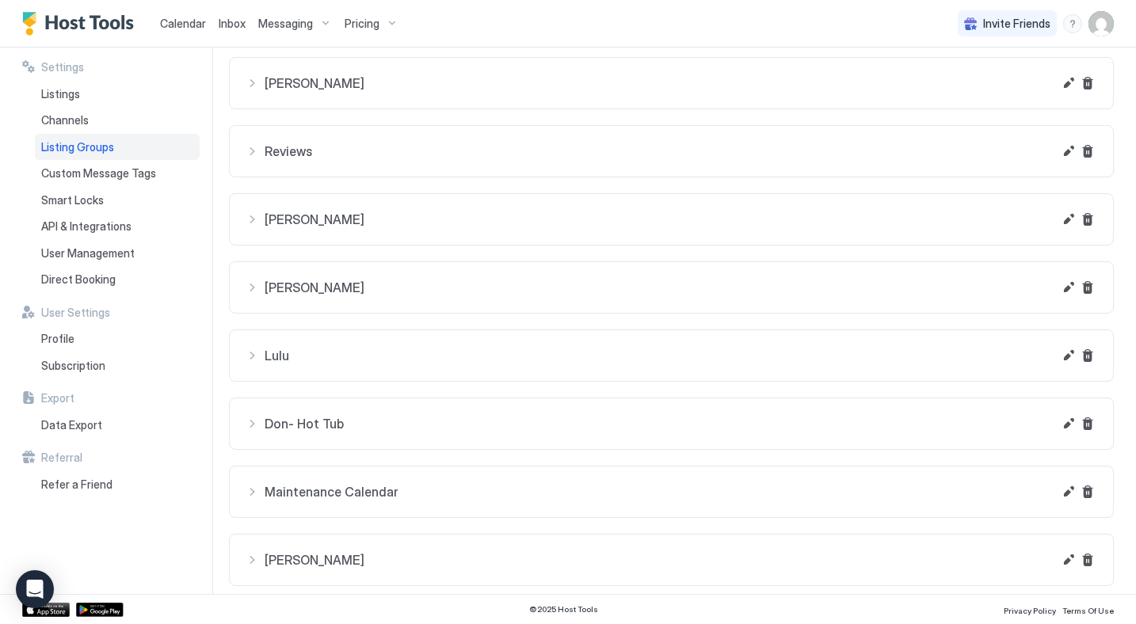
scroll to position [0, 0]
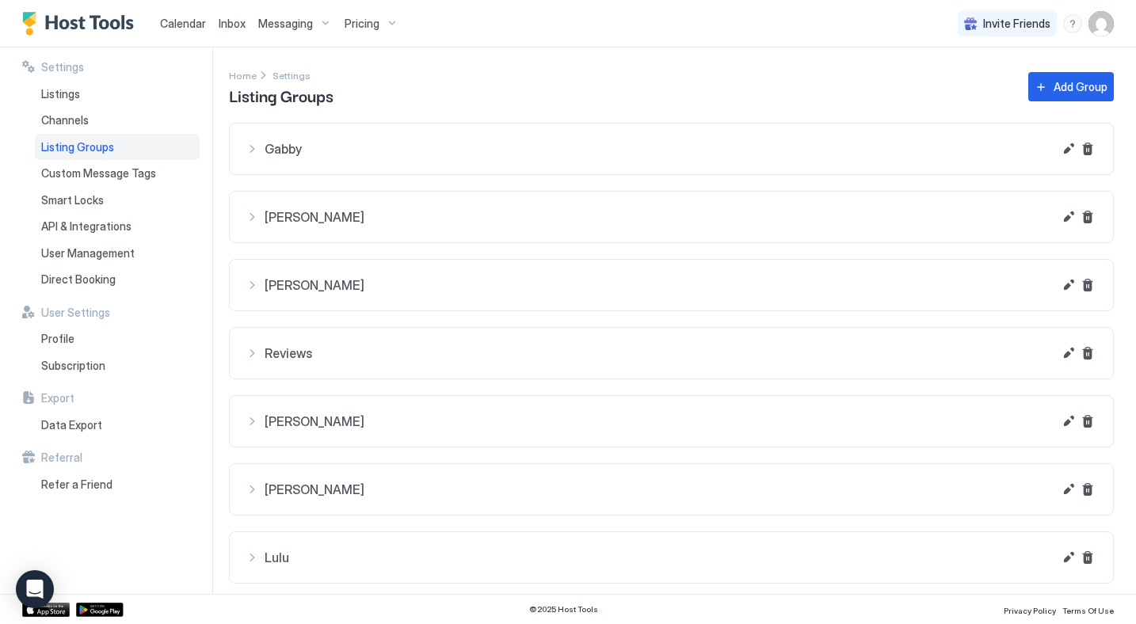
click at [120, 21] on img "Host Tools Logo" at bounding box center [81, 24] width 119 height 24
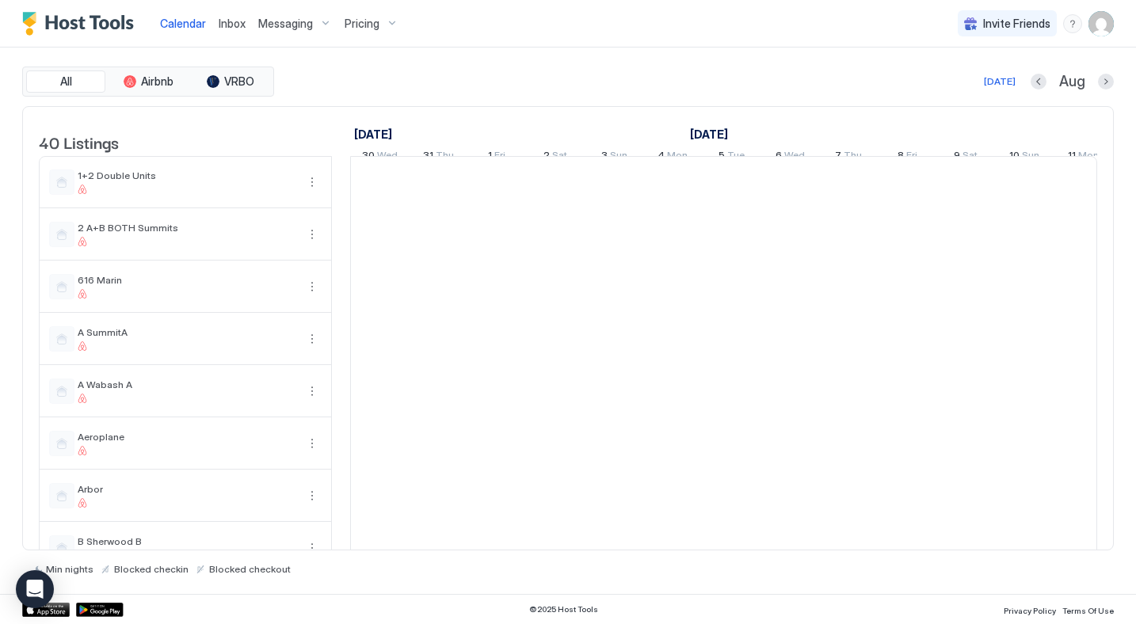
scroll to position [0, 880]
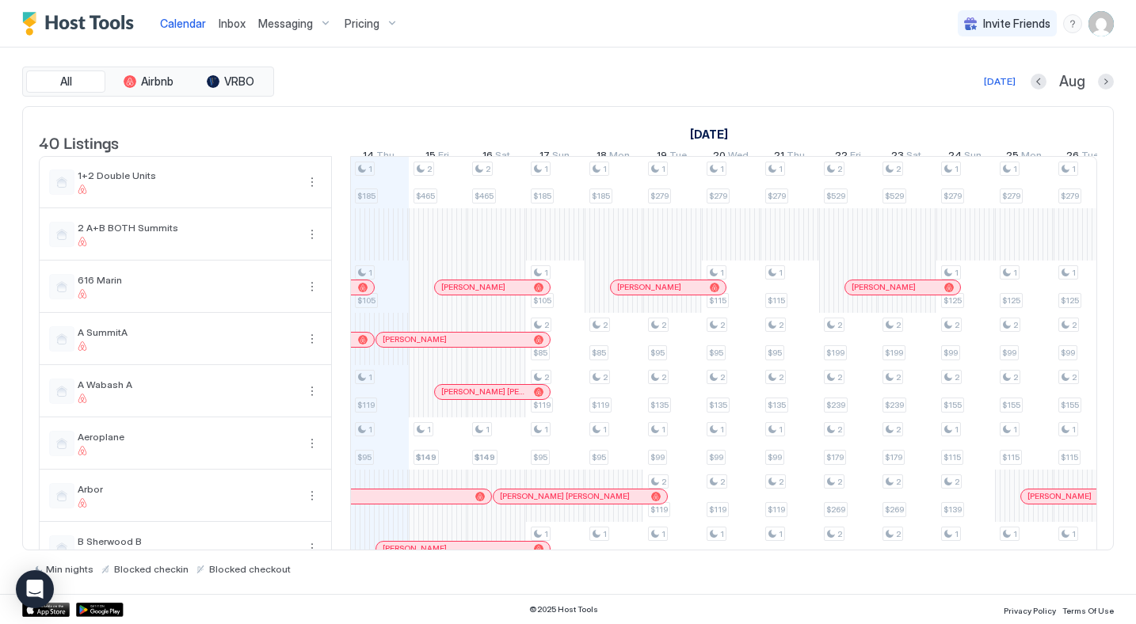
scroll to position [0, 880]
click at [273, 21] on span "Messaging" at bounding box center [285, 24] width 55 height 14
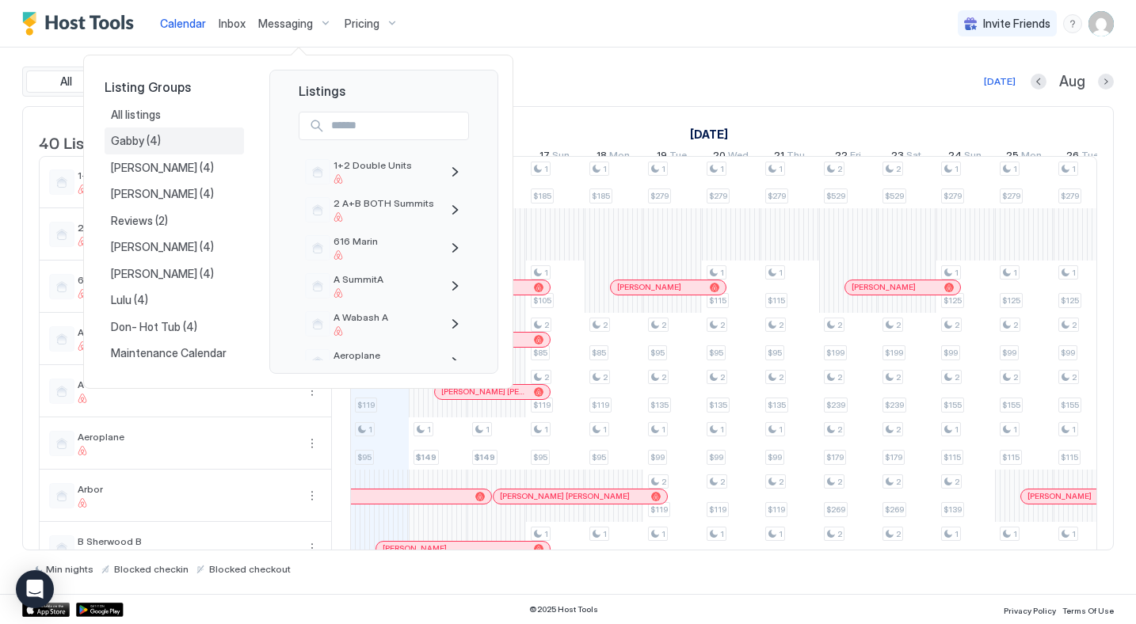
click at [128, 136] on span "Gabby" at bounding box center [129, 141] width 36 height 14
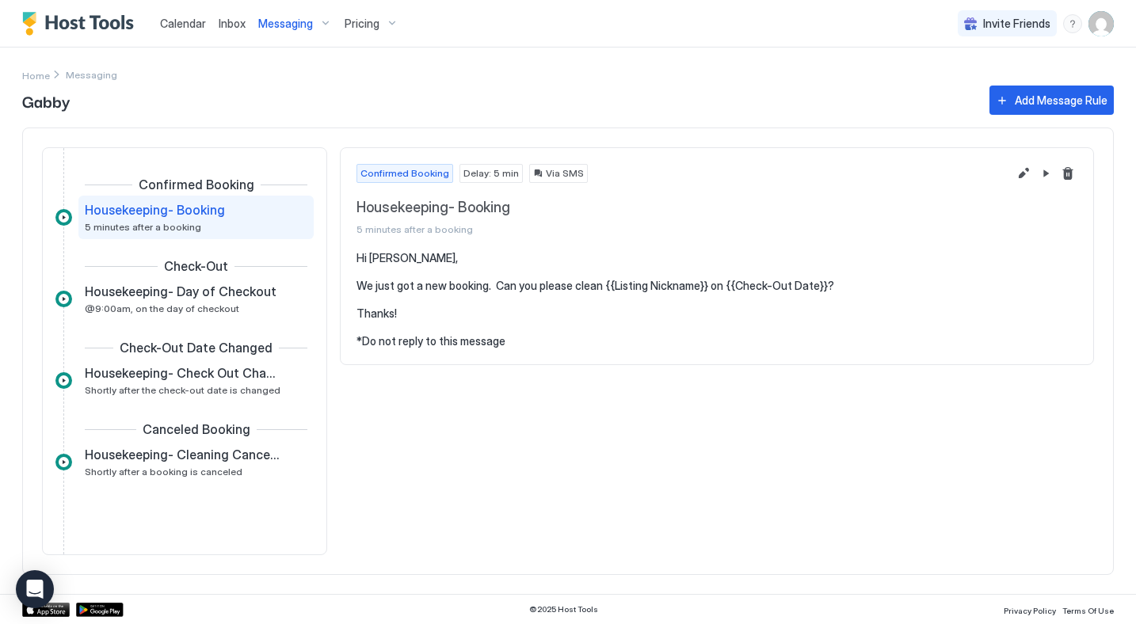
click at [113, 29] on img "Host Tools Logo" at bounding box center [81, 24] width 119 height 24
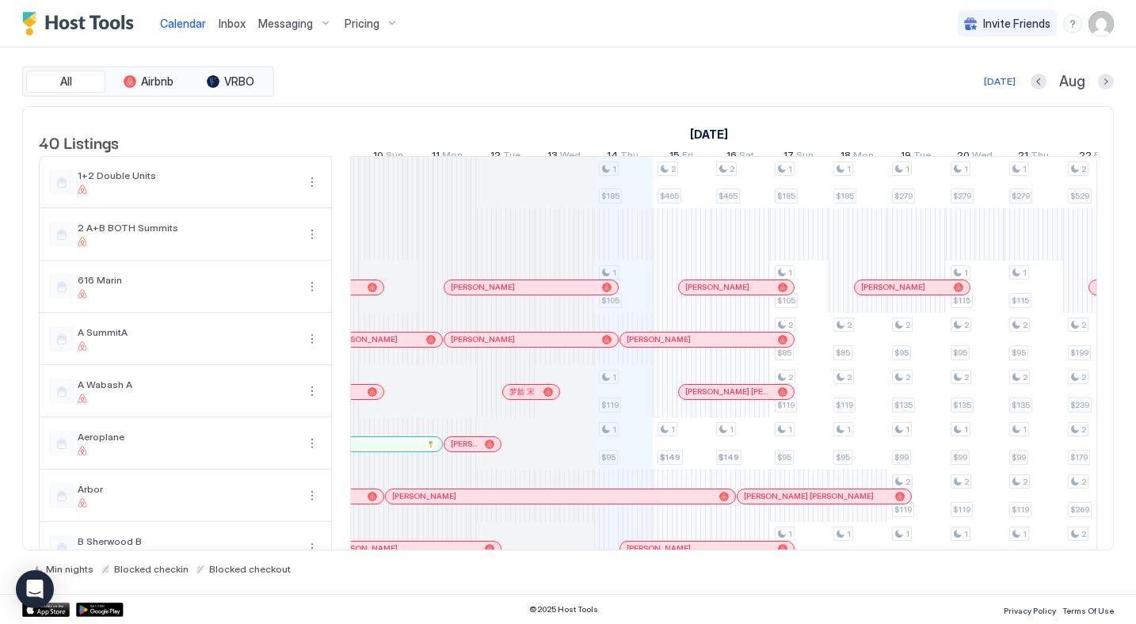
click at [0, 0] on div at bounding box center [0, 0] width 0 height 0
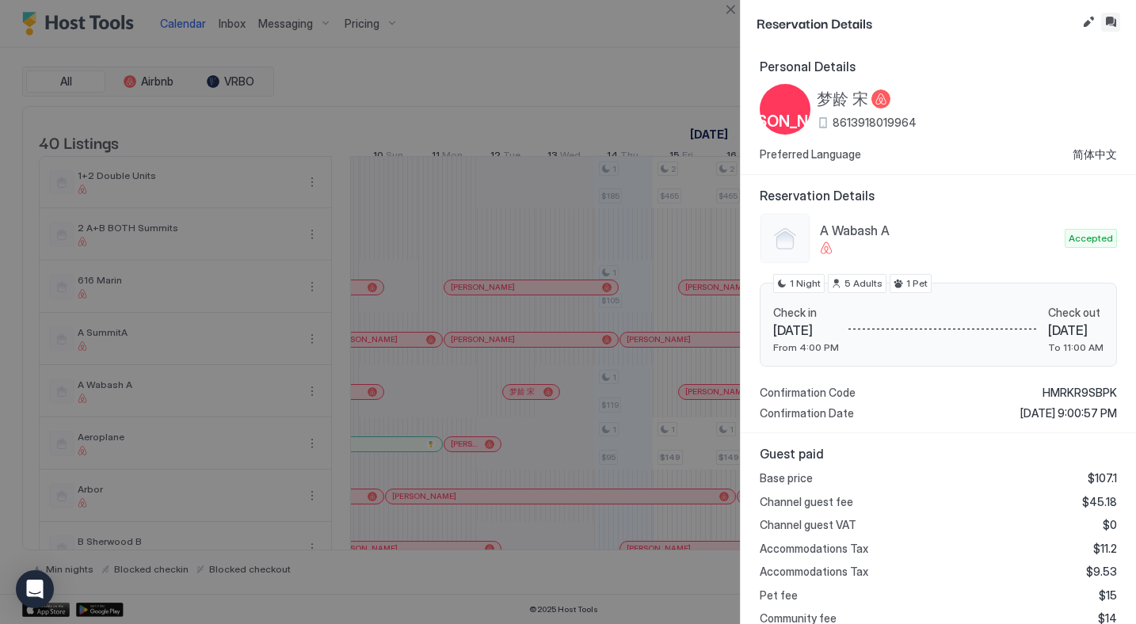
click at [1115, 21] on button "Inbox" at bounding box center [1110, 22] width 19 height 19
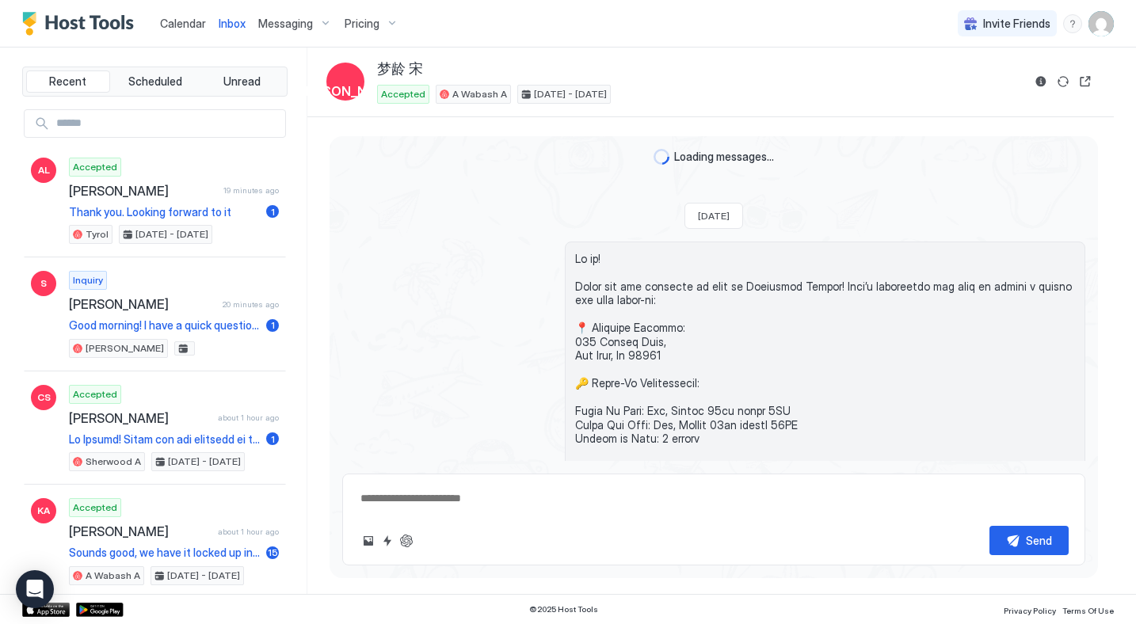
scroll to position [1820, 0]
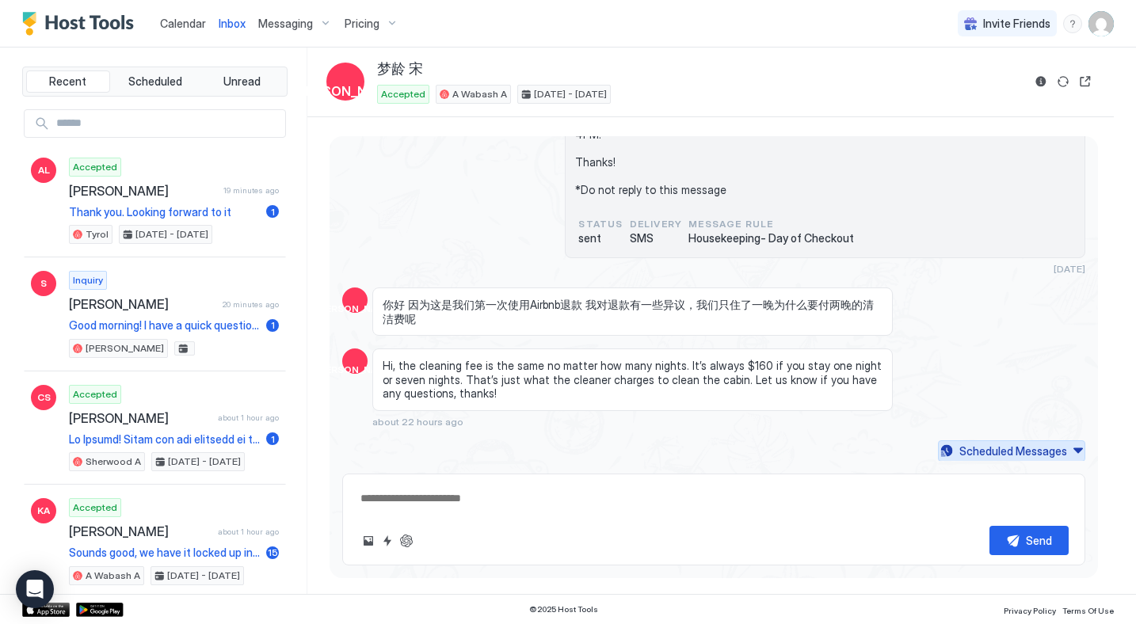
click at [1003, 451] on div "Scheduled Messages" at bounding box center [1013, 451] width 108 height 17
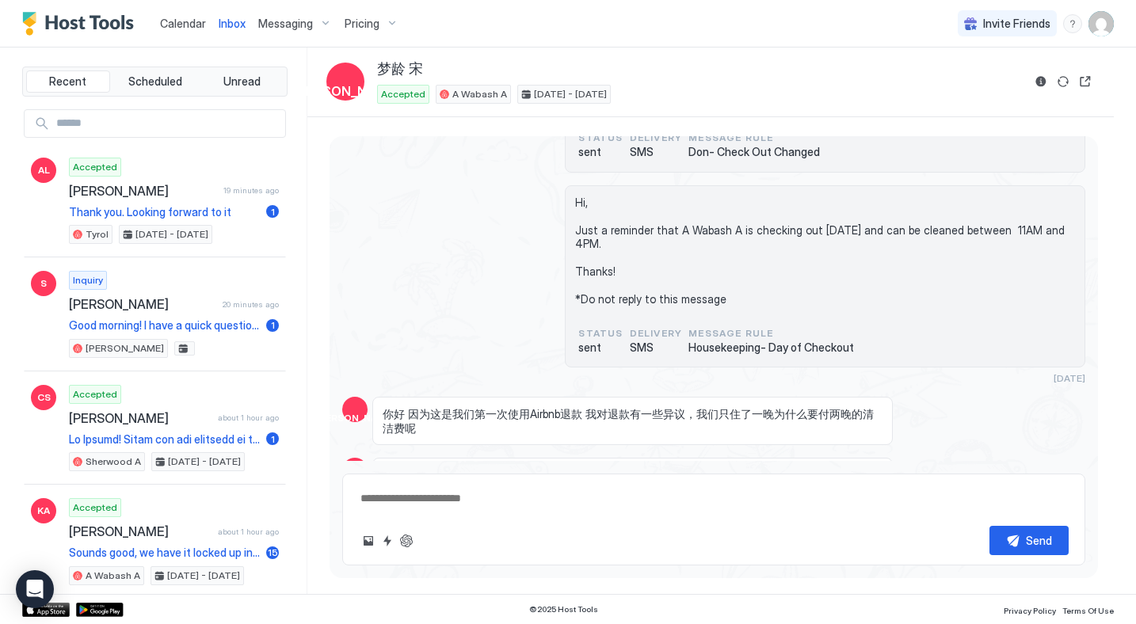
scroll to position [2445, 0]
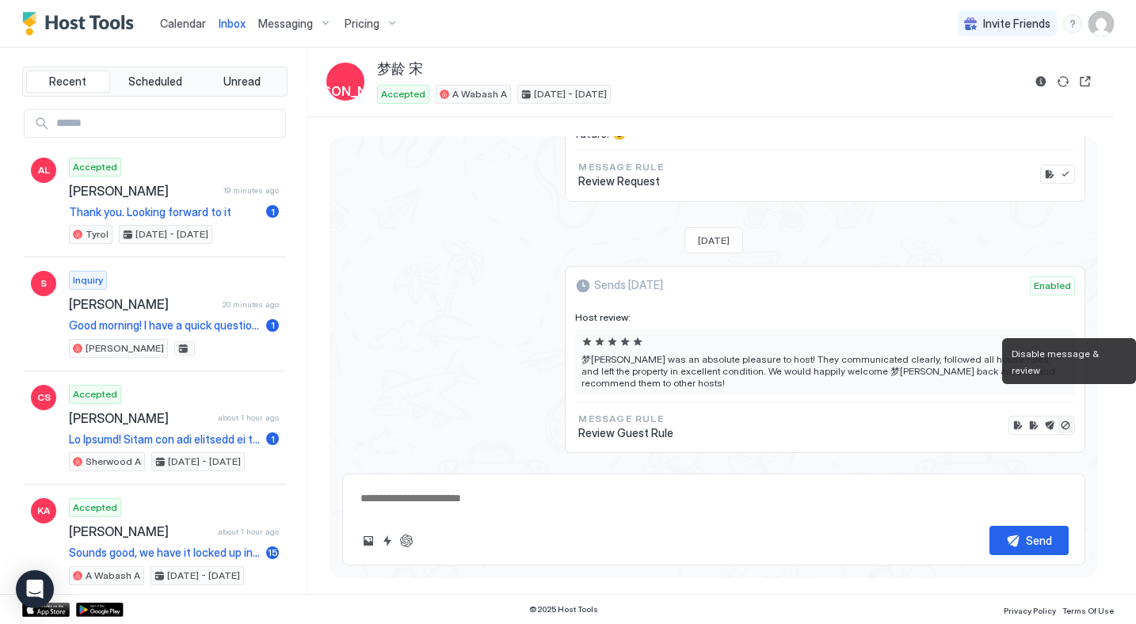
click at [1066, 418] on button "Disable message & review" at bounding box center [1066, 426] width 16 height 16
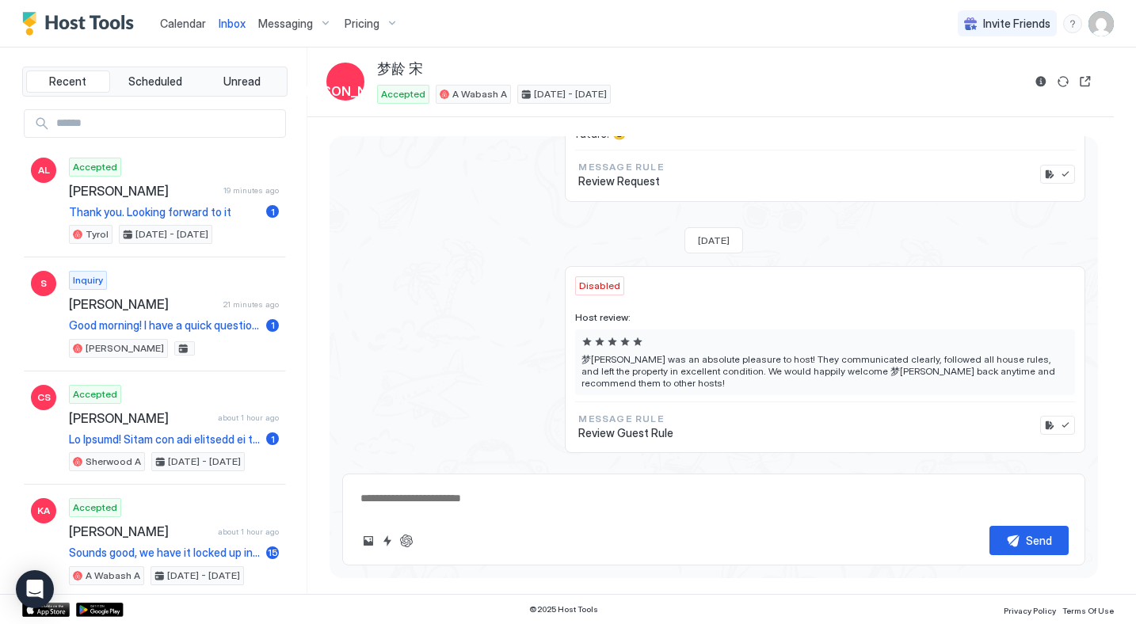
click at [187, 28] on span "Calendar" at bounding box center [183, 23] width 46 height 13
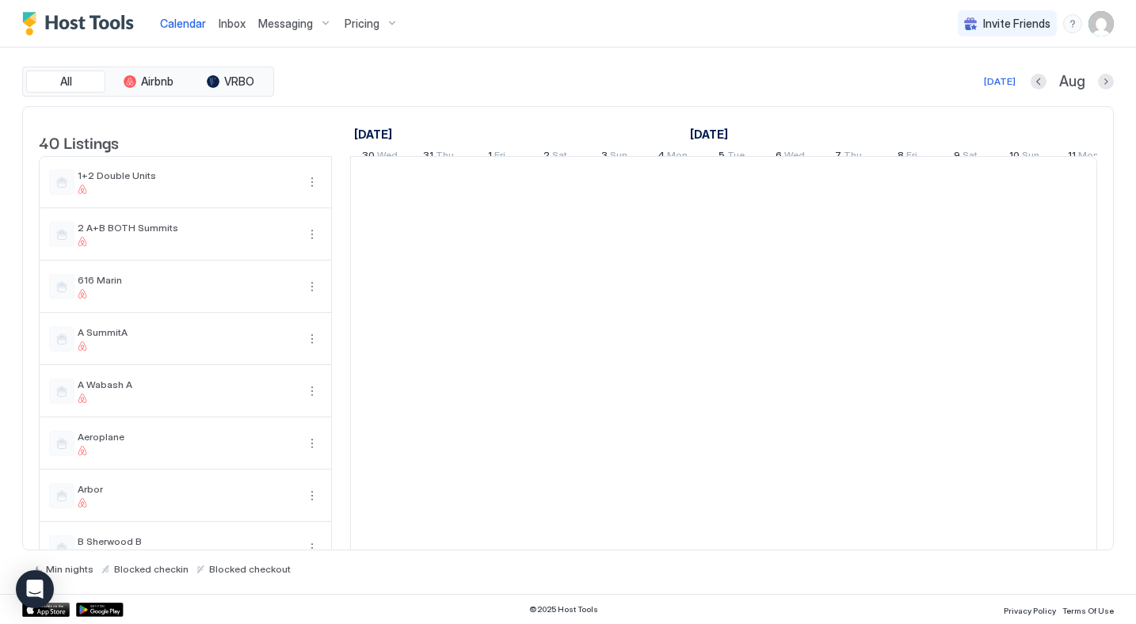
scroll to position [0, 880]
